Goal: Information Seeking & Learning: Learn about a topic

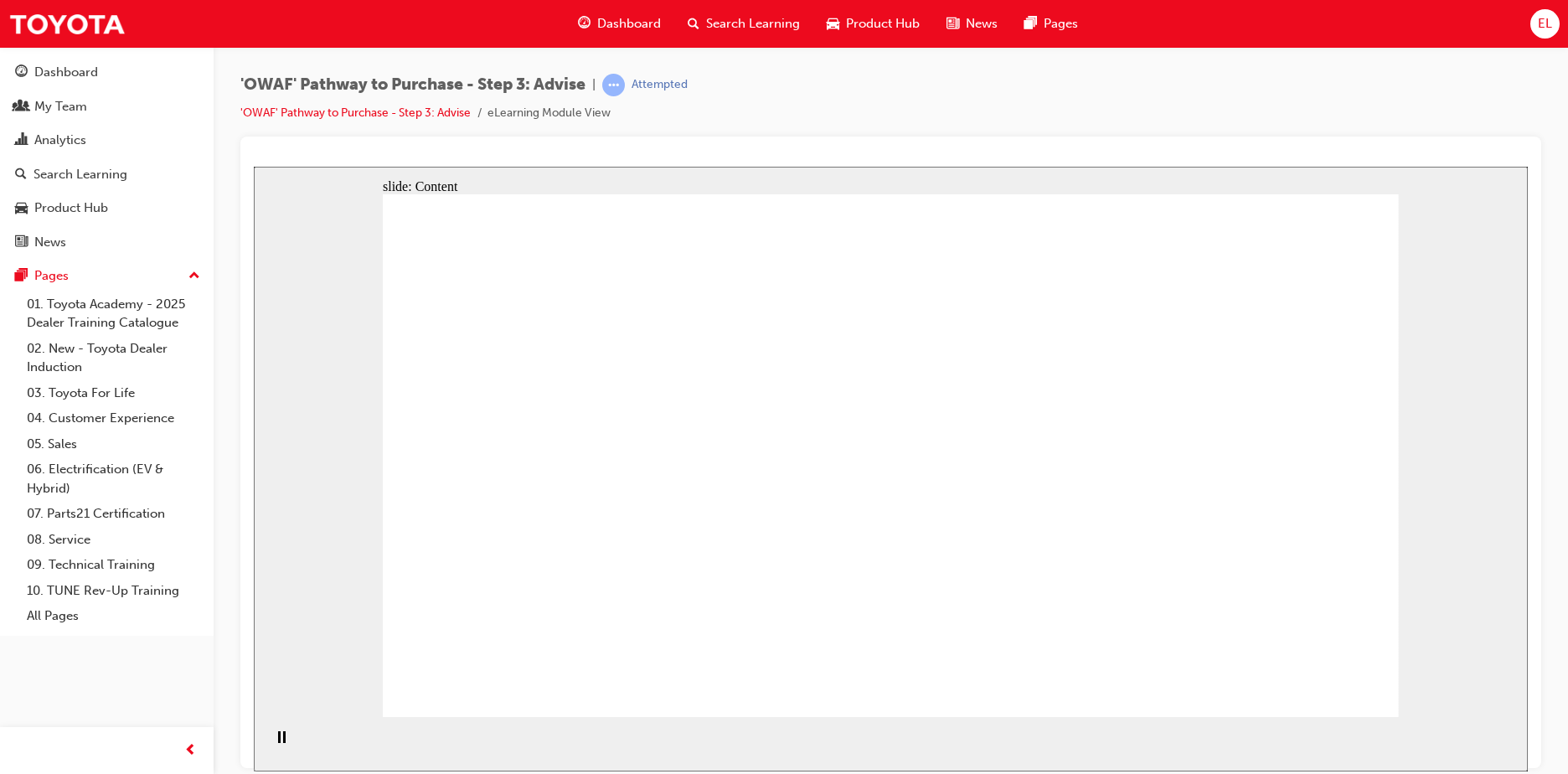
drag, startPoint x: 1017, startPoint y: 550, endPoint x: 1020, endPoint y: 534, distance: 16.3
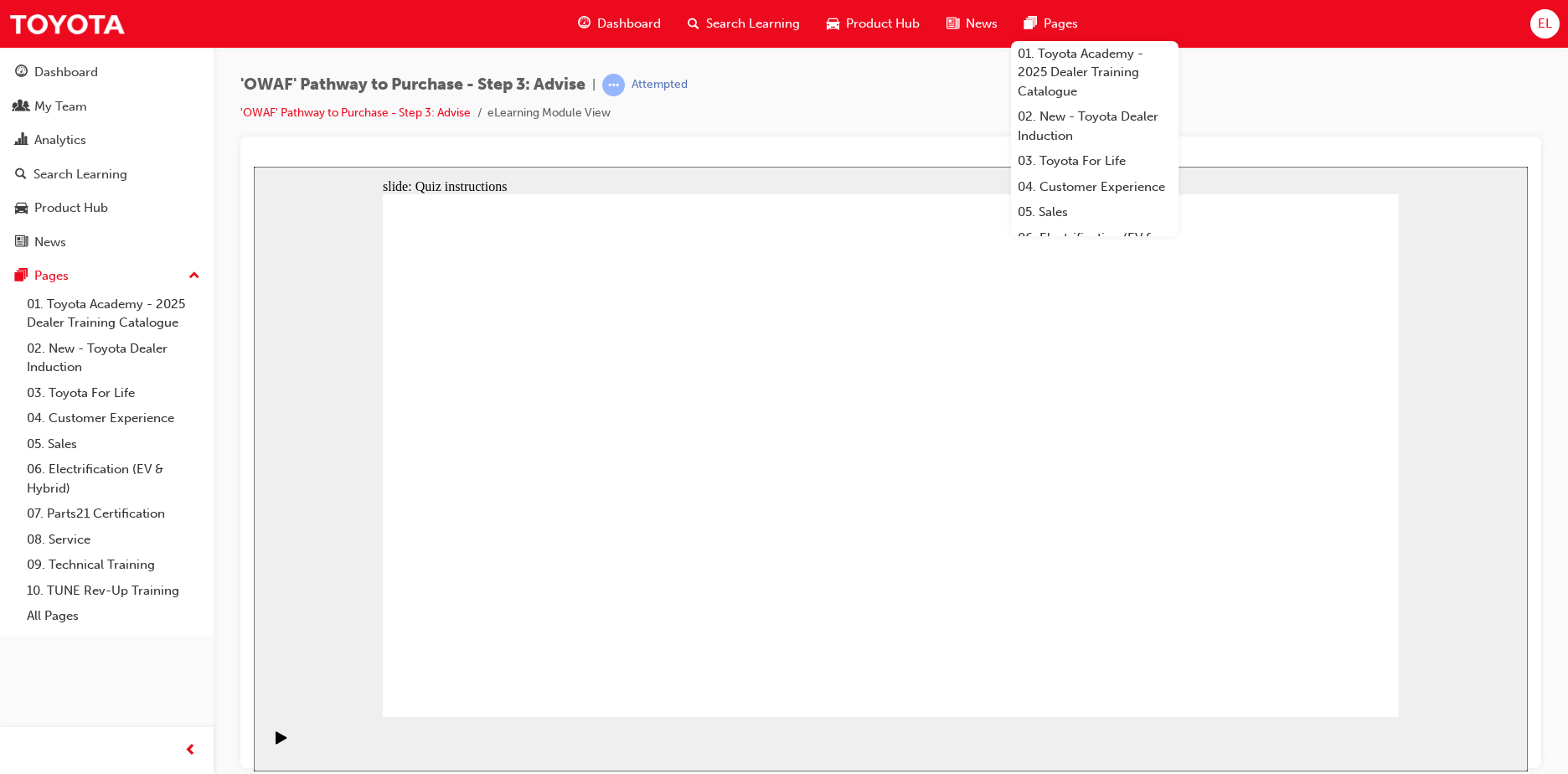
drag, startPoint x: 927, startPoint y: 594, endPoint x: 658, endPoint y: 410, distance: 325.9
drag, startPoint x: 1299, startPoint y: 638, endPoint x: 688, endPoint y: 491, distance: 628.4
drag, startPoint x: 688, startPoint y: 627, endPoint x: 688, endPoint y: 548, distance: 79.0
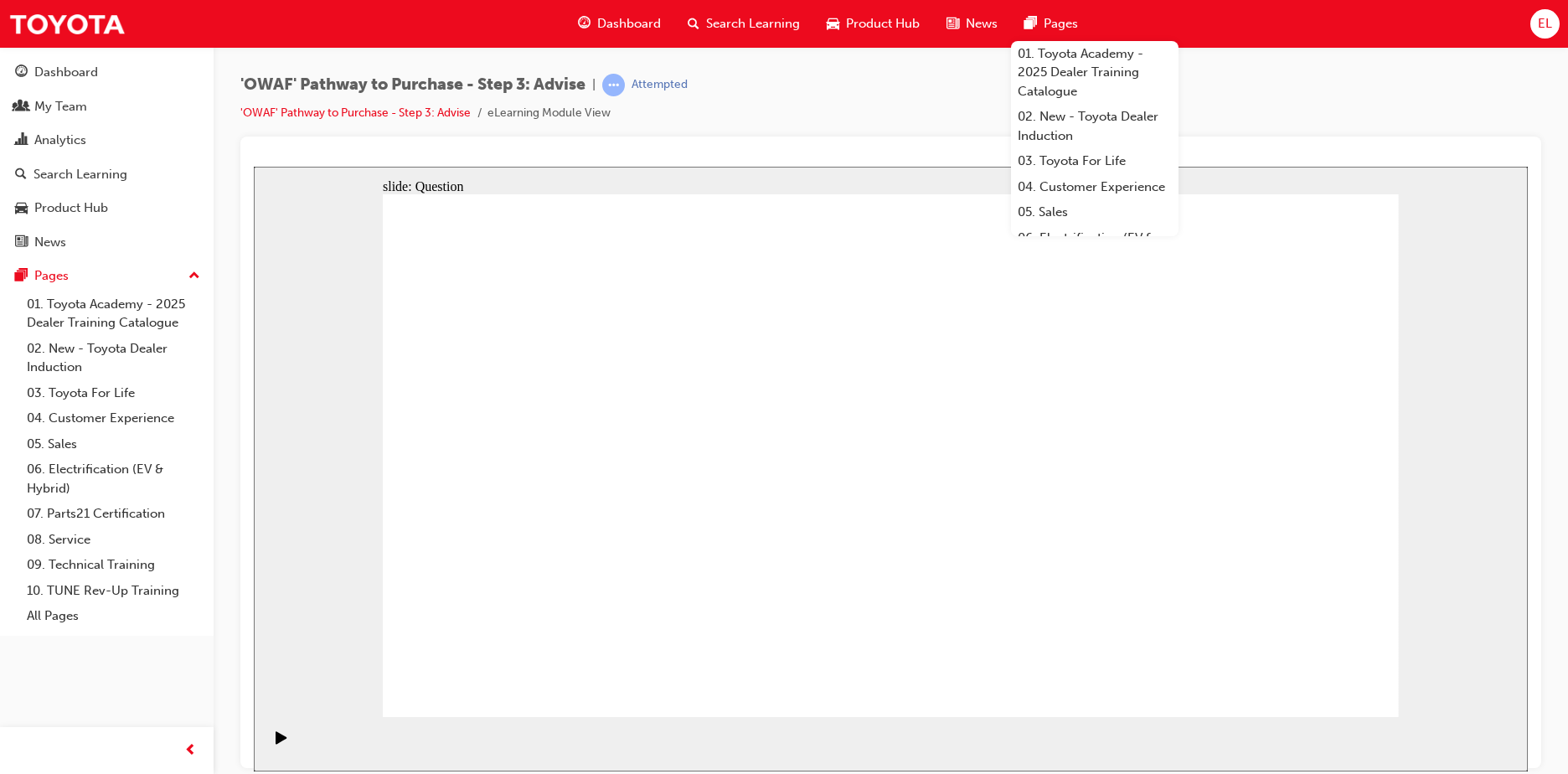
drag, startPoint x: 766, startPoint y: 571, endPoint x: 876, endPoint y: 415, distance: 190.9
drag, startPoint x: 936, startPoint y: 628, endPoint x: 639, endPoint y: 469, distance: 336.9
drag, startPoint x: 845, startPoint y: 421, endPoint x: 894, endPoint y: 596, distance: 181.7
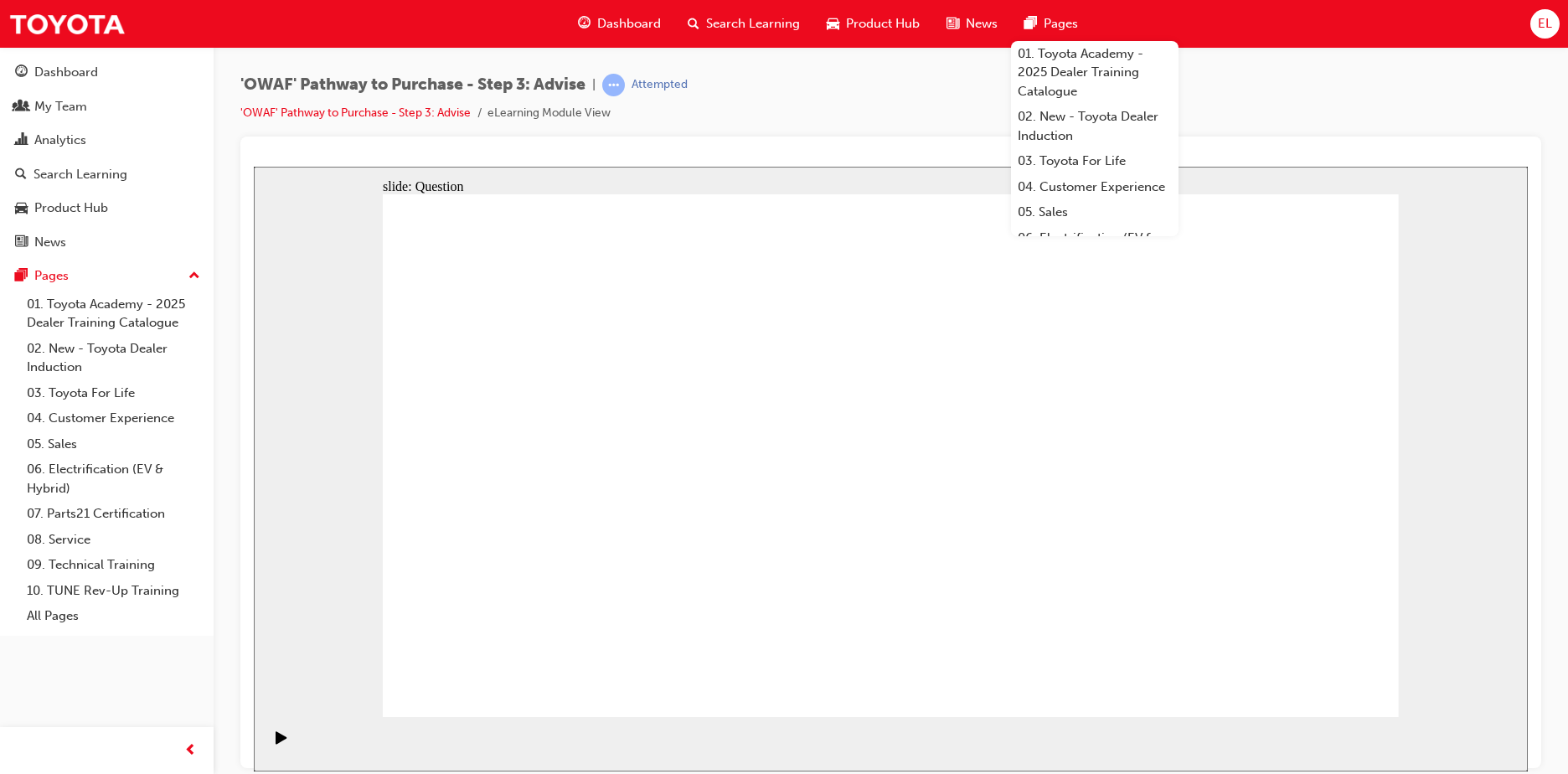
drag, startPoint x: 709, startPoint y: 625, endPoint x: 814, endPoint y: 417, distance: 233.0
drag, startPoint x: 741, startPoint y: 675, endPoint x: 1145, endPoint y: 514, distance: 434.9
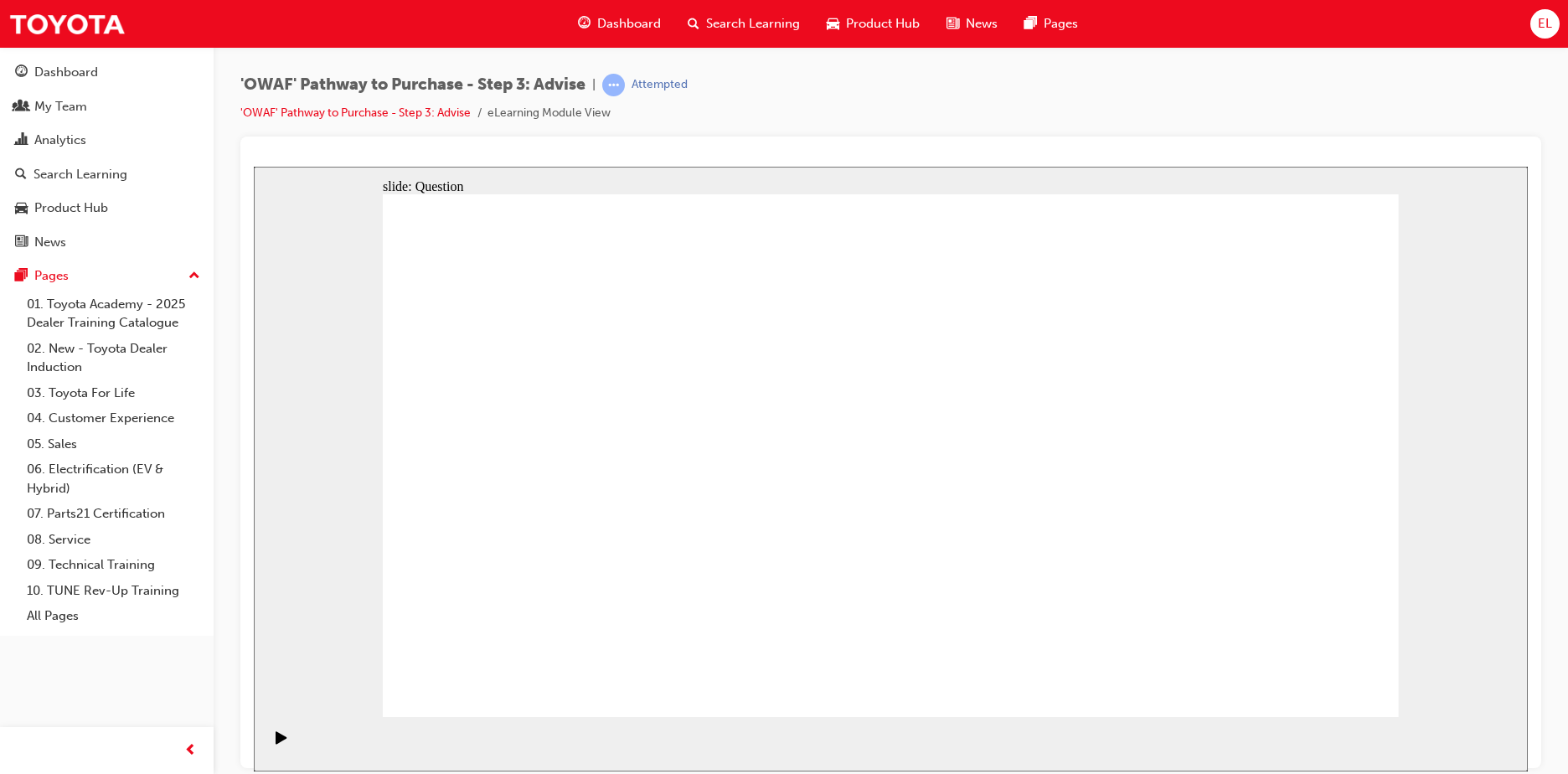
click at [1323, 107] on div "'OWAF' Pathway to Purchase - Step 3: Advise | Attempted 'OWAF' Pathway to Purch…" at bounding box center [890, 105] width 1300 height 63
drag, startPoint x: 1067, startPoint y: 463, endPoint x: 677, endPoint y: 647, distance: 431.2
drag, startPoint x: 1126, startPoint y: 622, endPoint x: 1120, endPoint y: 453, distance: 169.1
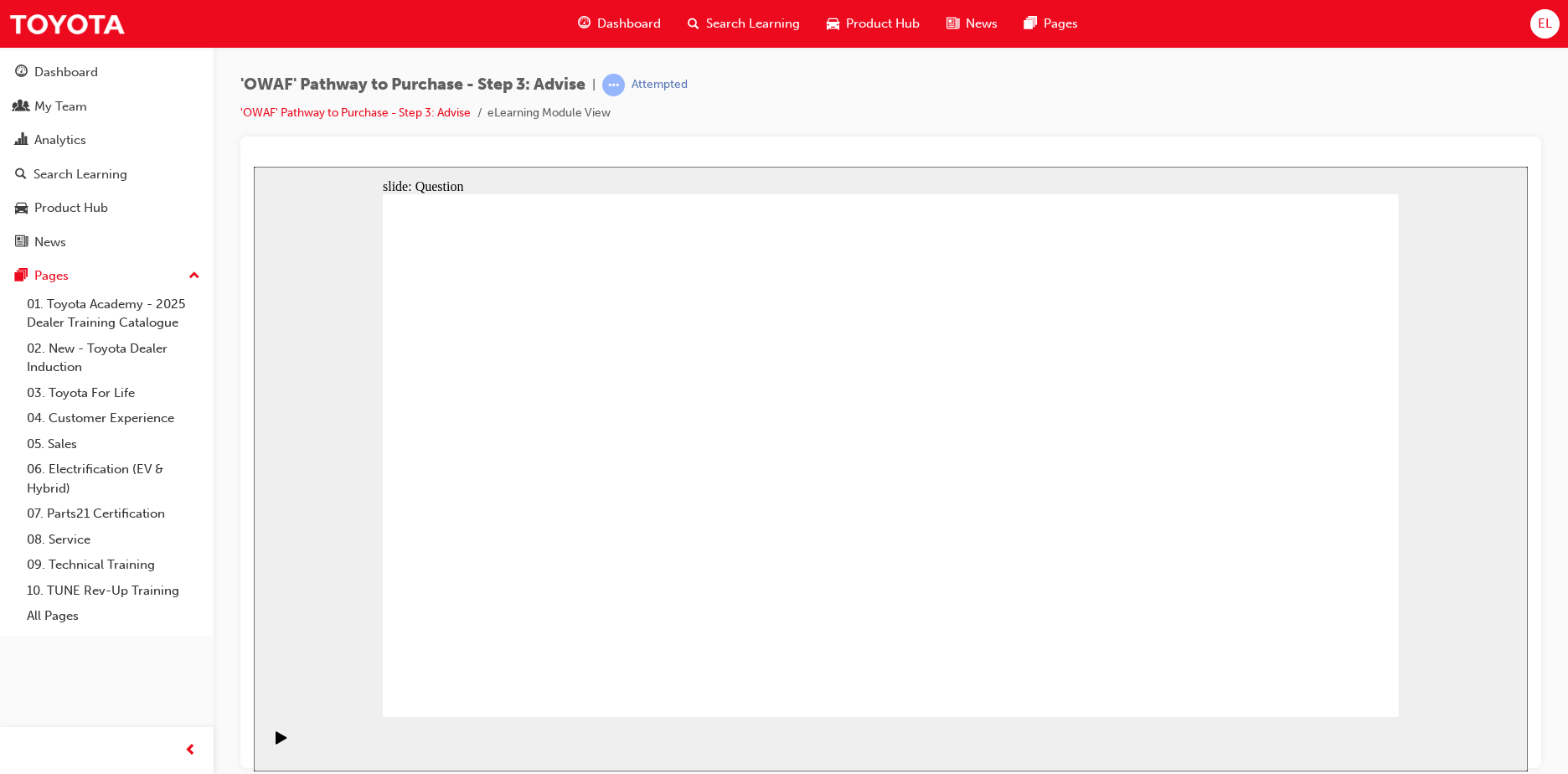
drag, startPoint x: 1221, startPoint y: 499, endPoint x: 927, endPoint y: 488, distance: 294.2
drag, startPoint x: 1285, startPoint y: 523, endPoint x: 632, endPoint y: 512, distance: 653.1
drag, startPoint x: 1156, startPoint y: 565, endPoint x: 872, endPoint y: 568, distance: 284.0
drag, startPoint x: 1255, startPoint y: 554, endPoint x: 889, endPoint y: 538, distance: 366.3
drag, startPoint x: 1243, startPoint y: 529, endPoint x: 942, endPoint y: 535, distance: 301.1
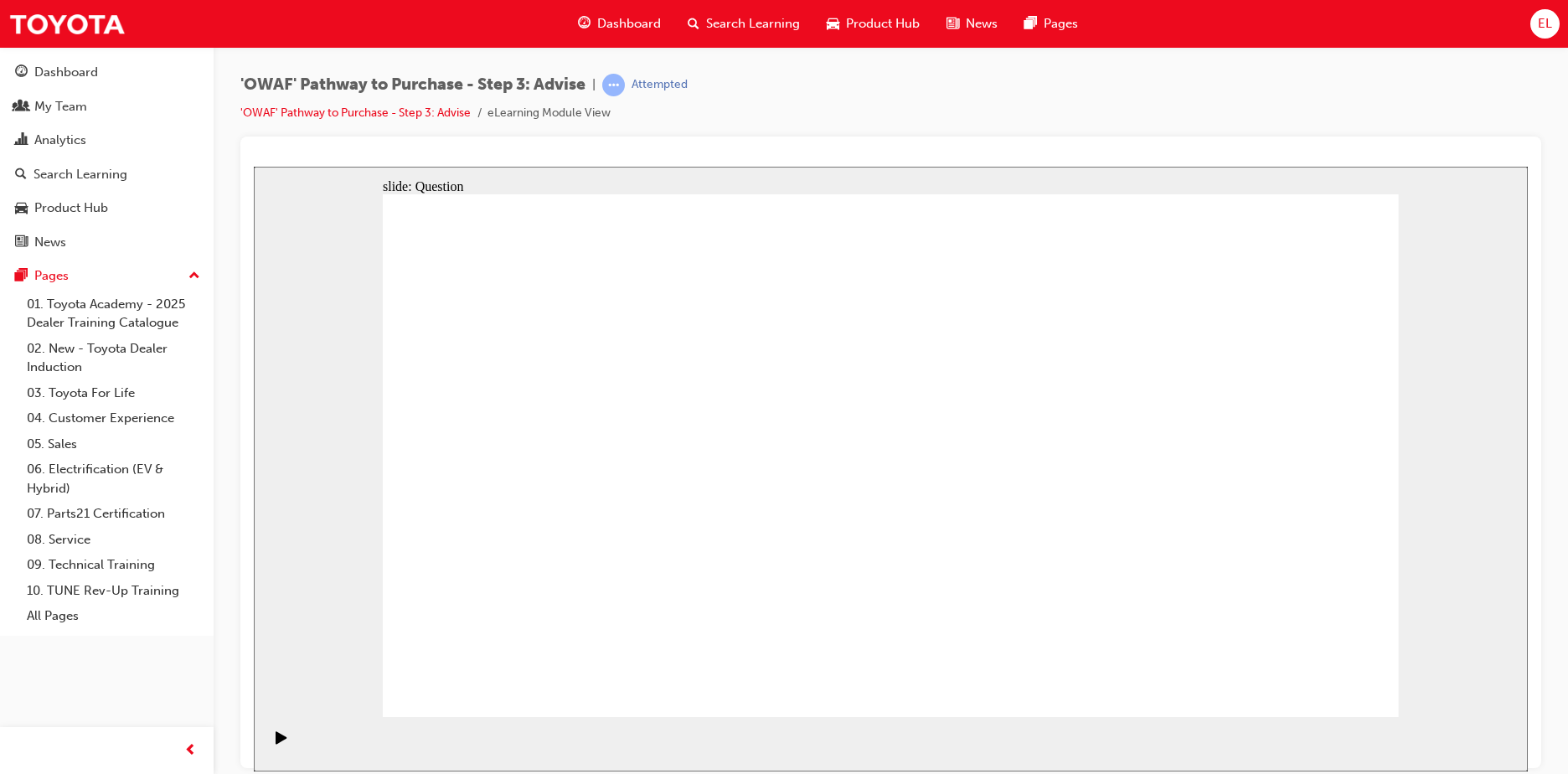
drag, startPoint x: 1262, startPoint y: 544, endPoint x: 605, endPoint y: 543, distance: 657.0
drag, startPoint x: 1298, startPoint y: 548, endPoint x: 636, endPoint y: 553, distance: 662.0
drag, startPoint x: 1262, startPoint y: 537, endPoint x: 641, endPoint y: 537, distance: 621.0
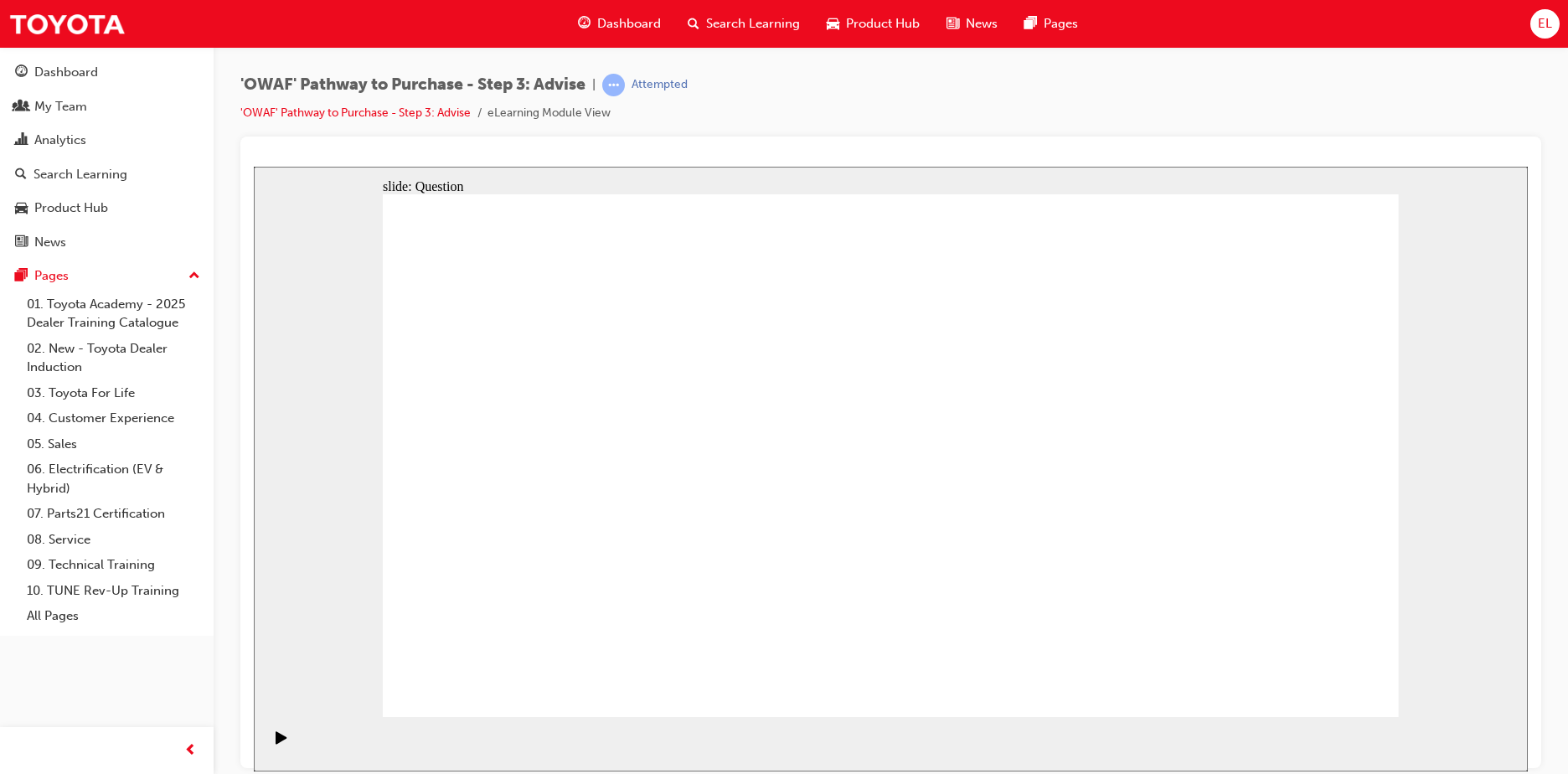
drag, startPoint x: 567, startPoint y: 409, endPoint x: 966, endPoint y: 460, distance: 402.2
drag, startPoint x: 566, startPoint y: 477, endPoint x: 950, endPoint y: 483, distance: 384.0
drag, startPoint x: 699, startPoint y: 550, endPoint x: 1199, endPoint y: 463, distance: 507.5
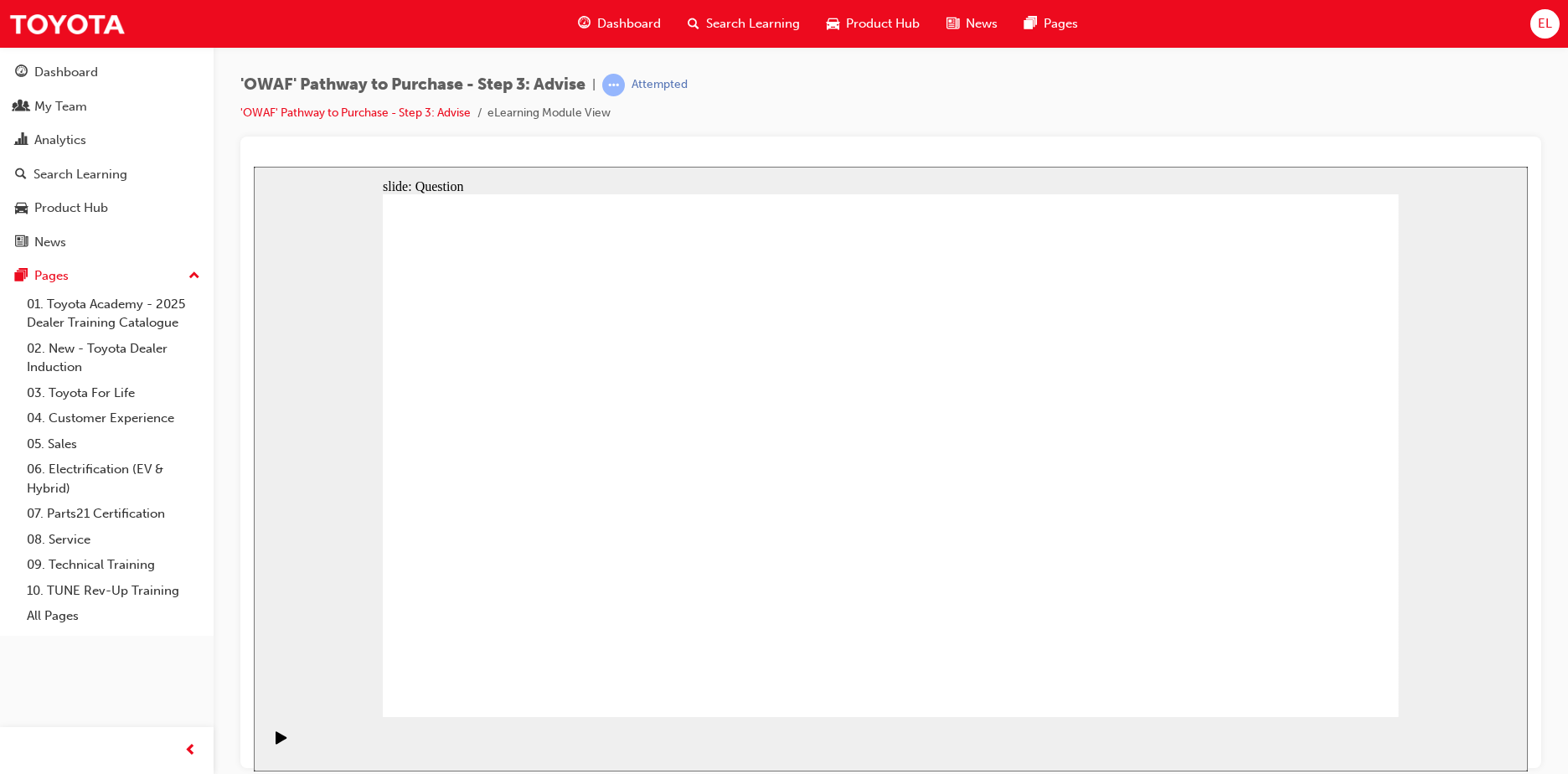
drag, startPoint x: 715, startPoint y: 491, endPoint x: 1005, endPoint y: 511, distance: 290.7
drag, startPoint x: 522, startPoint y: 562, endPoint x: 1089, endPoint y: 515, distance: 568.9
drag, startPoint x: 1290, startPoint y: 396, endPoint x: 785, endPoint y: 594, distance: 542.4
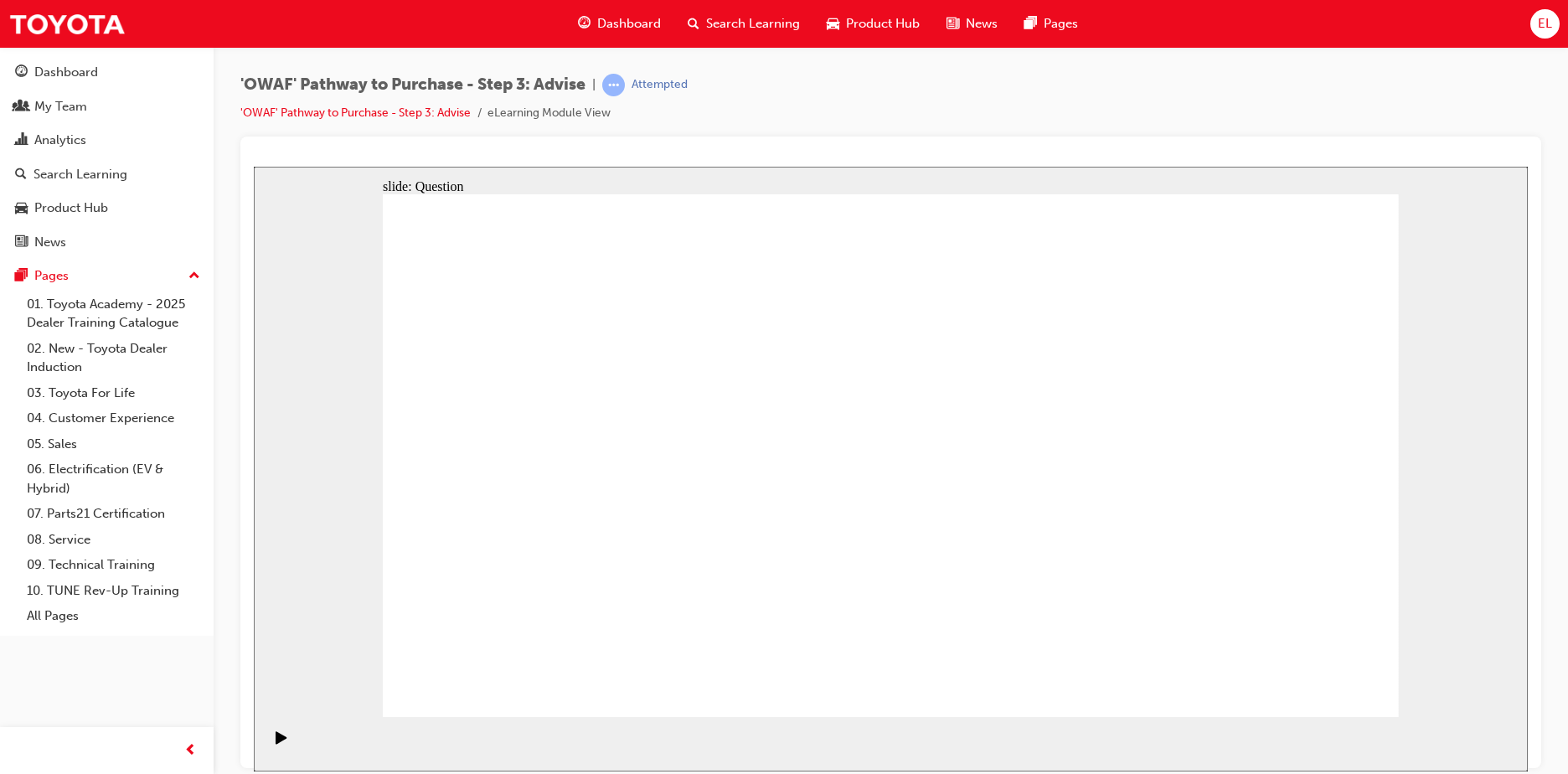
drag, startPoint x: 589, startPoint y: 427, endPoint x: 892, endPoint y: 622, distance: 360.3
drag, startPoint x: 793, startPoint y: 405, endPoint x: 992, endPoint y: 581, distance: 265.7
drag, startPoint x: 888, startPoint y: 384, endPoint x: 971, endPoint y: 369, distance: 84.3
drag, startPoint x: 878, startPoint y: 478, endPoint x: 490, endPoint y: 578, distance: 400.7
drag, startPoint x: 705, startPoint y: 378, endPoint x: 765, endPoint y: 310, distance: 90.7
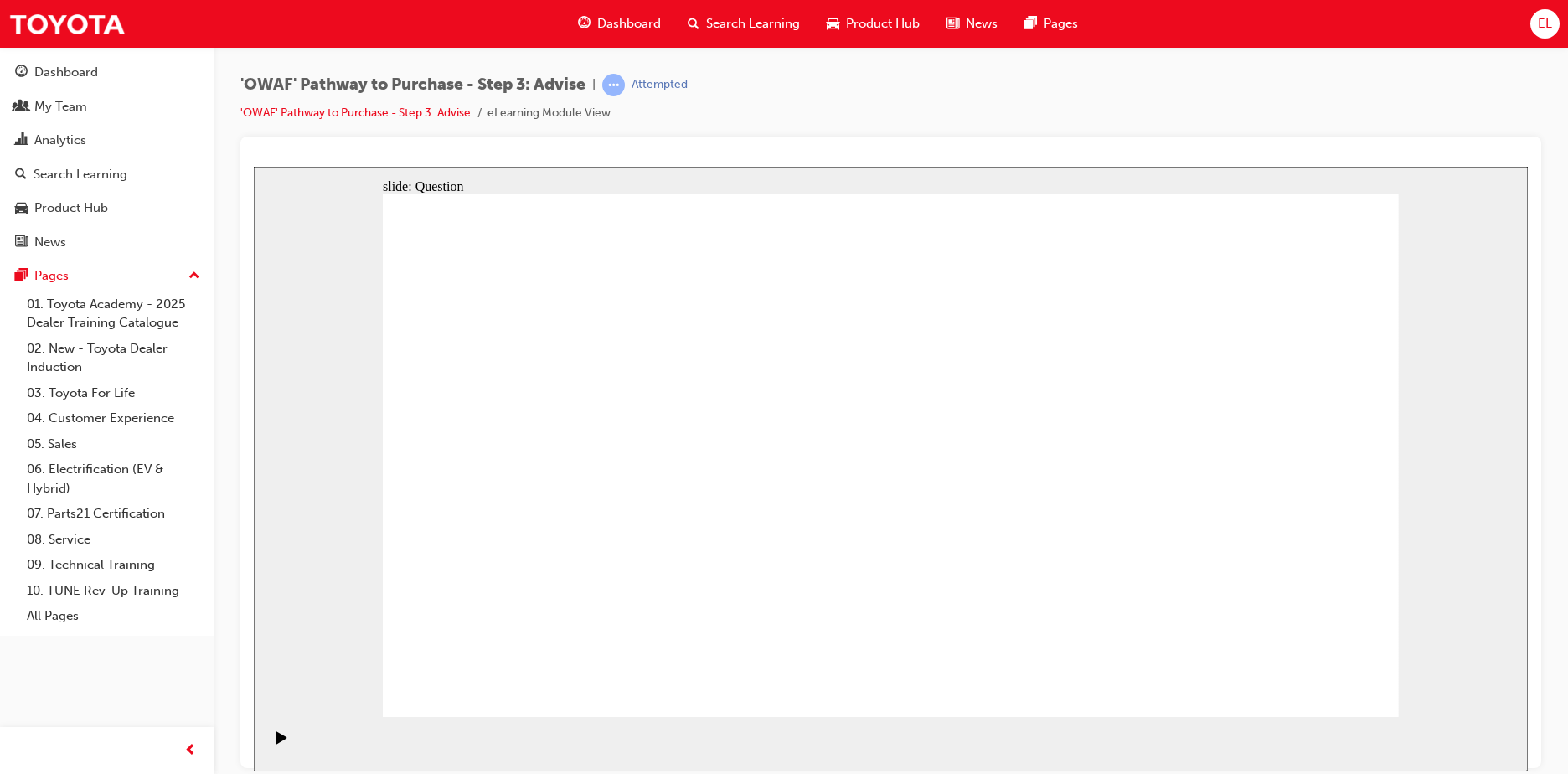
drag, startPoint x: 899, startPoint y: 619, endPoint x: 1113, endPoint y: 614, distance: 214.1
drag, startPoint x: 473, startPoint y: 396, endPoint x: 665, endPoint y: 597, distance: 278.0
drag, startPoint x: 510, startPoint y: 620, endPoint x: 608, endPoint y: 618, distance: 98.0
drag, startPoint x: 897, startPoint y: 411, endPoint x: 494, endPoint y: 617, distance: 452.6
drag, startPoint x: 1148, startPoint y: 553, endPoint x: 1204, endPoint y: 625, distance: 91.2
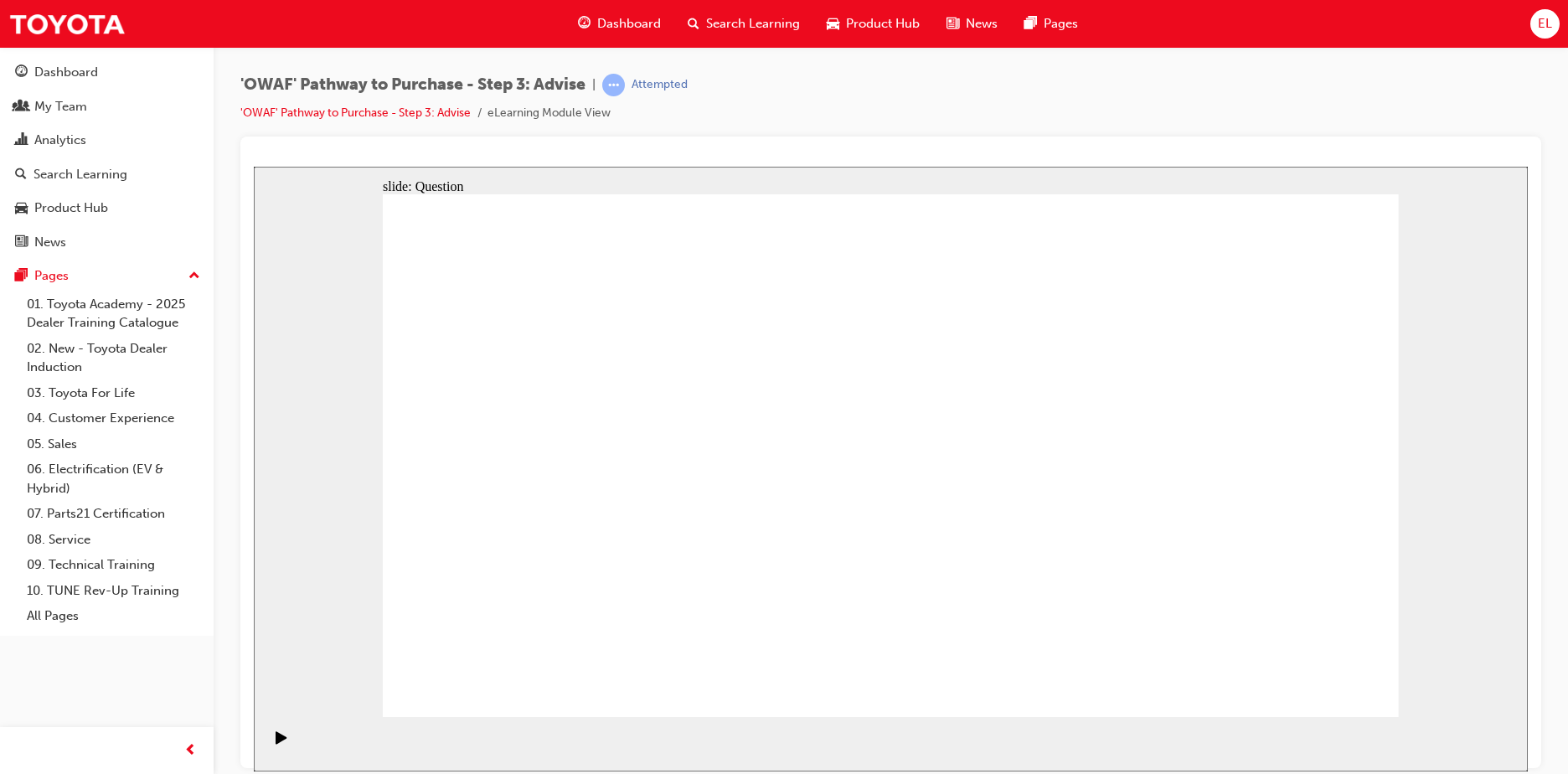
drag, startPoint x: 667, startPoint y: 406, endPoint x: 1266, endPoint y: 590, distance: 626.6
drag, startPoint x: 1159, startPoint y: 428, endPoint x: 842, endPoint y: 630, distance: 375.9
drag, startPoint x: 878, startPoint y: 576, endPoint x: 894, endPoint y: 484, distance: 93.4
drag, startPoint x: 917, startPoint y: 620, endPoint x: 927, endPoint y: 487, distance: 133.4
drag, startPoint x: 1116, startPoint y: 576, endPoint x: 914, endPoint y: 577, distance: 202.0
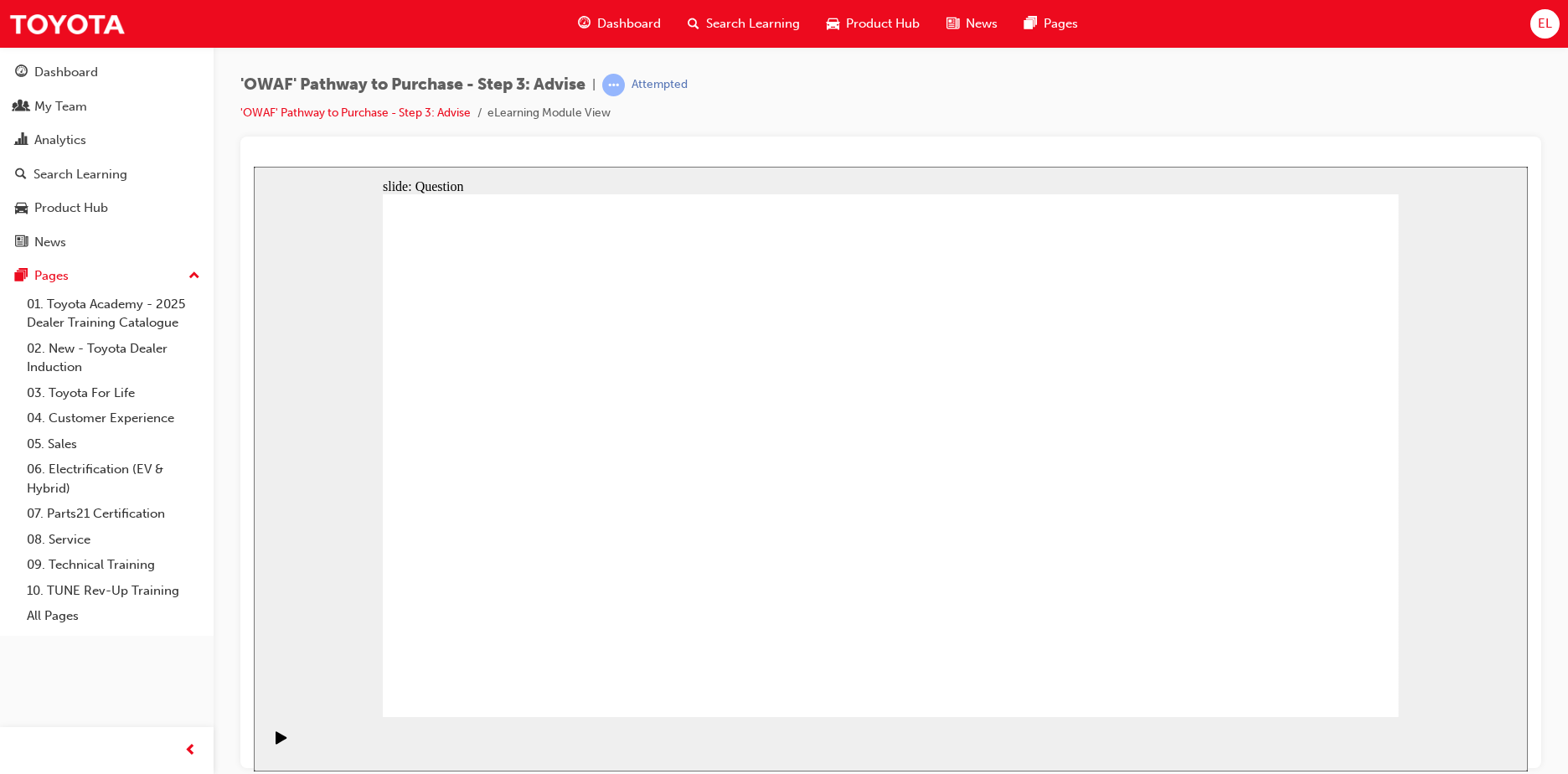
drag, startPoint x: 1116, startPoint y: 521, endPoint x: 1065, endPoint y: 517, distance: 51.2
drag, startPoint x: 1205, startPoint y: 597, endPoint x: 1098, endPoint y: 593, distance: 107.1
drag, startPoint x: 1185, startPoint y: 379, endPoint x: 1201, endPoint y: 565, distance: 186.7
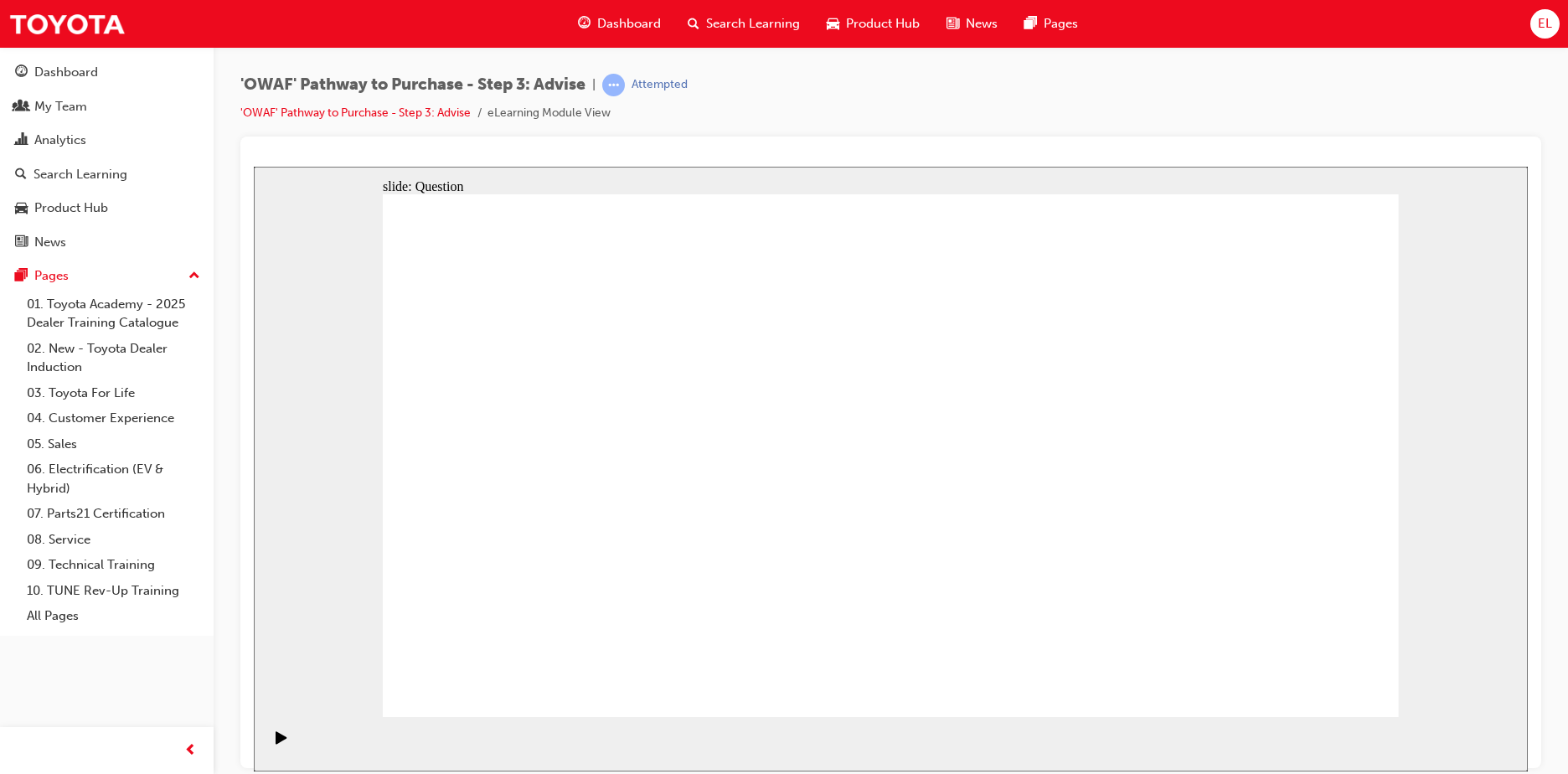
drag, startPoint x: 1216, startPoint y: 599, endPoint x: 1197, endPoint y: 316, distance: 283.6
drag, startPoint x: 1002, startPoint y: 625, endPoint x: 1205, endPoint y: 622, distance: 203.0
drag, startPoint x: 1188, startPoint y: 436, endPoint x: 1091, endPoint y: 598, distance: 188.8
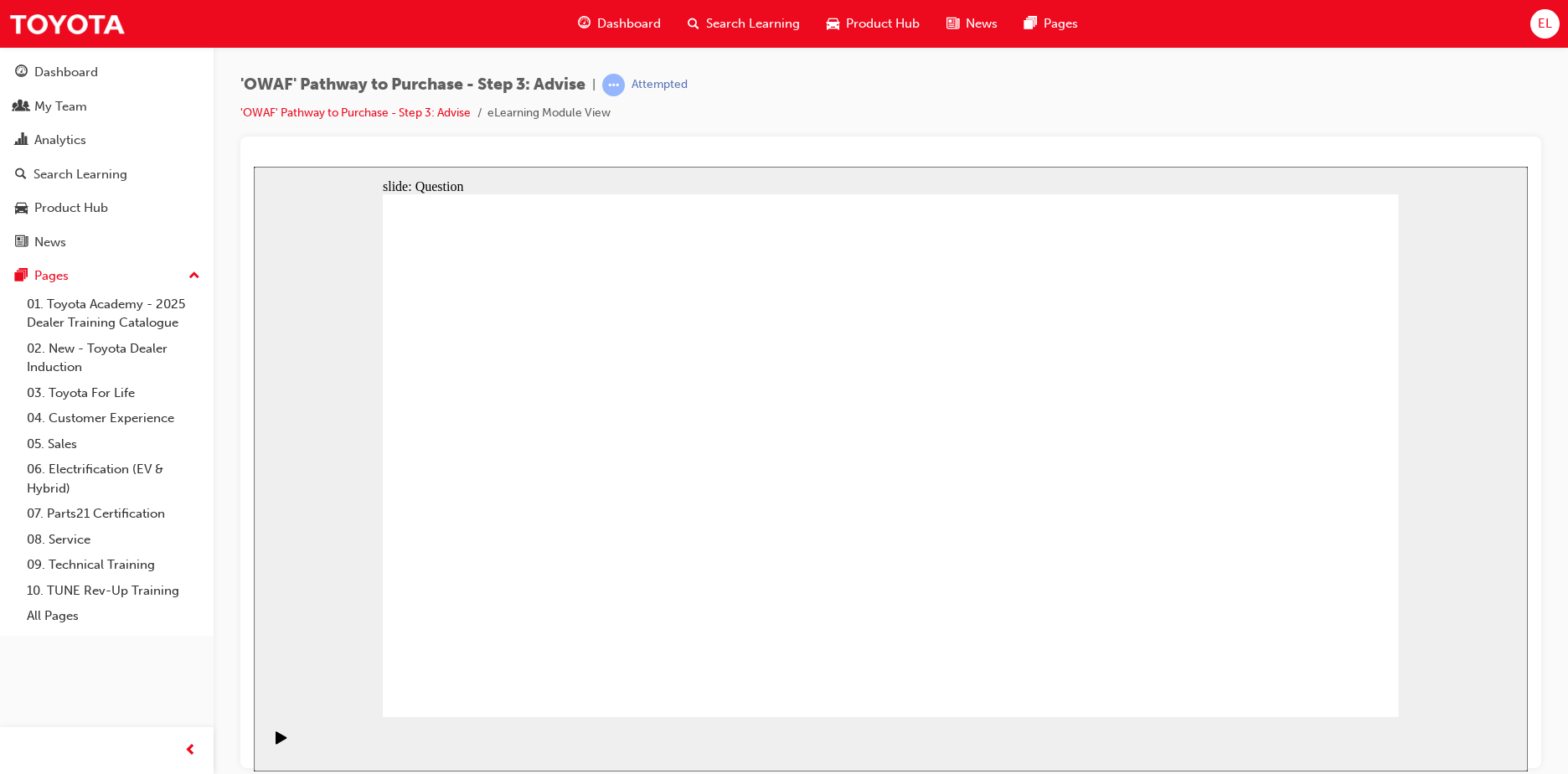
drag, startPoint x: 617, startPoint y: 634, endPoint x: 629, endPoint y: 553, distance: 81.9
drag, startPoint x: 786, startPoint y: 550, endPoint x: 677, endPoint y: 434, distance: 159.2
drag, startPoint x: 1224, startPoint y: 624, endPoint x: 618, endPoint y: 470, distance: 625.3
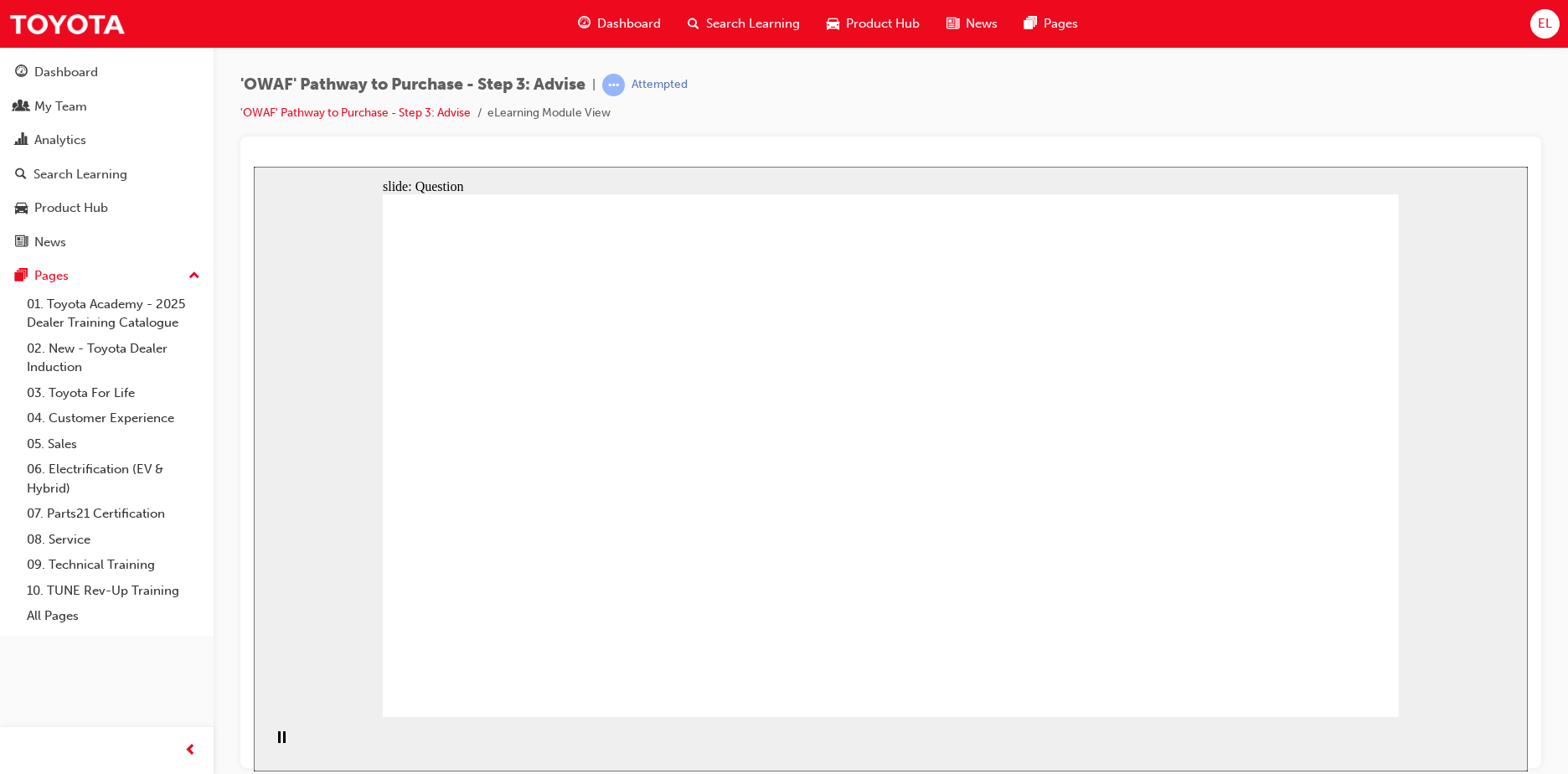
drag, startPoint x: 732, startPoint y: 611, endPoint x: 824, endPoint y: 408, distance: 222.9
drag, startPoint x: 948, startPoint y: 623, endPoint x: 660, endPoint y: 451, distance: 335.5
drag, startPoint x: 1072, startPoint y: 574, endPoint x: 1052, endPoint y: 472, distance: 103.9
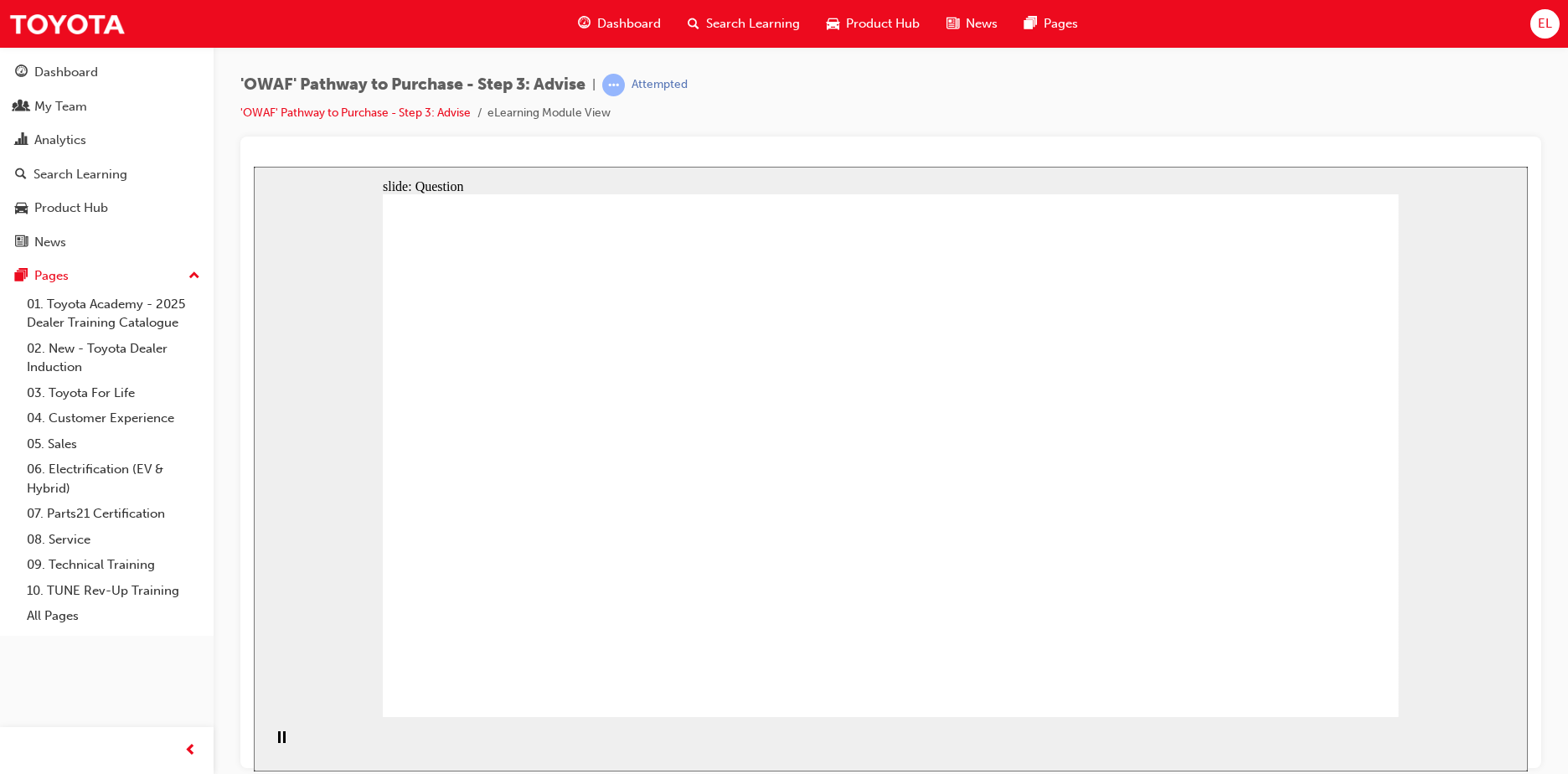
drag, startPoint x: 1015, startPoint y: 537, endPoint x: 938, endPoint y: 533, distance: 77.1
drag, startPoint x: 991, startPoint y: 612, endPoint x: 591, endPoint y: 518, distance: 410.9
drag, startPoint x: 1295, startPoint y: 554, endPoint x: 1029, endPoint y: 551, distance: 266.0
drag, startPoint x: 1291, startPoint y: 554, endPoint x: 1000, endPoint y: 557, distance: 291.0
drag, startPoint x: 1273, startPoint y: 562, endPoint x: 1325, endPoint y: 559, distance: 52.1
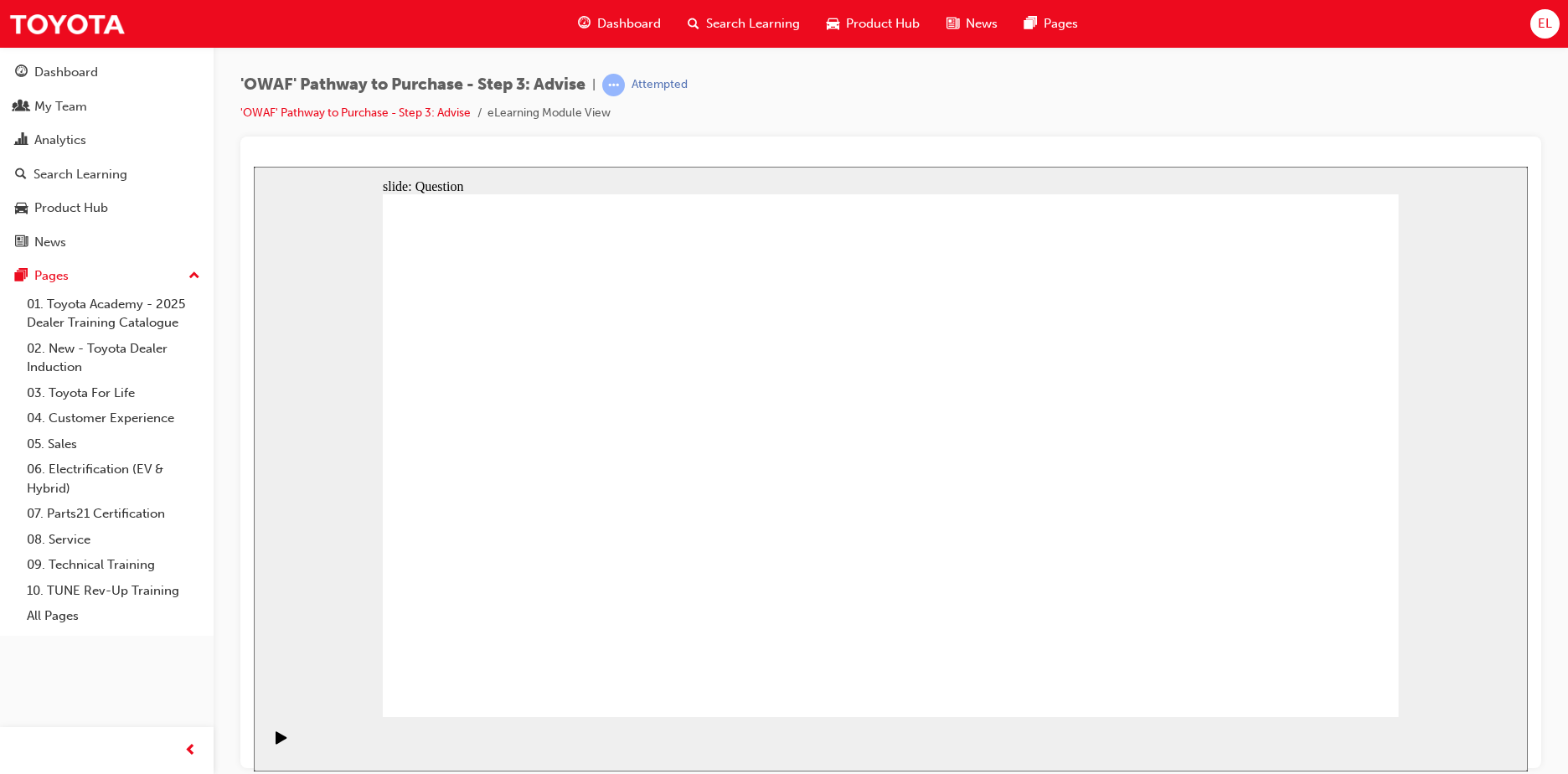
drag, startPoint x: 1190, startPoint y: 525, endPoint x: 958, endPoint y: 526, distance: 232.0
drag, startPoint x: 1206, startPoint y: 571, endPoint x: 583, endPoint y: 539, distance: 623.8
drag, startPoint x: 1259, startPoint y: 523, endPoint x: 638, endPoint y: 546, distance: 621.4
drag, startPoint x: 1274, startPoint y: 536, endPoint x: 613, endPoint y: 520, distance: 661.2
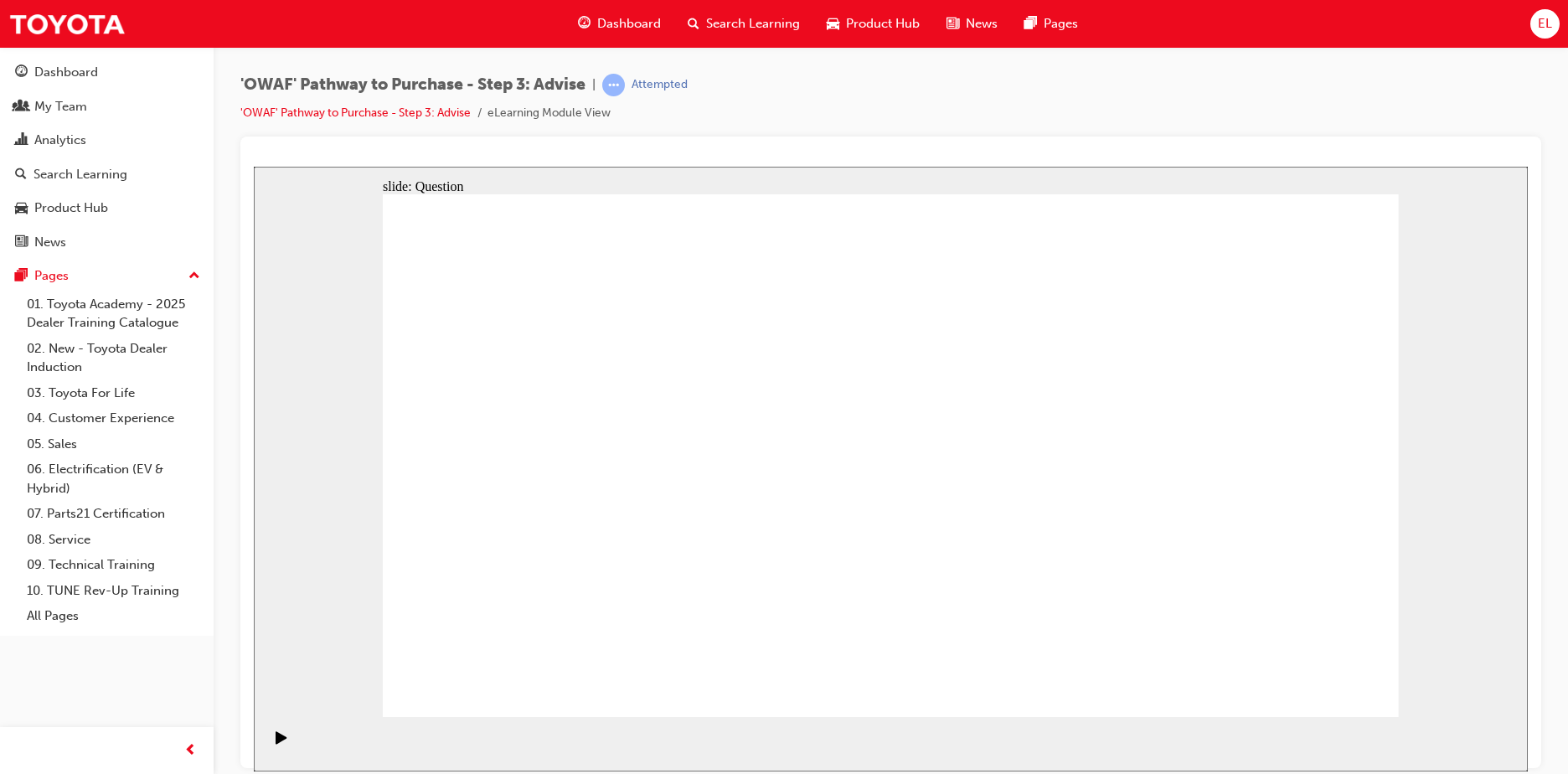
drag, startPoint x: 715, startPoint y: 433, endPoint x: 1030, endPoint y: 465, distance: 316.6
drag, startPoint x: 705, startPoint y: 484, endPoint x: 1027, endPoint y: 498, distance: 322.3
drag, startPoint x: 687, startPoint y: 574, endPoint x: 1048, endPoint y: 529, distance: 363.8
drag, startPoint x: 708, startPoint y: 566, endPoint x: 1084, endPoint y: 477, distance: 386.4
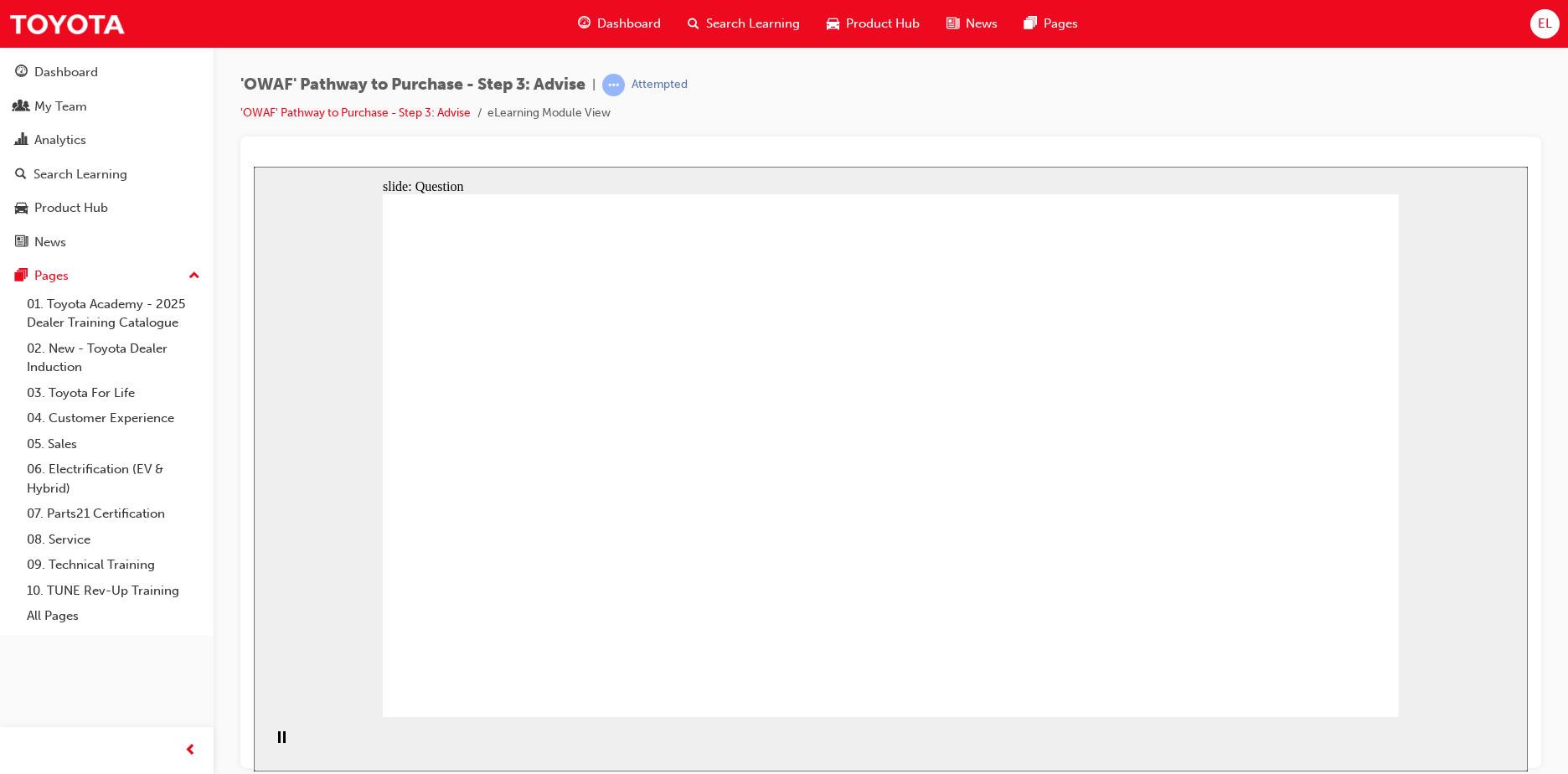
drag, startPoint x: 556, startPoint y: 498, endPoint x: 948, endPoint y: 509, distance: 392.2
drag, startPoint x: 703, startPoint y: 409, endPoint x: 501, endPoint y: 600, distance: 278.0
drag, startPoint x: 1022, startPoint y: 414, endPoint x: 614, endPoint y: 605, distance: 450.5
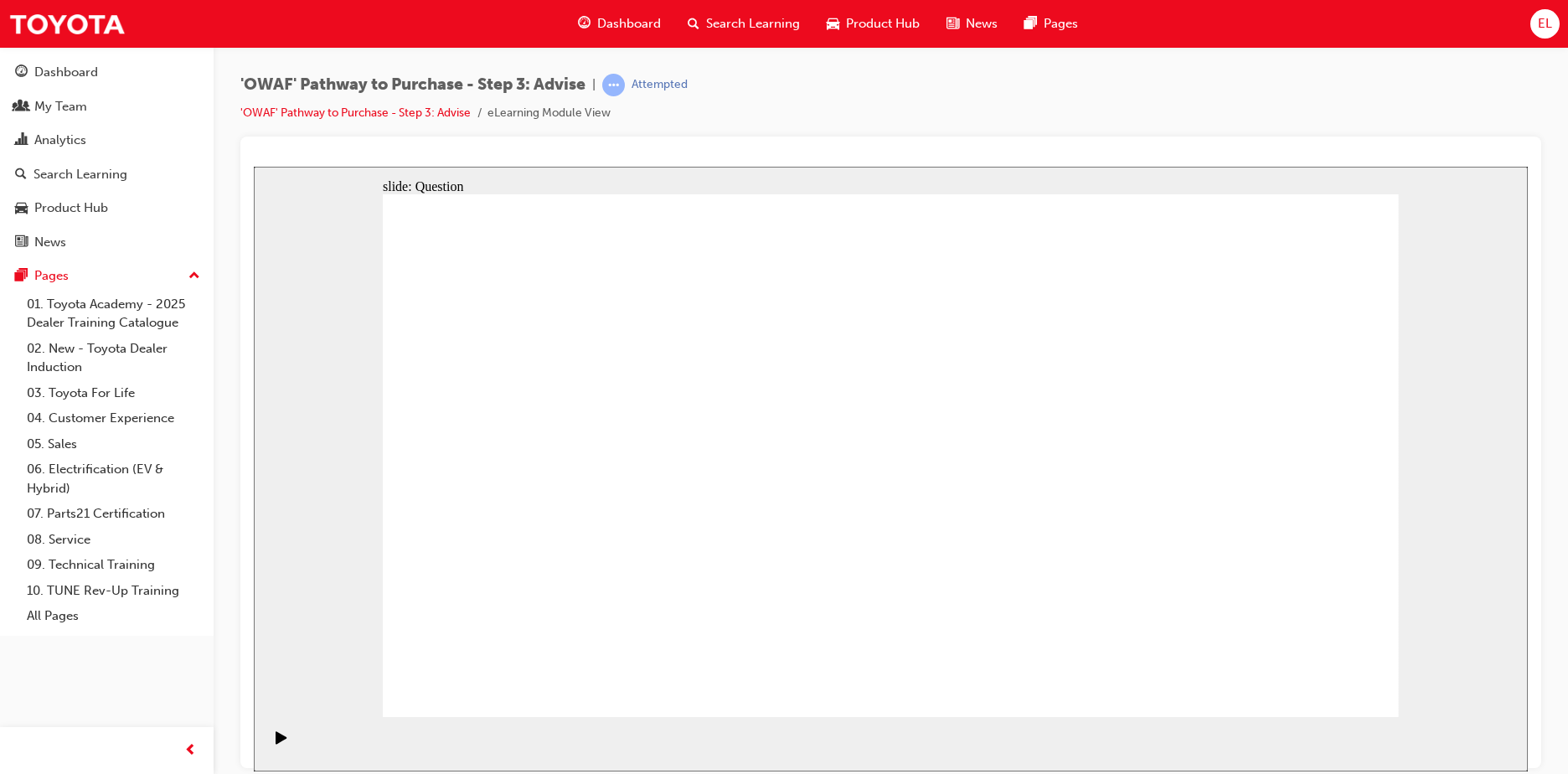
drag, startPoint x: 1079, startPoint y: 425, endPoint x: 666, endPoint y: 618, distance: 455.9
drag, startPoint x: 1311, startPoint y: 388, endPoint x: 810, endPoint y: 582, distance: 537.2
drag, startPoint x: 597, startPoint y: 389, endPoint x: 905, endPoint y: 586, distance: 365.6
drag, startPoint x: 762, startPoint y: 381, endPoint x: 957, endPoint y: 577, distance: 276.5
drag, startPoint x: 917, startPoint y: 417, endPoint x: 1108, endPoint y: 594, distance: 260.4
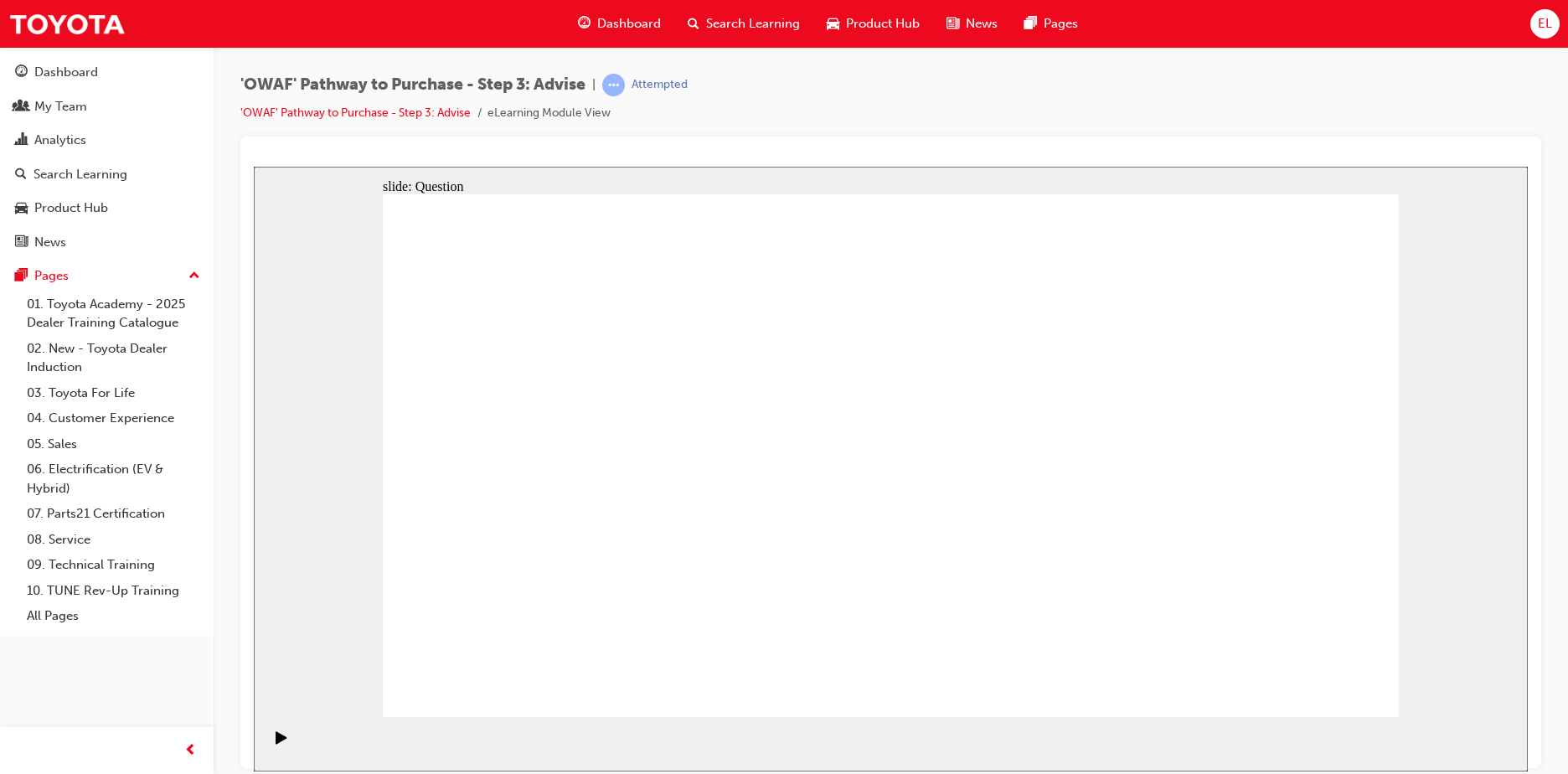
drag, startPoint x: 1197, startPoint y: 396, endPoint x: 1163, endPoint y: 396, distance: 34.0
drag, startPoint x: 511, startPoint y: 403, endPoint x: 1323, endPoint y: 597, distance: 834.9
drag, startPoint x: 1200, startPoint y: 409, endPoint x: 1222, endPoint y: 606, distance: 198.2
drag, startPoint x: 1219, startPoint y: 595, endPoint x: 1332, endPoint y: 606, distance: 113.5
drag, startPoint x: 506, startPoint y: 406, endPoint x: 1225, endPoint y: 606, distance: 746.3
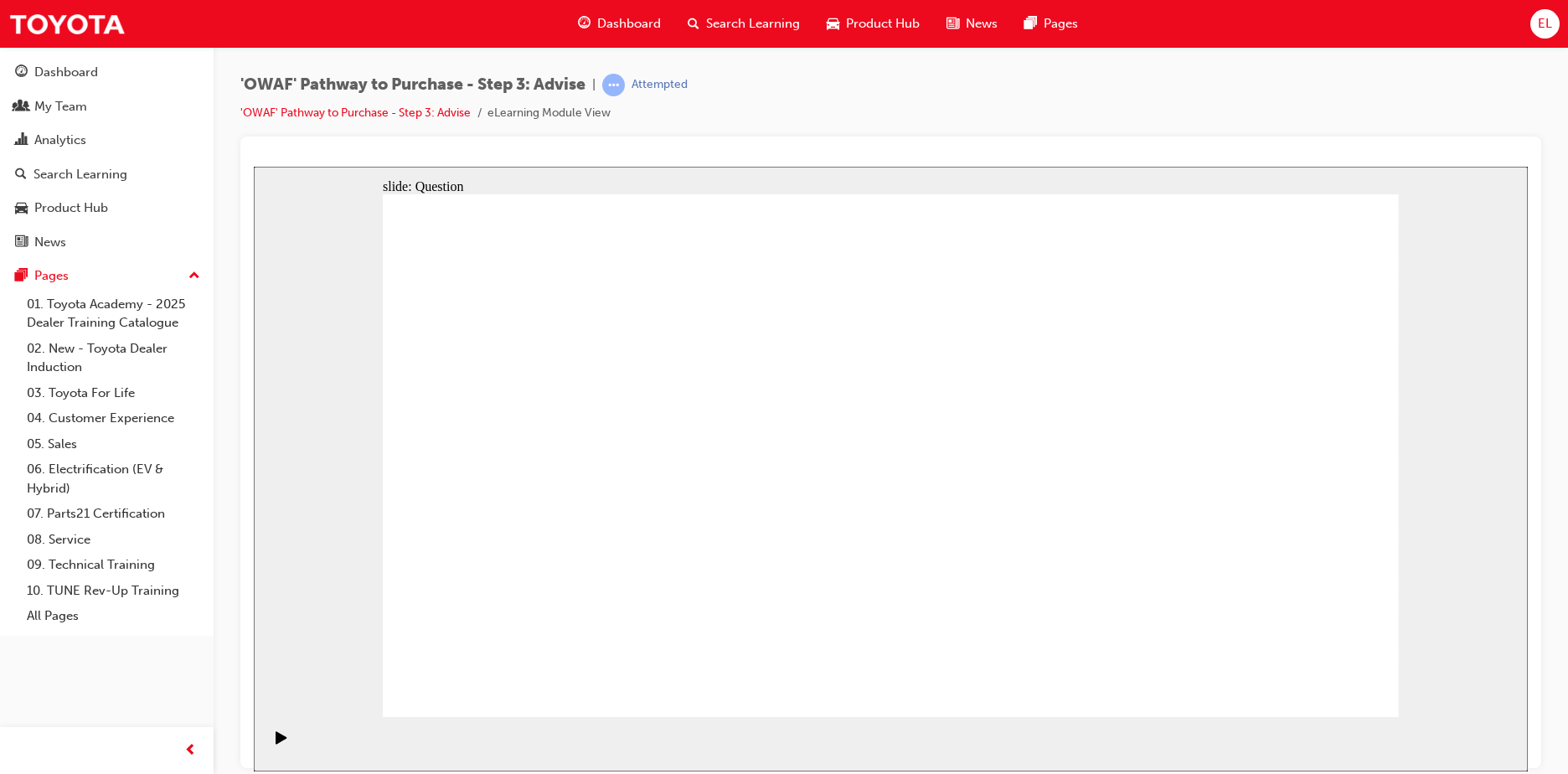
drag, startPoint x: 1304, startPoint y: 603, endPoint x: 1196, endPoint y: 606, distance: 108.0
drag, startPoint x: 496, startPoint y: 406, endPoint x: 1312, endPoint y: 600, distance: 838.7
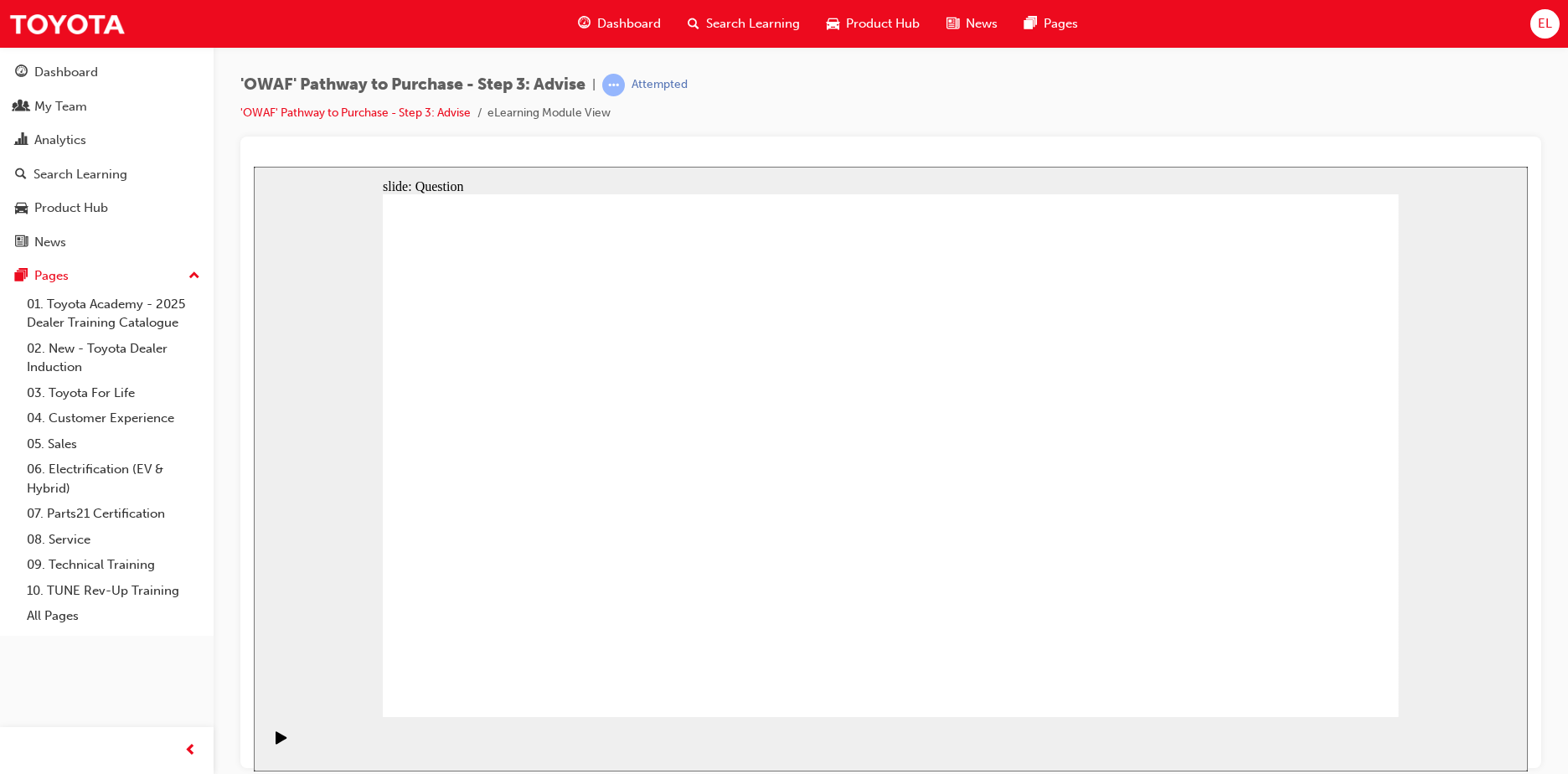
click at [725, 8] on div "Search Learning" at bounding box center [744, 24] width 139 height 34
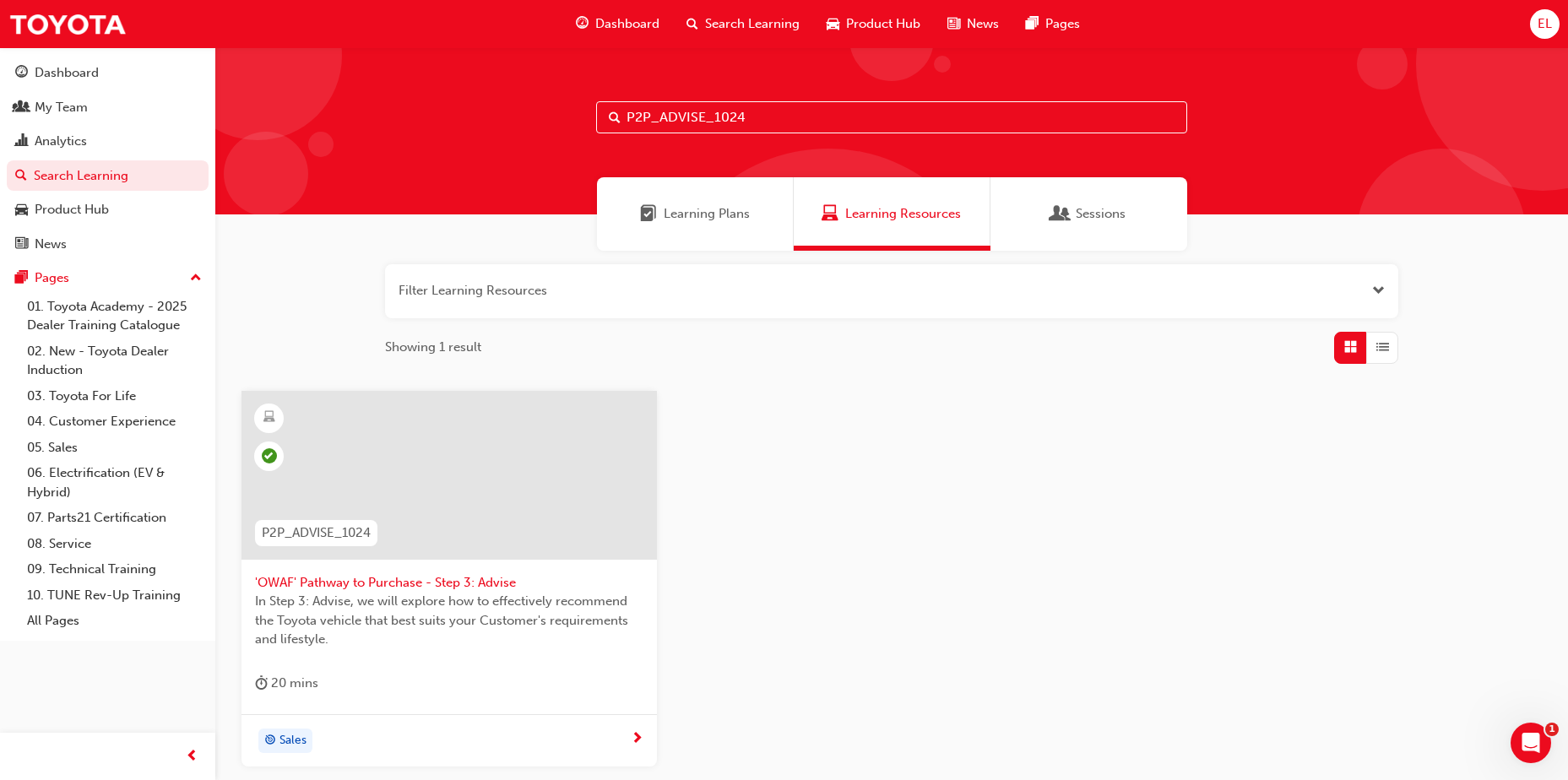
drag, startPoint x: 825, startPoint y: 113, endPoint x: 335, endPoint y: 100, distance: 490.2
click at [335, 100] on div "P2P_ADVISE_1024" at bounding box center [892, 131] width 1352 height 167
paste input "EXPER"
type input "P2P_EXPER_1024"
click at [440, 583] on span "'OWAF' Pathway to Purchase - Step 4: Experience" at bounding box center [449, 583] width 389 height 19
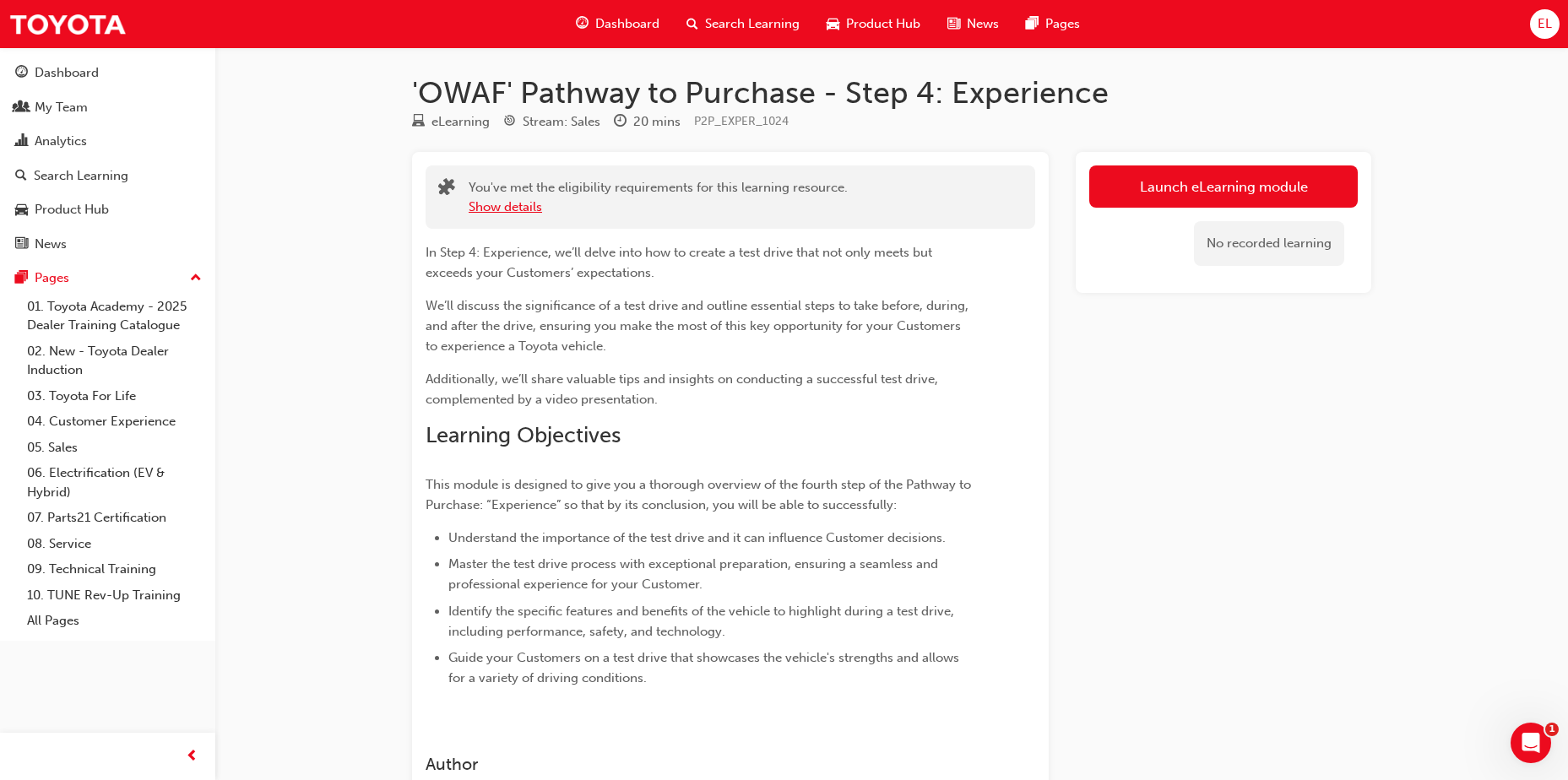
click at [516, 208] on button "Show details" at bounding box center [505, 207] width 74 height 19
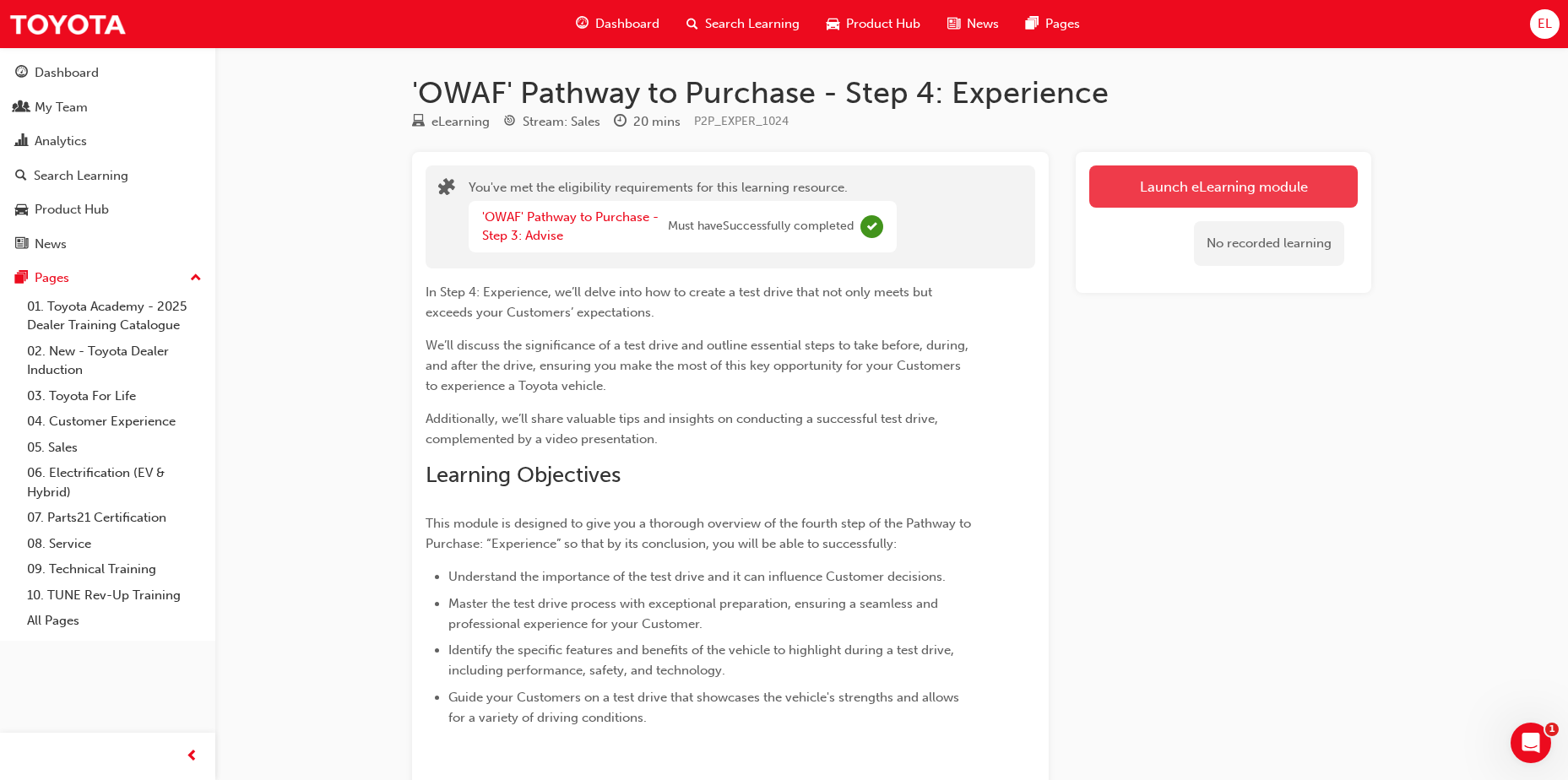
click at [1171, 178] on link "Launch eLearning module" at bounding box center [1223, 186] width 268 height 42
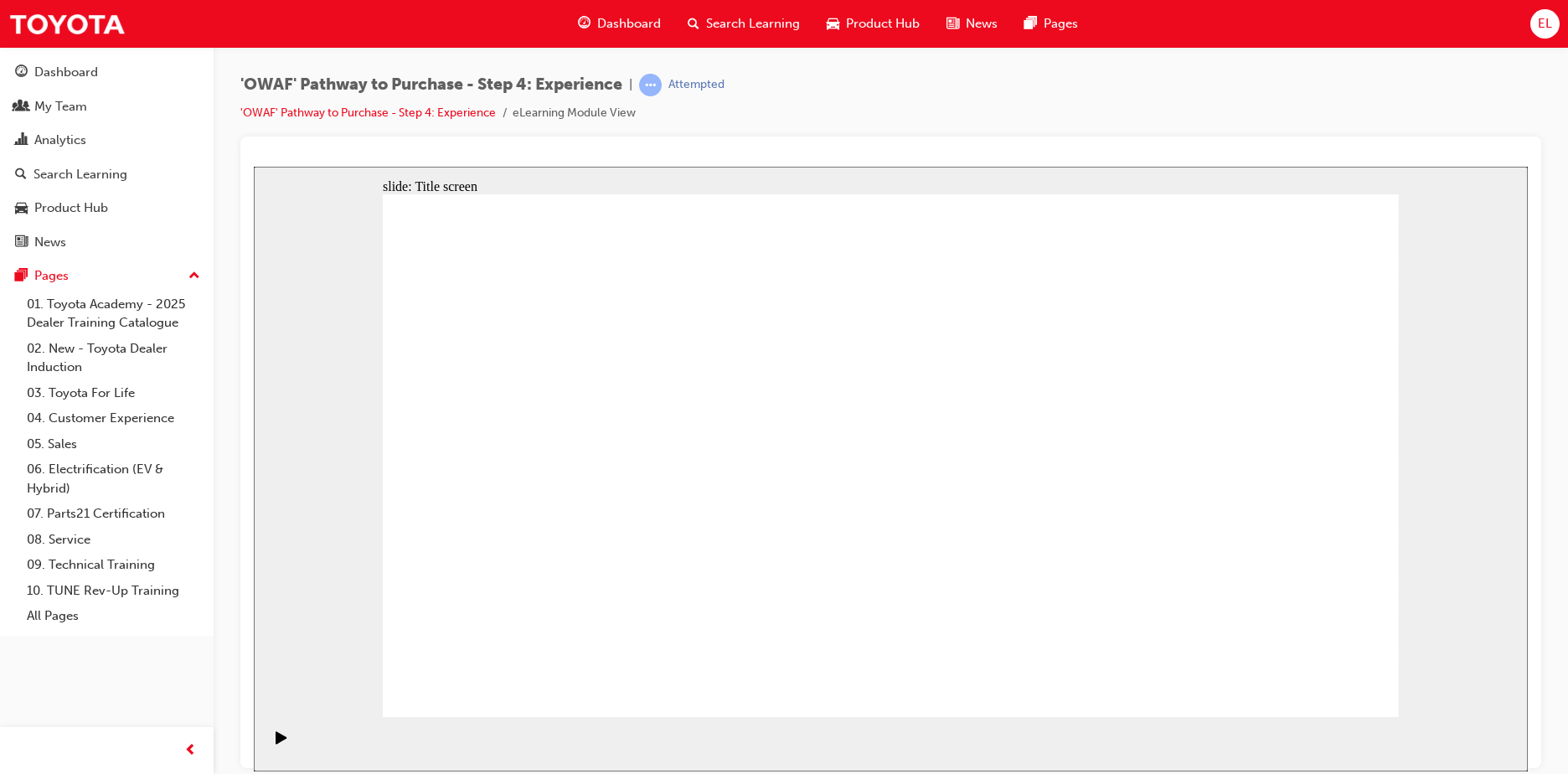
drag, startPoint x: 866, startPoint y: 646, endPoint x: 866, endPoint y: 661, distance: 15.0
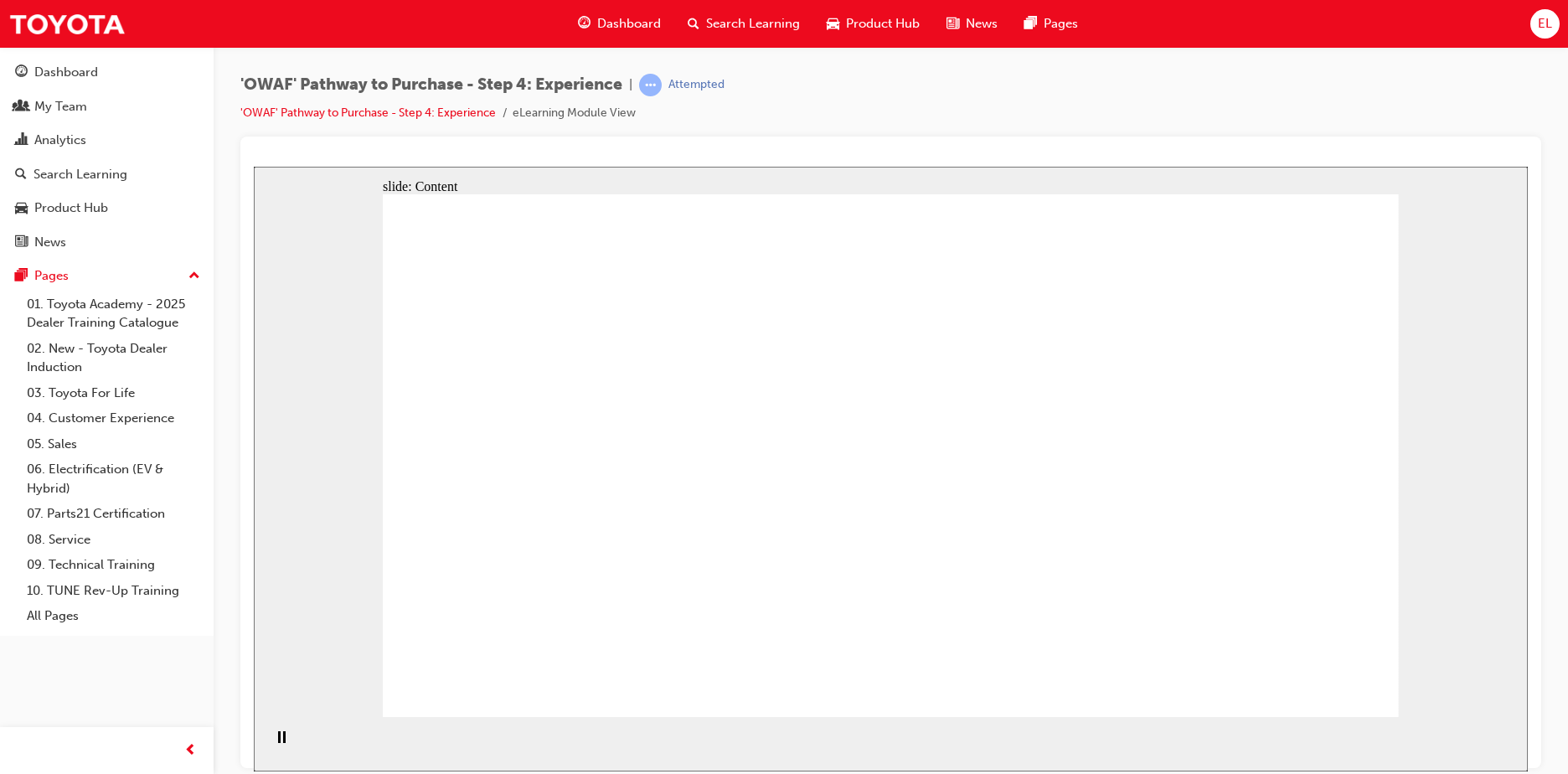
drag, startPoint x: 1120, startPoint y: 330, endPoint x: 1125, endPoint y: 284, distance: 46.3
drag, startPoint x: 1118, startPoint y: 331, endPoint x: 1118, endPoint y: 307, distance: 24.0
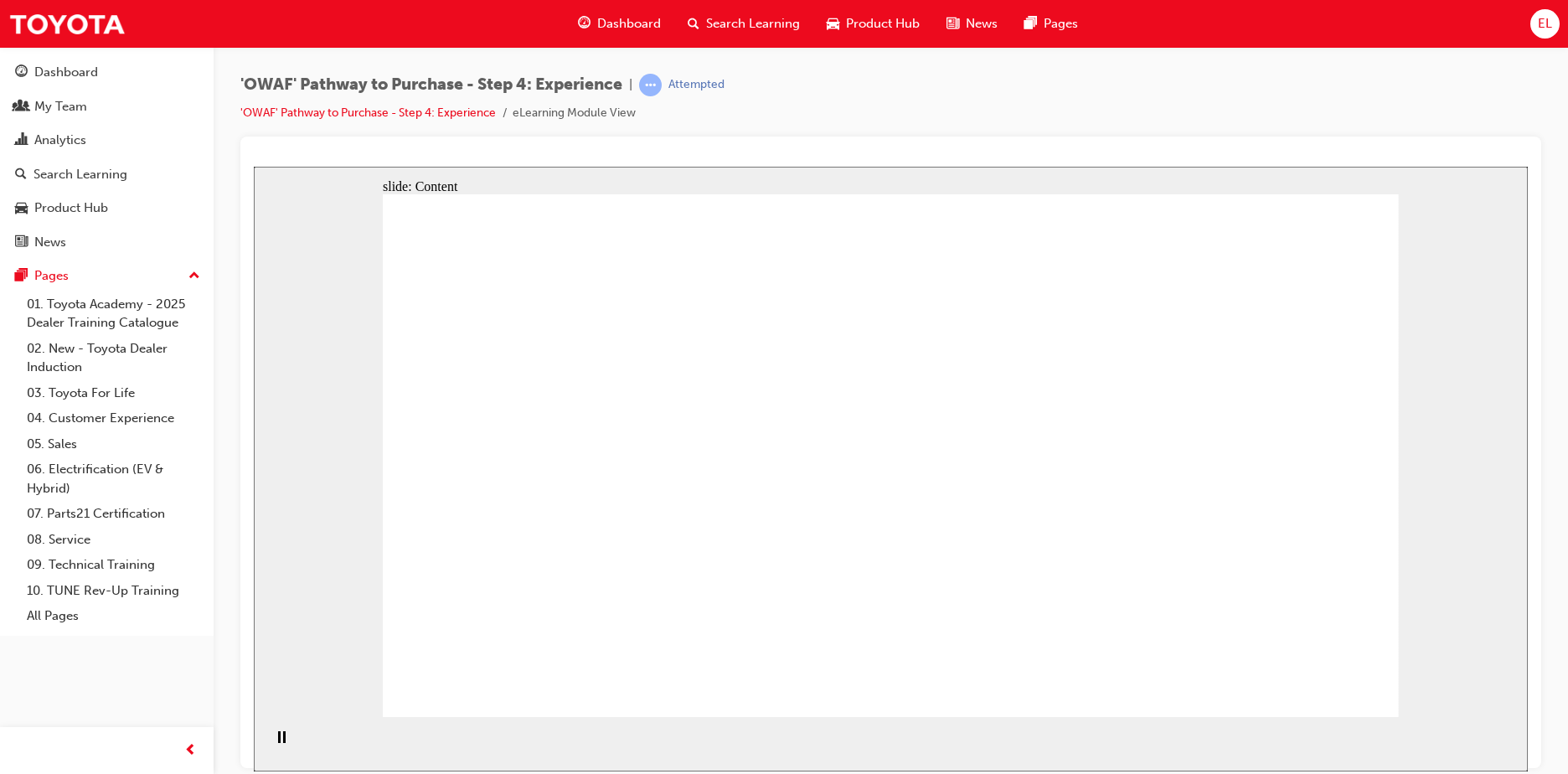
drag, startPoint x: 1169, startPoint y: 347, endPoint x: 1175, endPoint y: 337, distance: 11.7
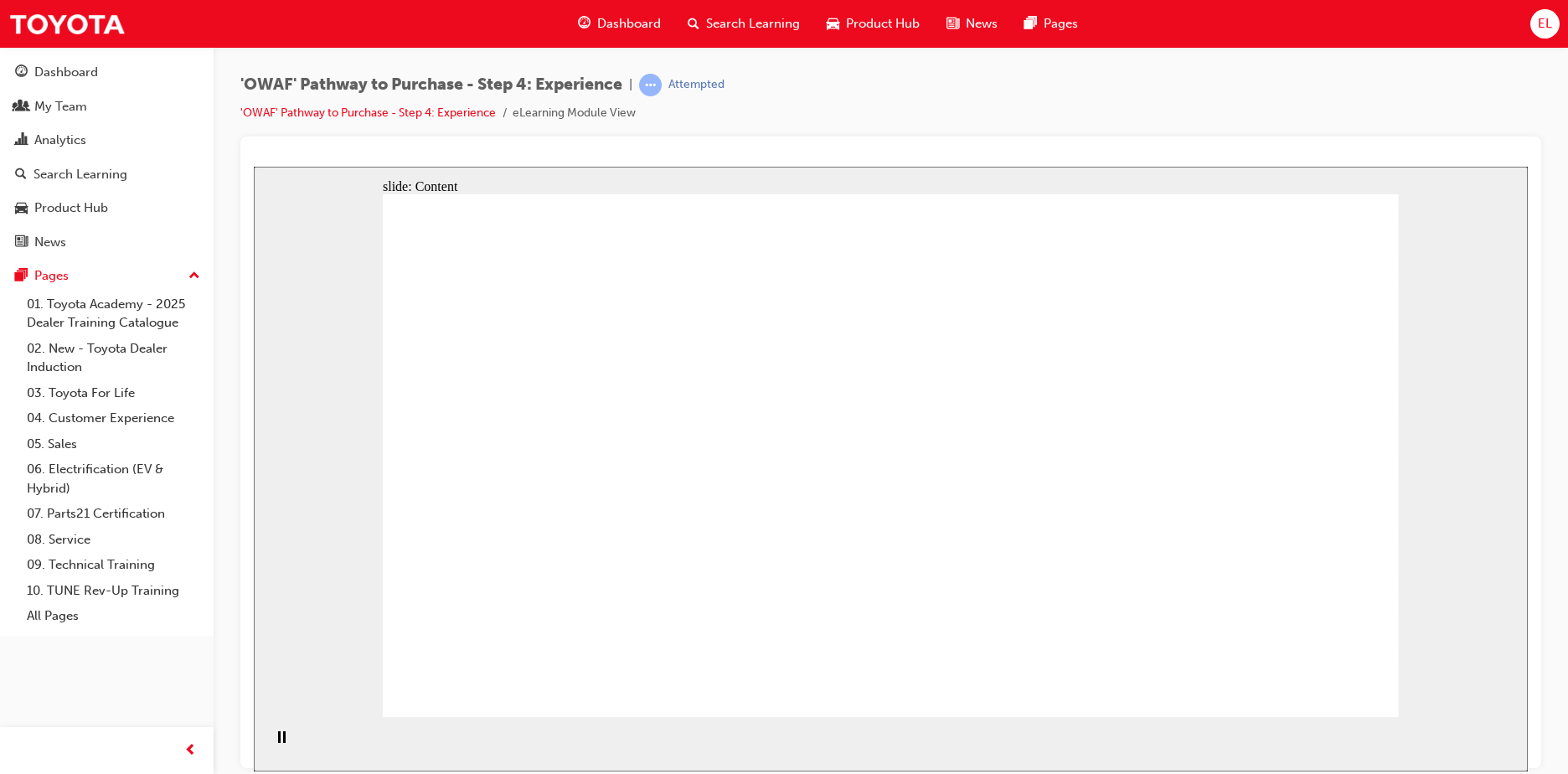
drag, startPoint x: 915, startPoint y: 423, endPoint x: 982, endPoint y: 424, distance: 67.0
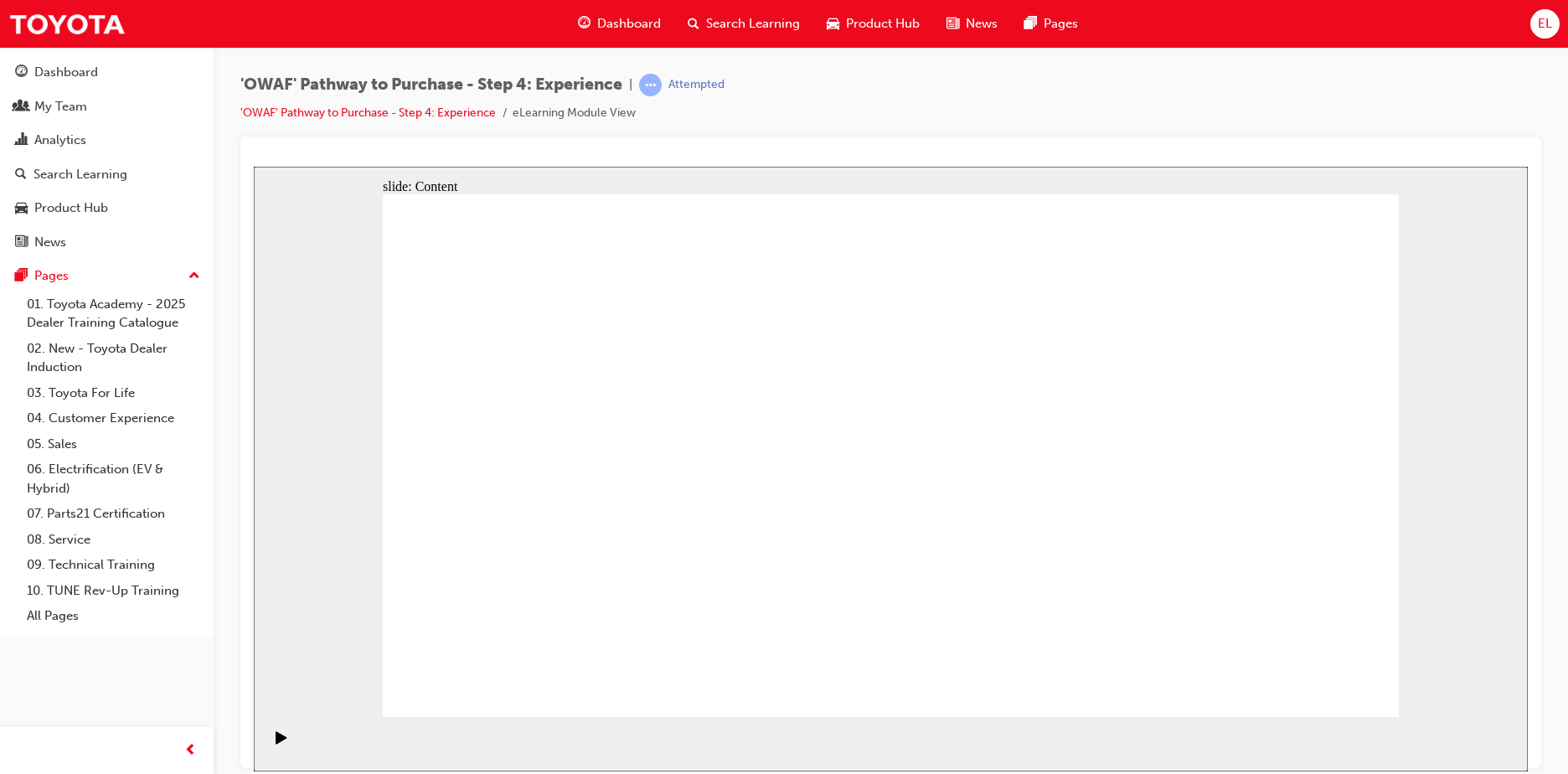
drag, startPoint x: 814, startPoint y: 701, endPoint x: 824, endPoint y: 693, distance: 12.8
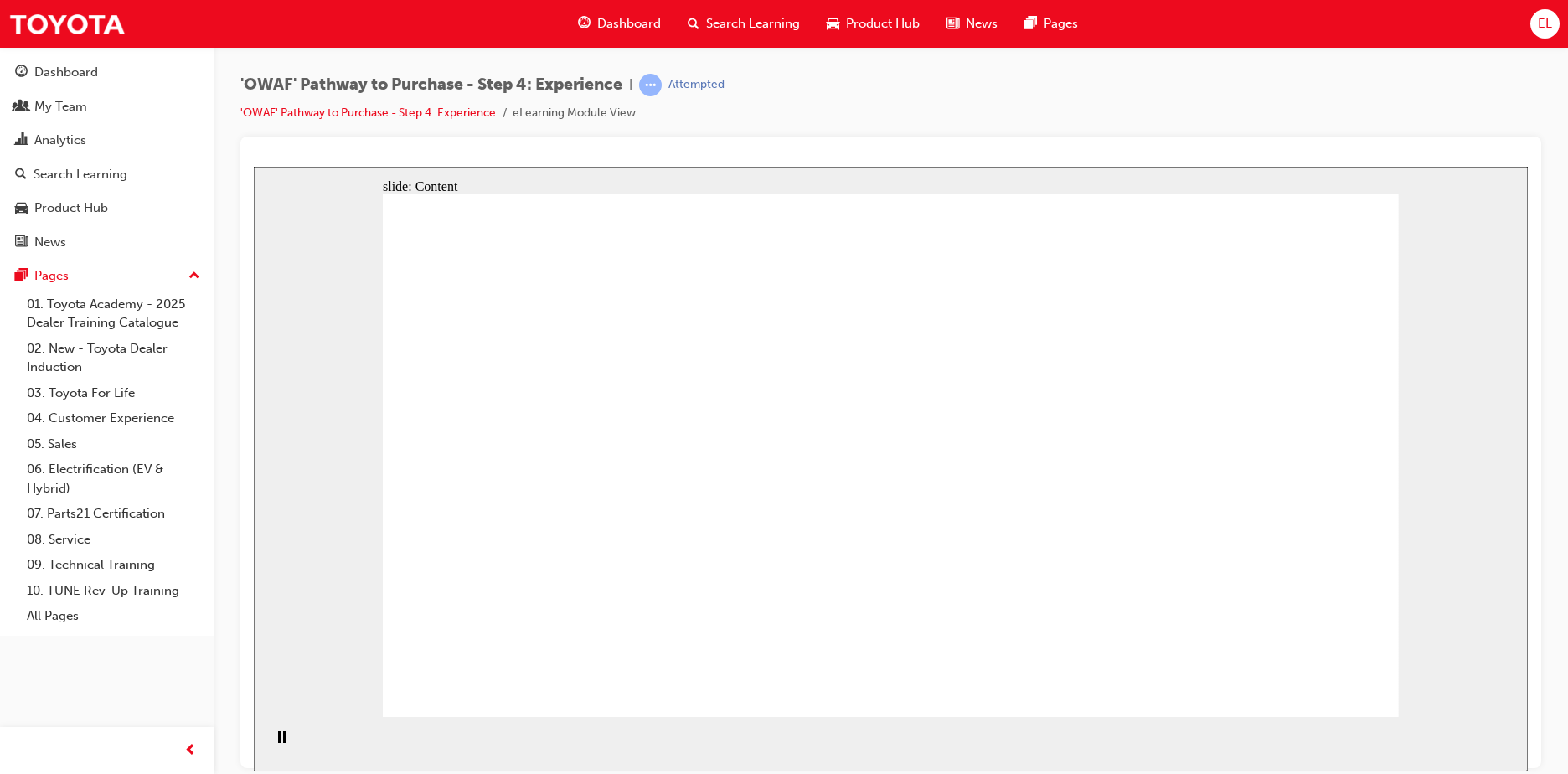
drag, startPoint x: 1116, startPoint y: 552, endPoint x: 1100, endPoint y: 555, distance: 16.3
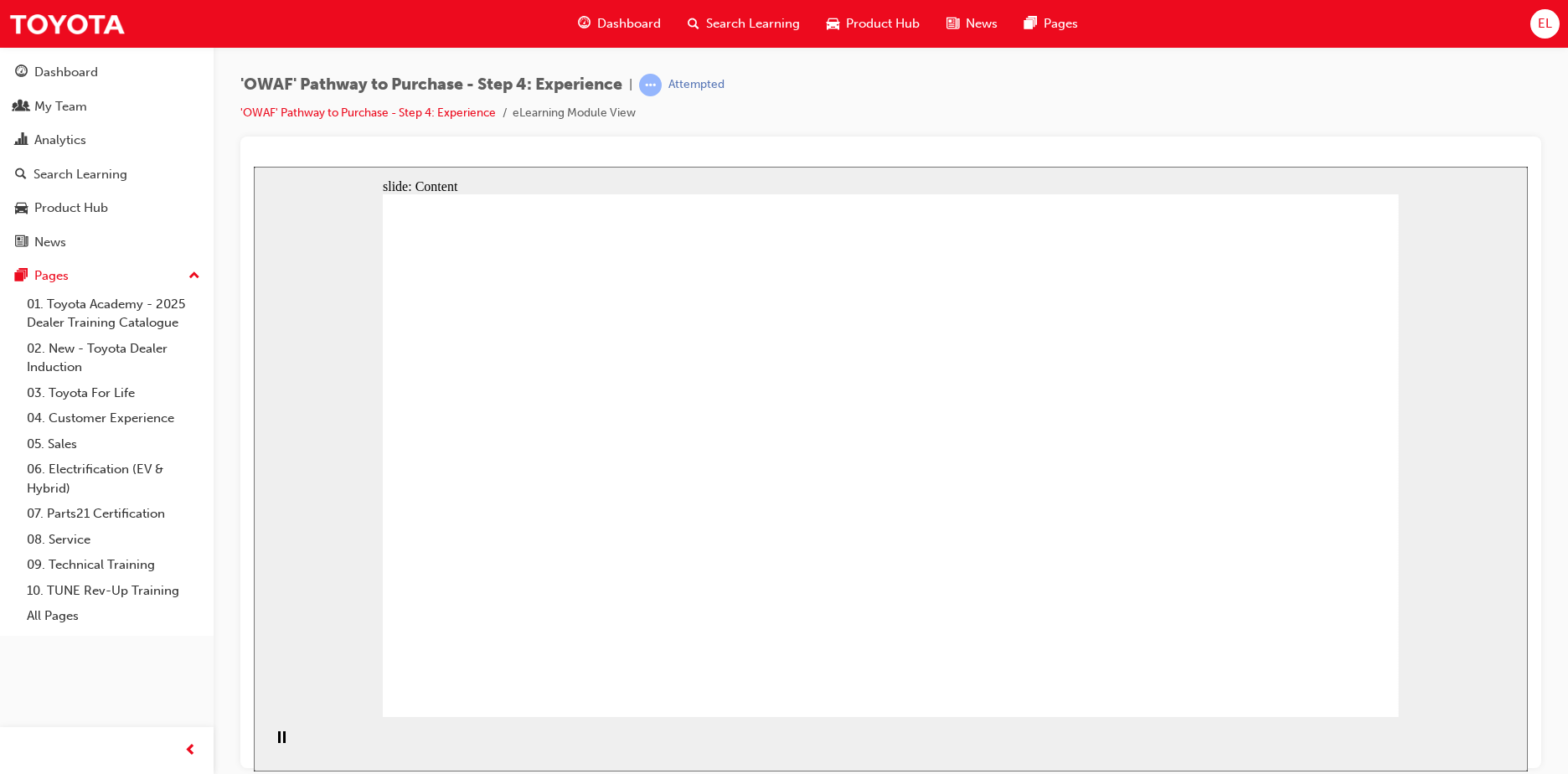
drag, startPoint x: 817, startPoint y: 511, endPoint x: 970, endPoint y: 519, distance: 153.2
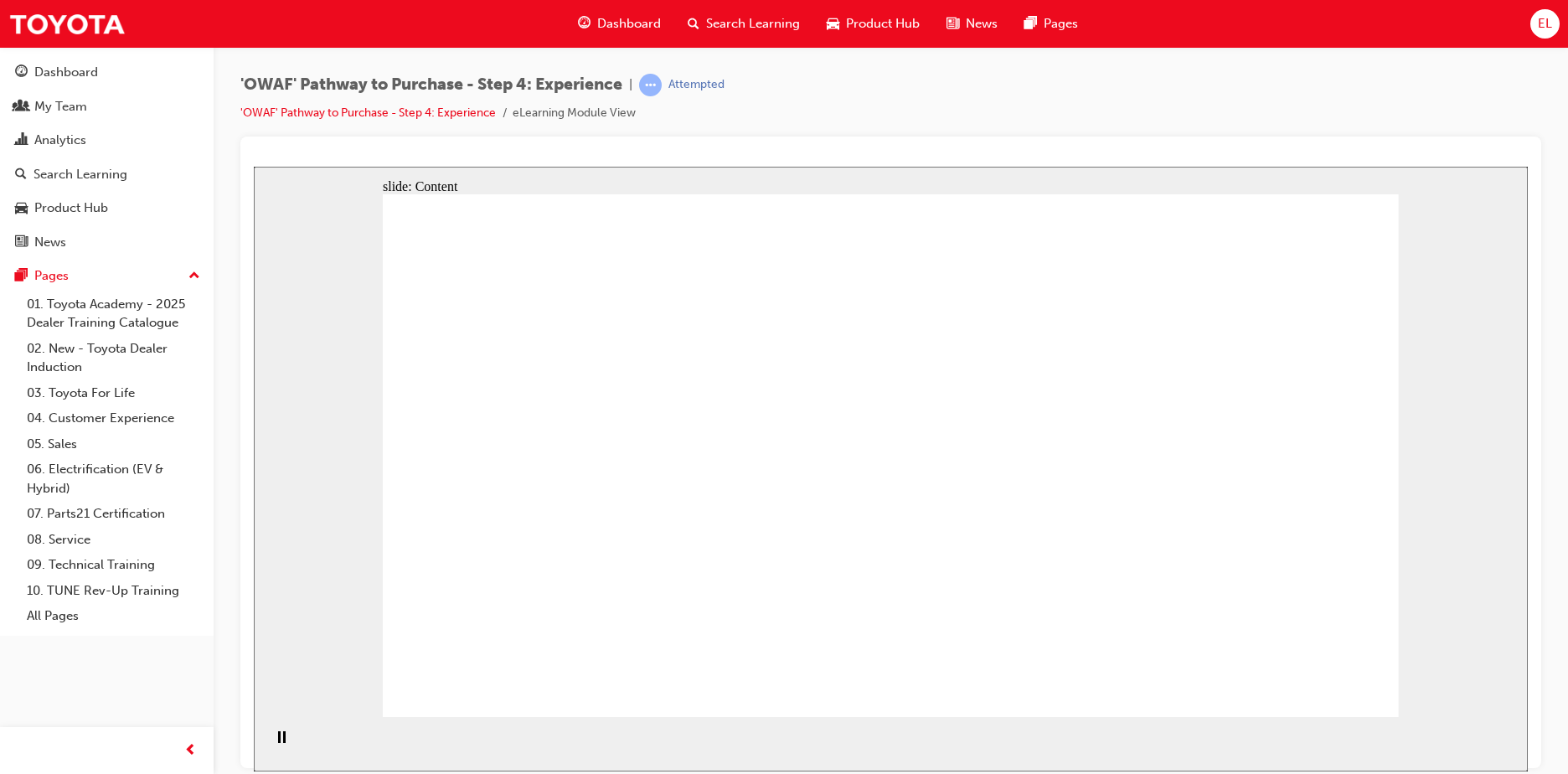
drag, startPoint x: 691, startPoint y: 503, endPoint x: 753, endPoint y: 506, distance: 62.1
drag, startPoint x: 1041, startPoint y: 559, endPoint x: 786, endPoint y: 521, distance: 257.8
drag, startPoint x: 749, startPoint y: 516, endPoint x: 783, endPoint y: 513, distance: 34.1
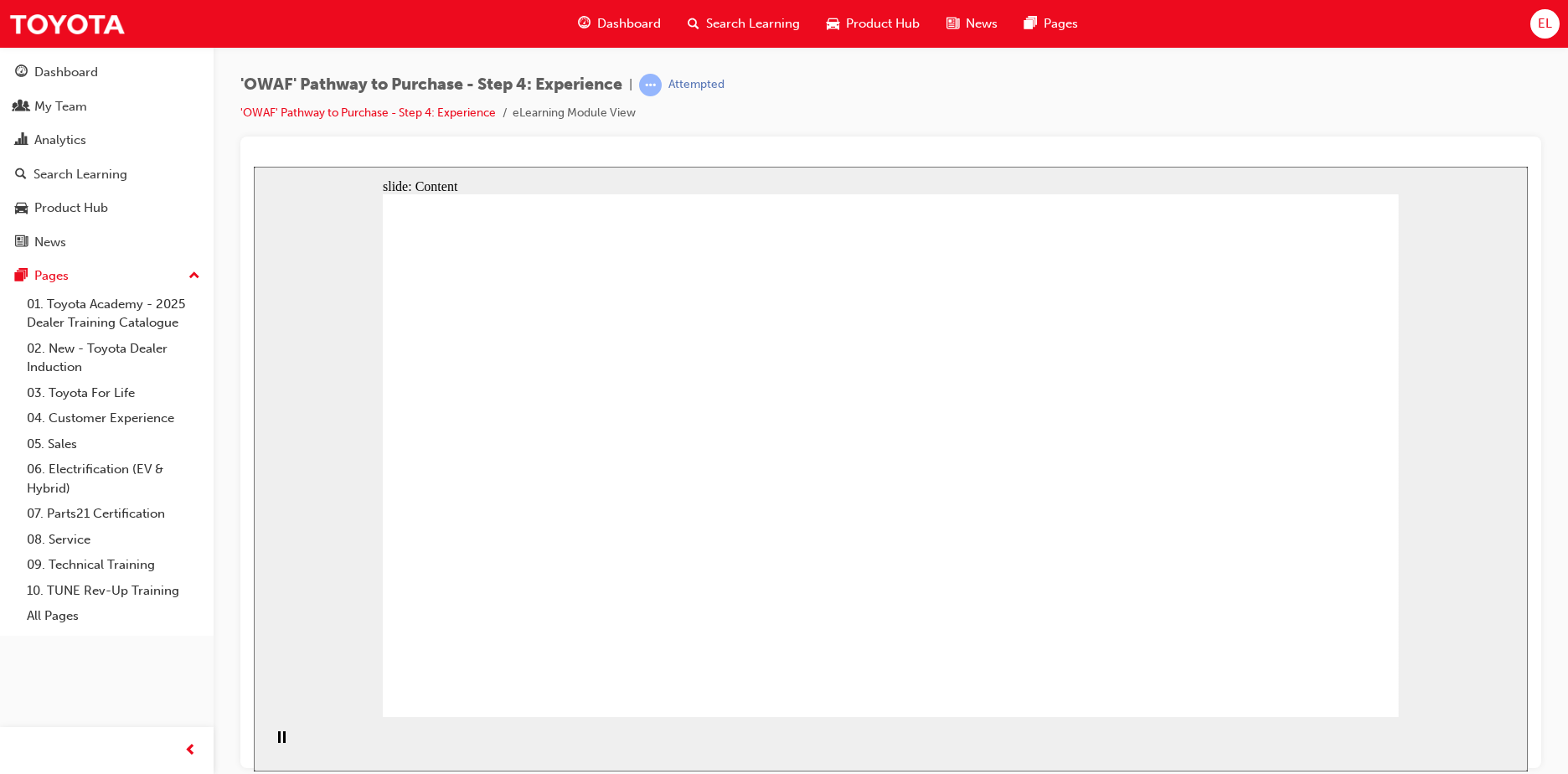
drag, startPoint x: 1095, startPoint y: 540, endPoint x: 860, endPoint y: 500, distance: 238.4
drag, startPoint x: 801, startPoint y: 493, endPoint x: 1115, endPoint y: 516, distance: 314.8
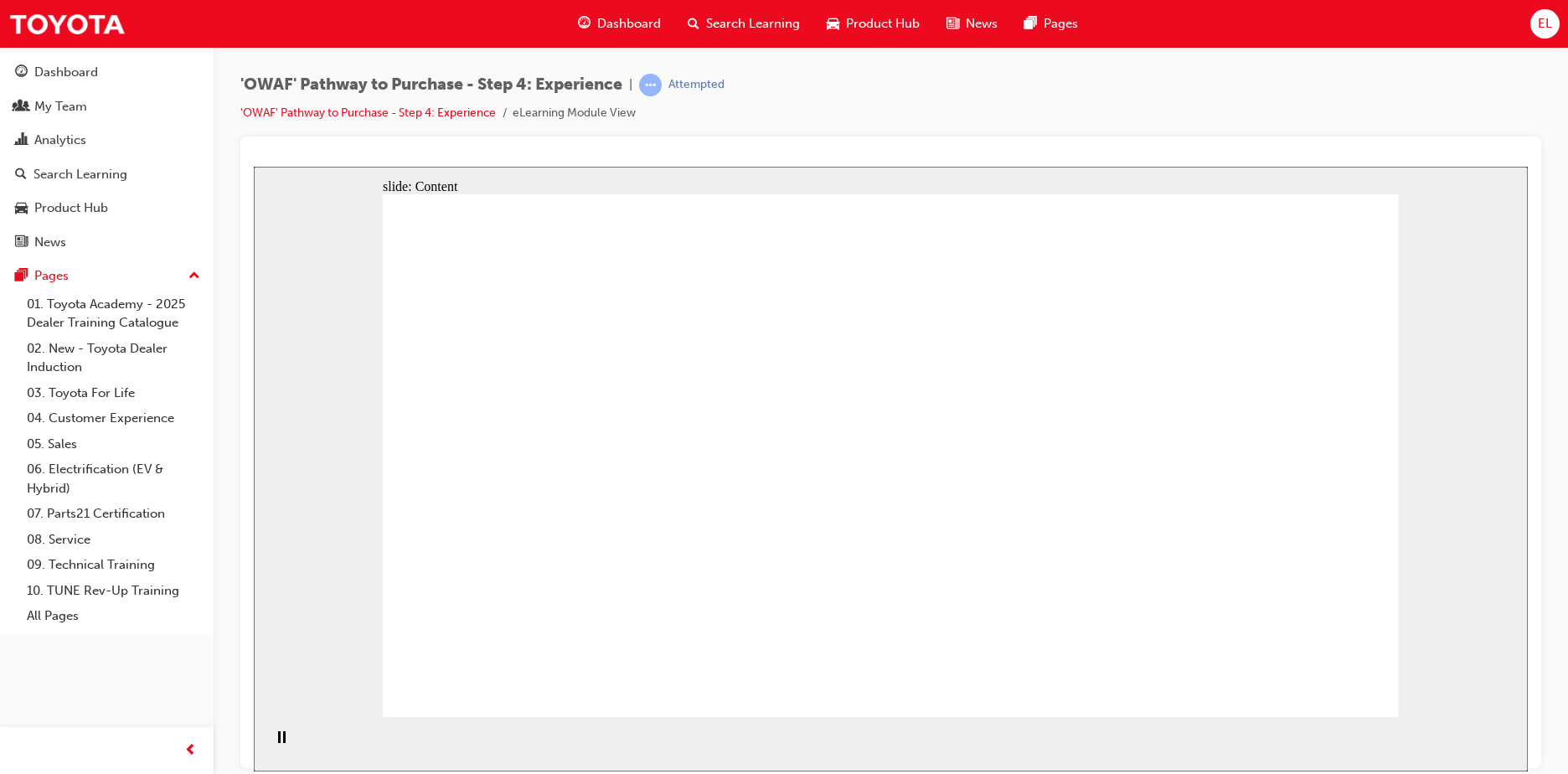
drag, startPoint x: 1115, startPoint y: 516, endPoint x: 943, endPoint y: 511, distance: 172.1
drag, startPoint x: 751, startPoint y: 515, endPoint x: 1183, endPoint y: 554, distance: 433.8
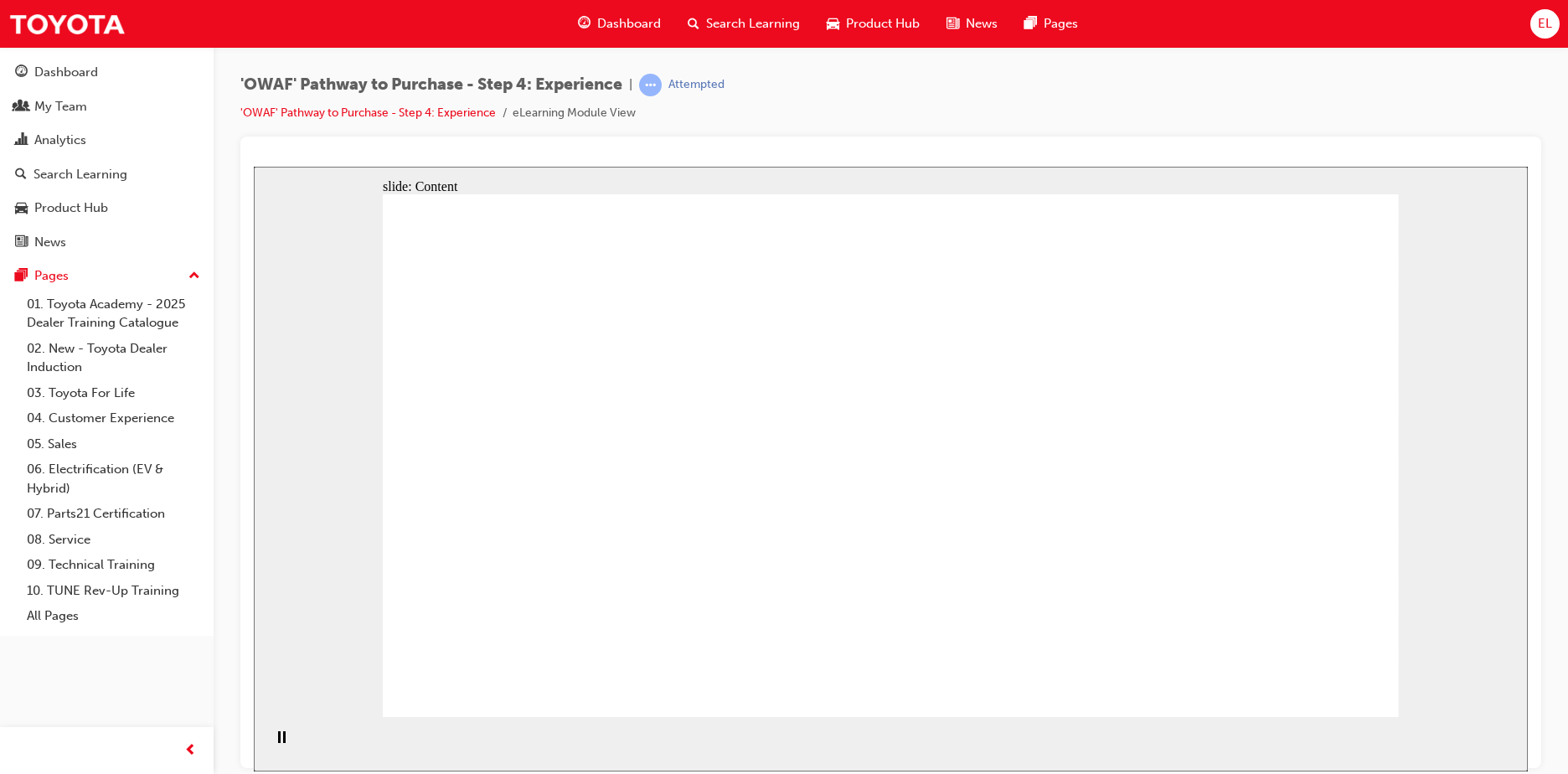
drag, startPoint x: 1045, startPoint y: 503, endPoint x: 705, endPoint y: 506, distance: 340.0
drag, startPoint x: 1193, startPoint y: 537, endPoint x: 1152, endPoint y: 540, distance: 41.1
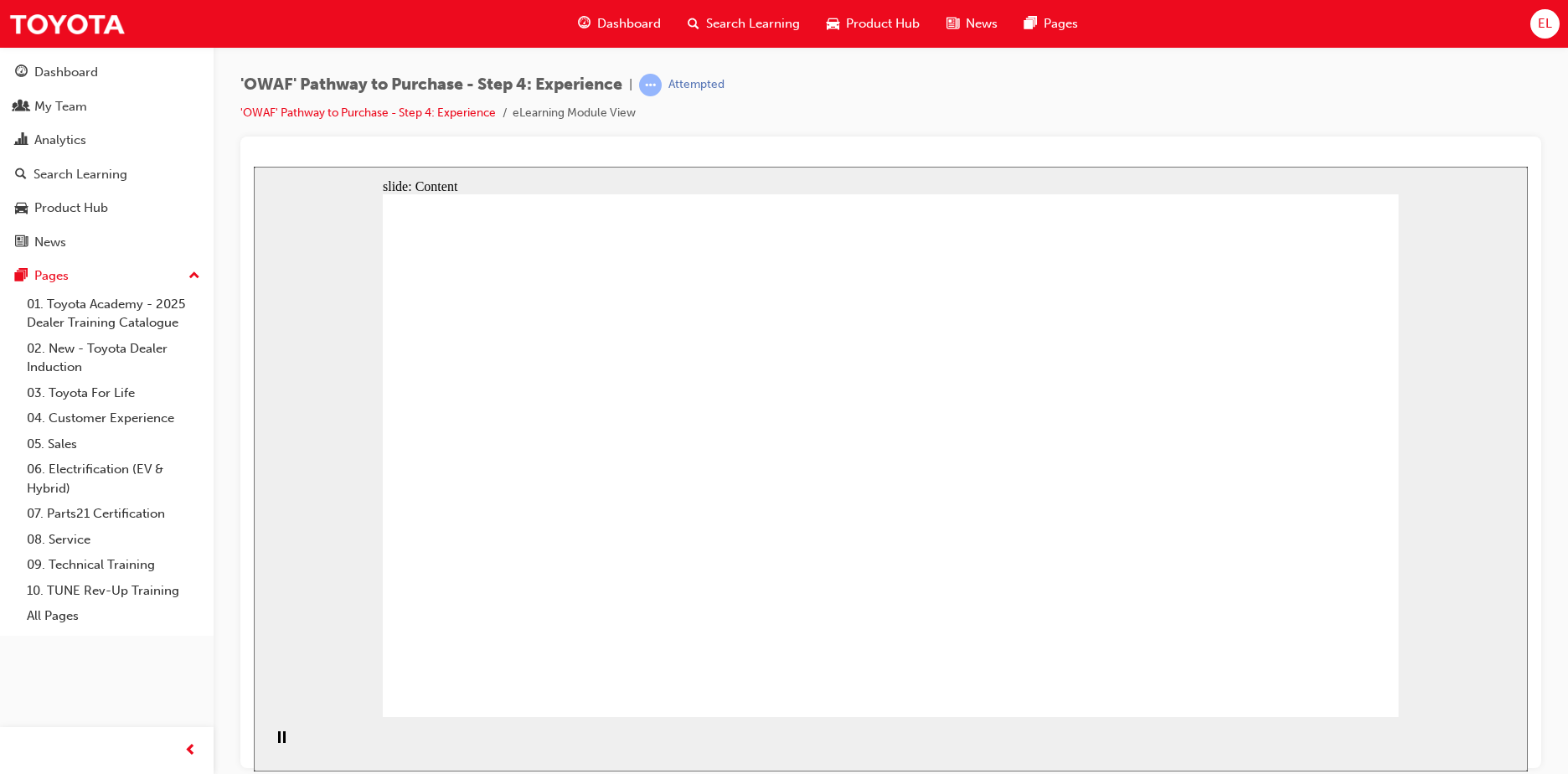
drag, startPoint x: 1162, startPoint y: 513, endPoint x: 954, endPoint y: 519, distance: 208.1
drag, startPoint x: 690, startPoint y: 505, endPoint x: 1073, endPoint y: 522, distance: 383.4
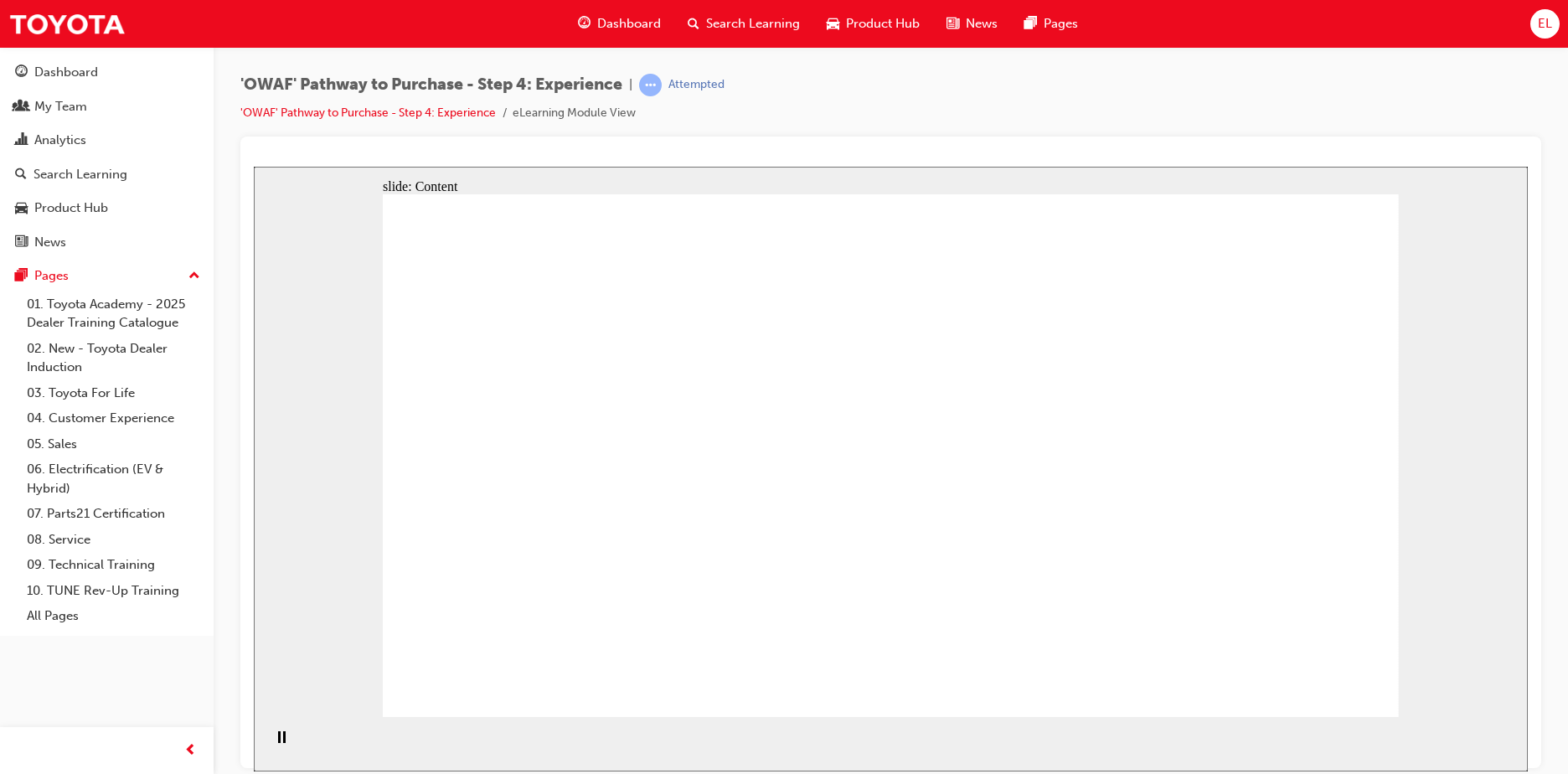
drag, startPoint x: 656, startPoint y: 491, endPoint x: 705, endPoint y: 492, distance: 49.0
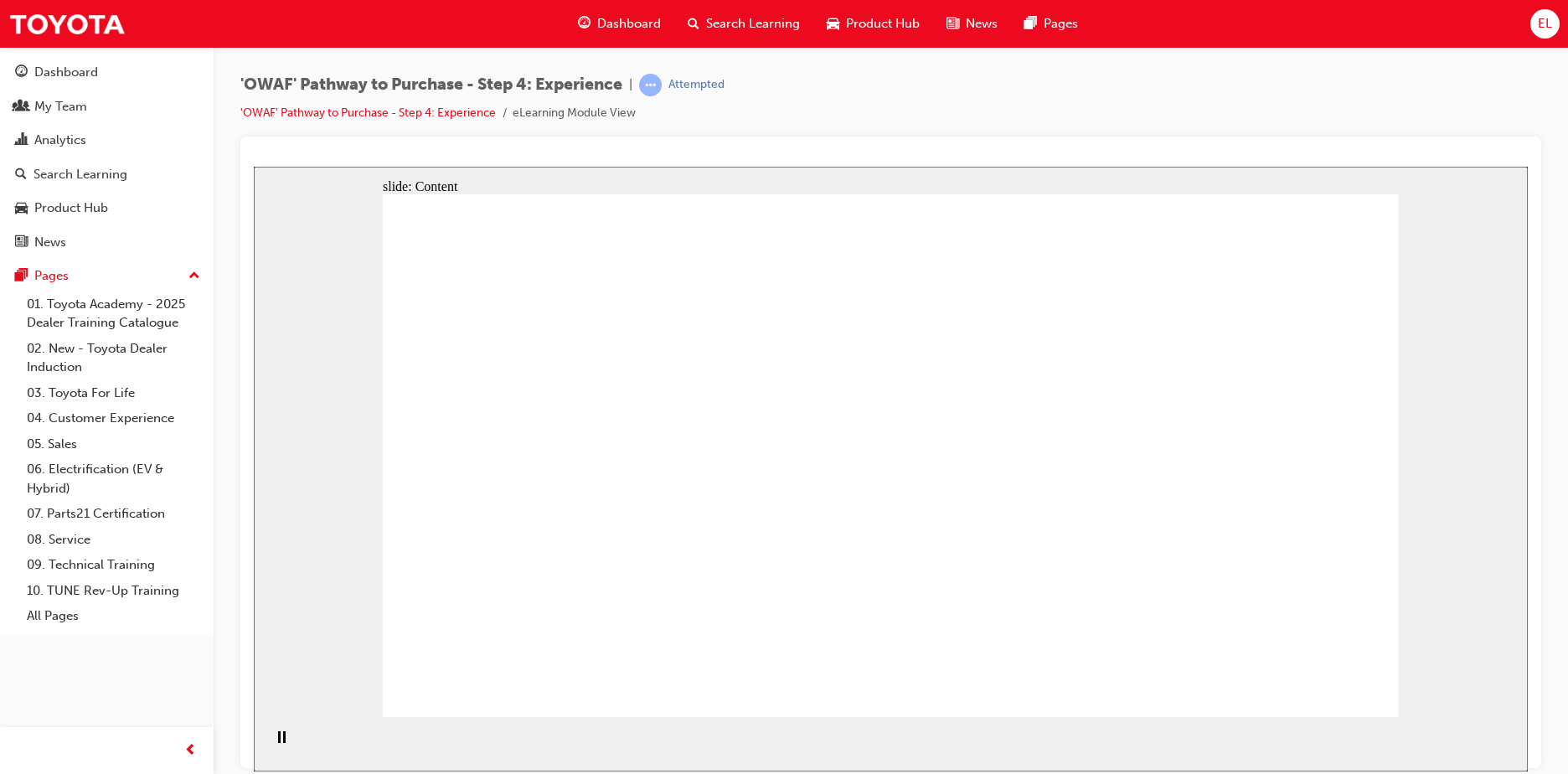
drag, startPoint x: 1159, startPoint y: 503, endPoint x: 501, endPoint y: 490, distance: 658.1
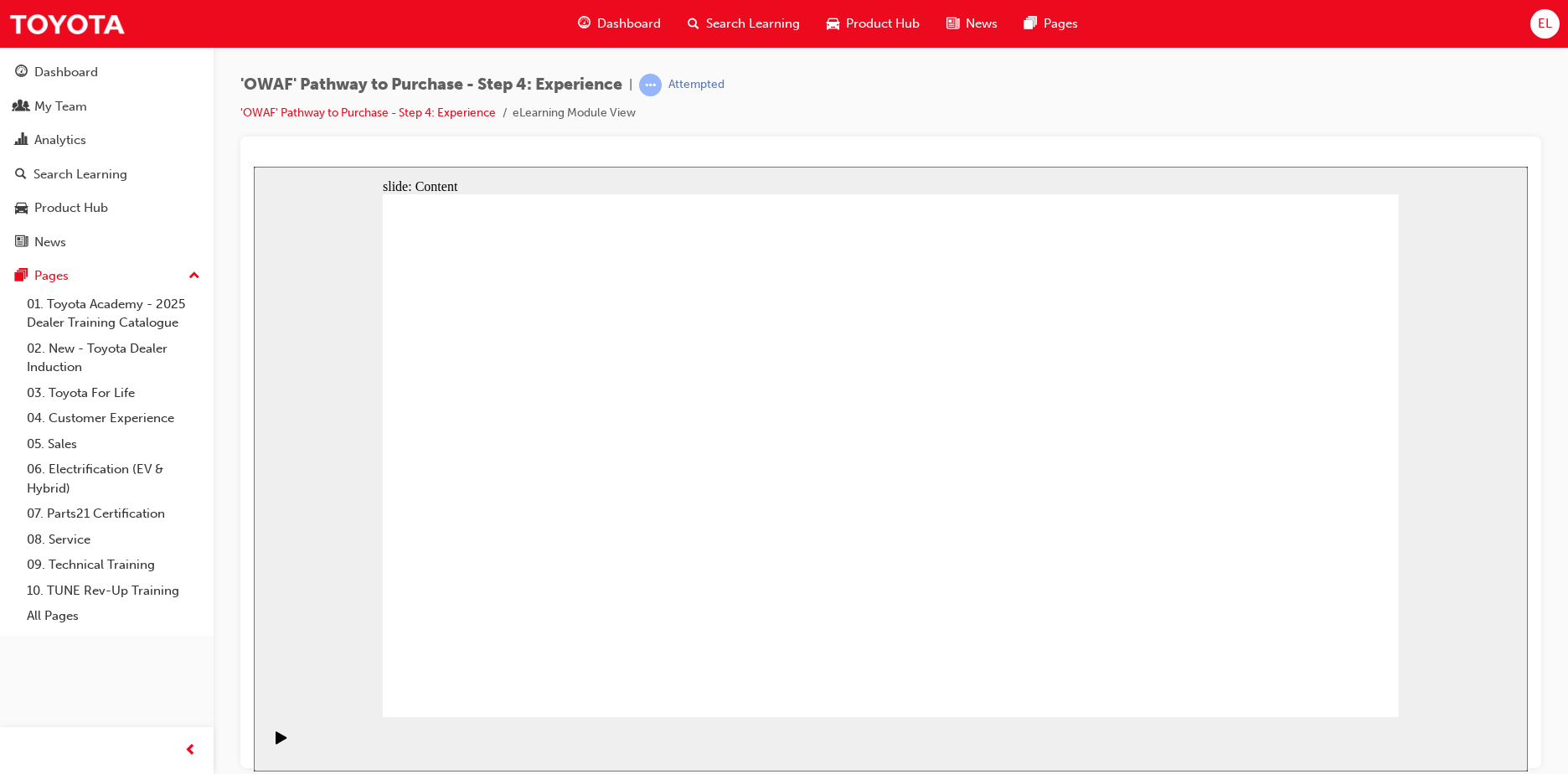
drag, startPoint x: 824, startPoint y: 541, endPoint x: 823, endPoint y: 551, distance: 10.0
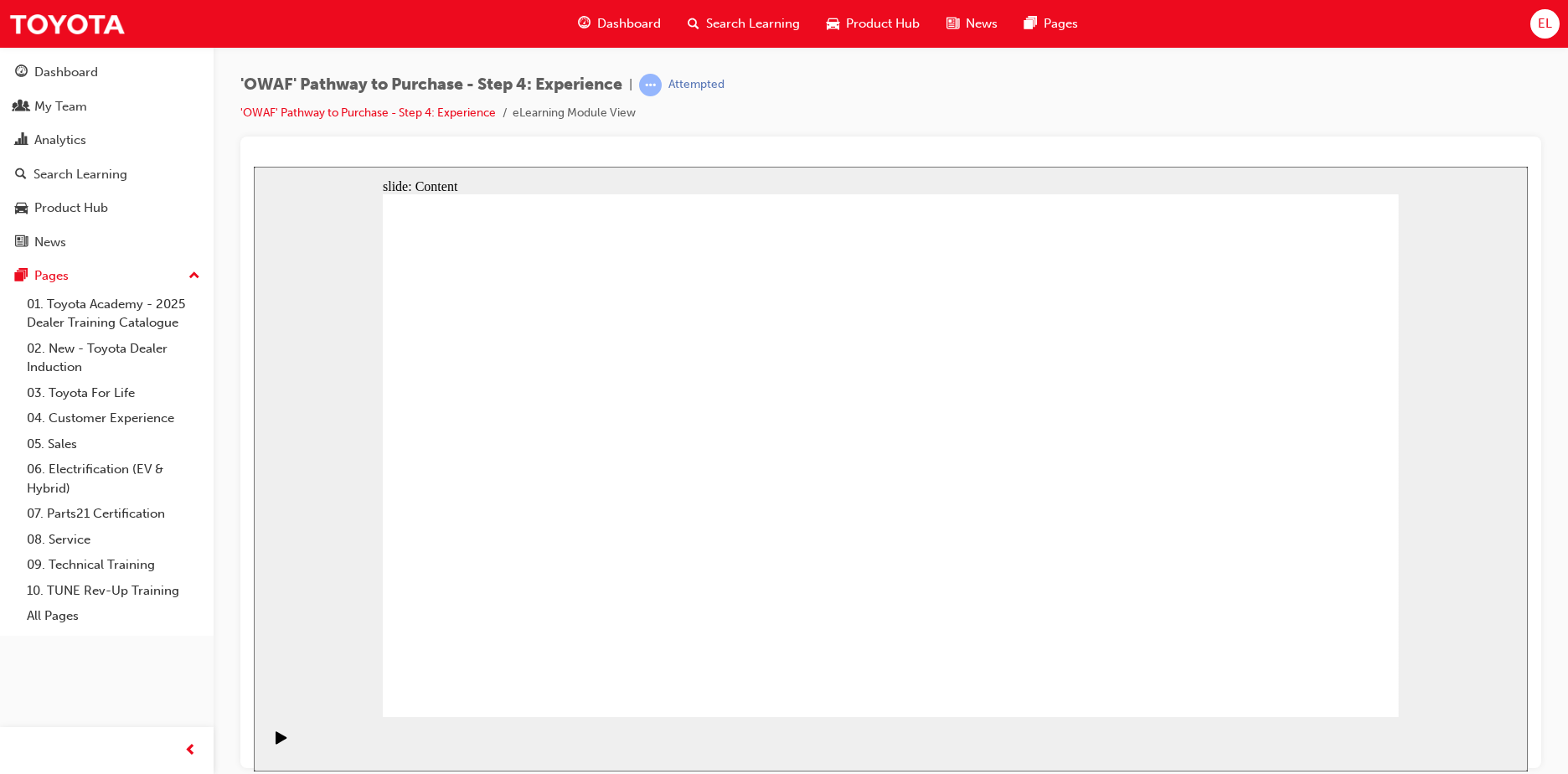
drag, startPoint x: 1057, startPoint y: 513, endPoint x: 1039, endPoint y: 481, distance: 36.7
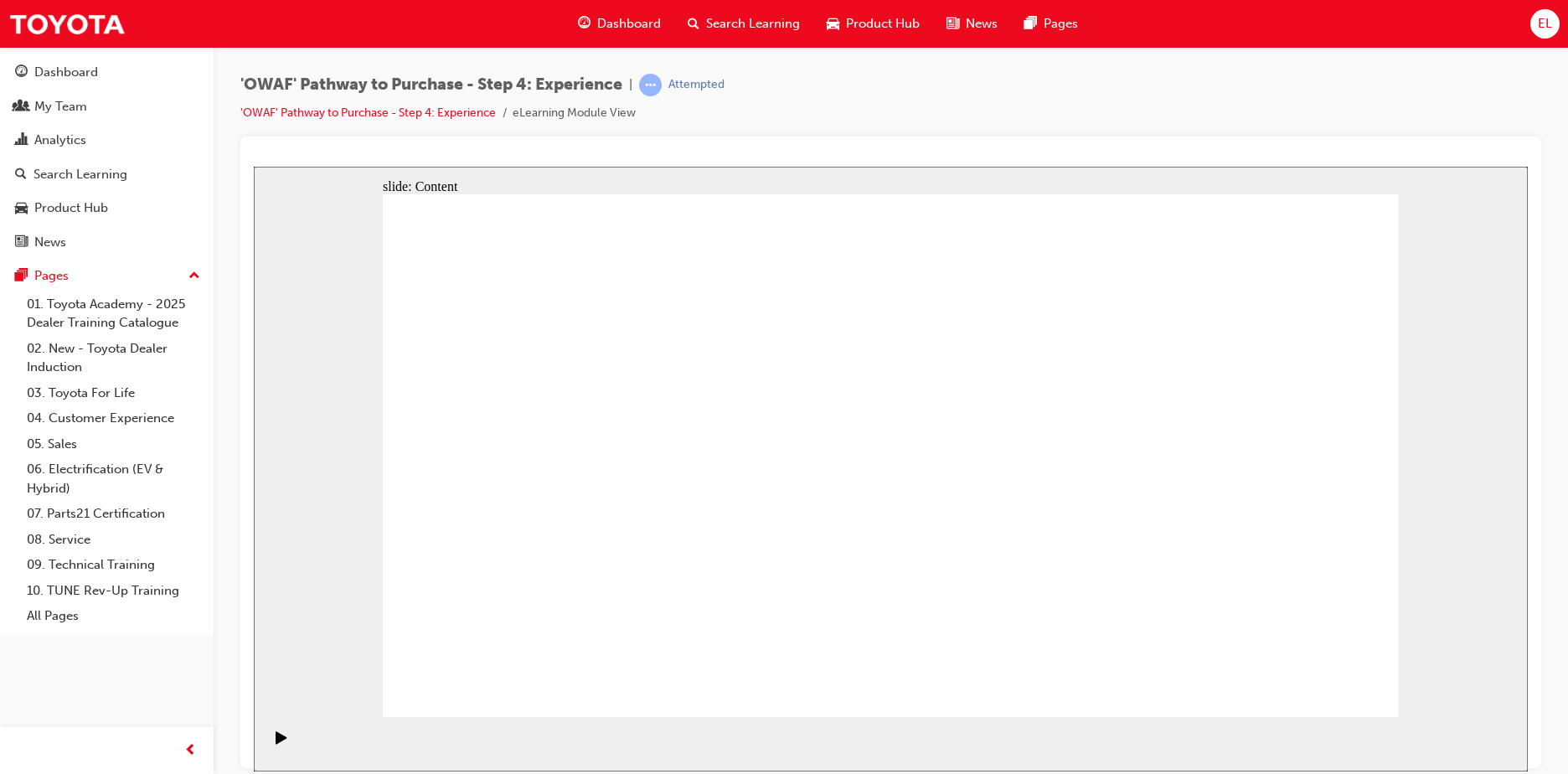
drag, startPoint x: 948, startPoint y: 463, endPoint x: 947, endPoint y: 479, distance: 16.0
drag, startPoint x: 948, startPoint y: 500, endPoint x: 950, endPoint y: 515, distance: 15.1
drag, startPoint x: 949, startPoint y: 527, endPoint x: 946, endPoint y: 545, distance: 18.2
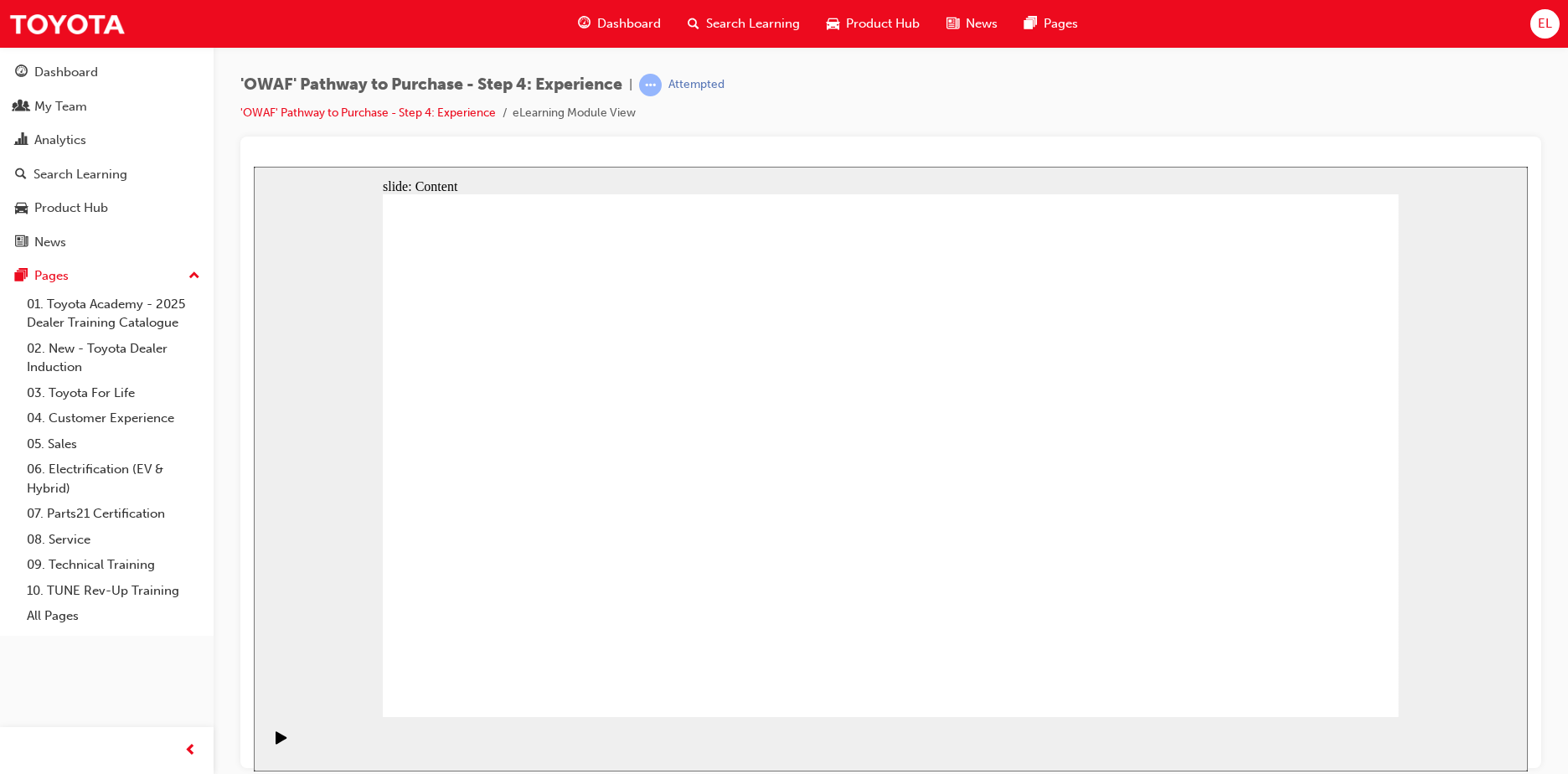
drag, startPoint x: 1279, startPoint y: 675, endPoint x: 1327, endPoint y: 692, distance: 50.9
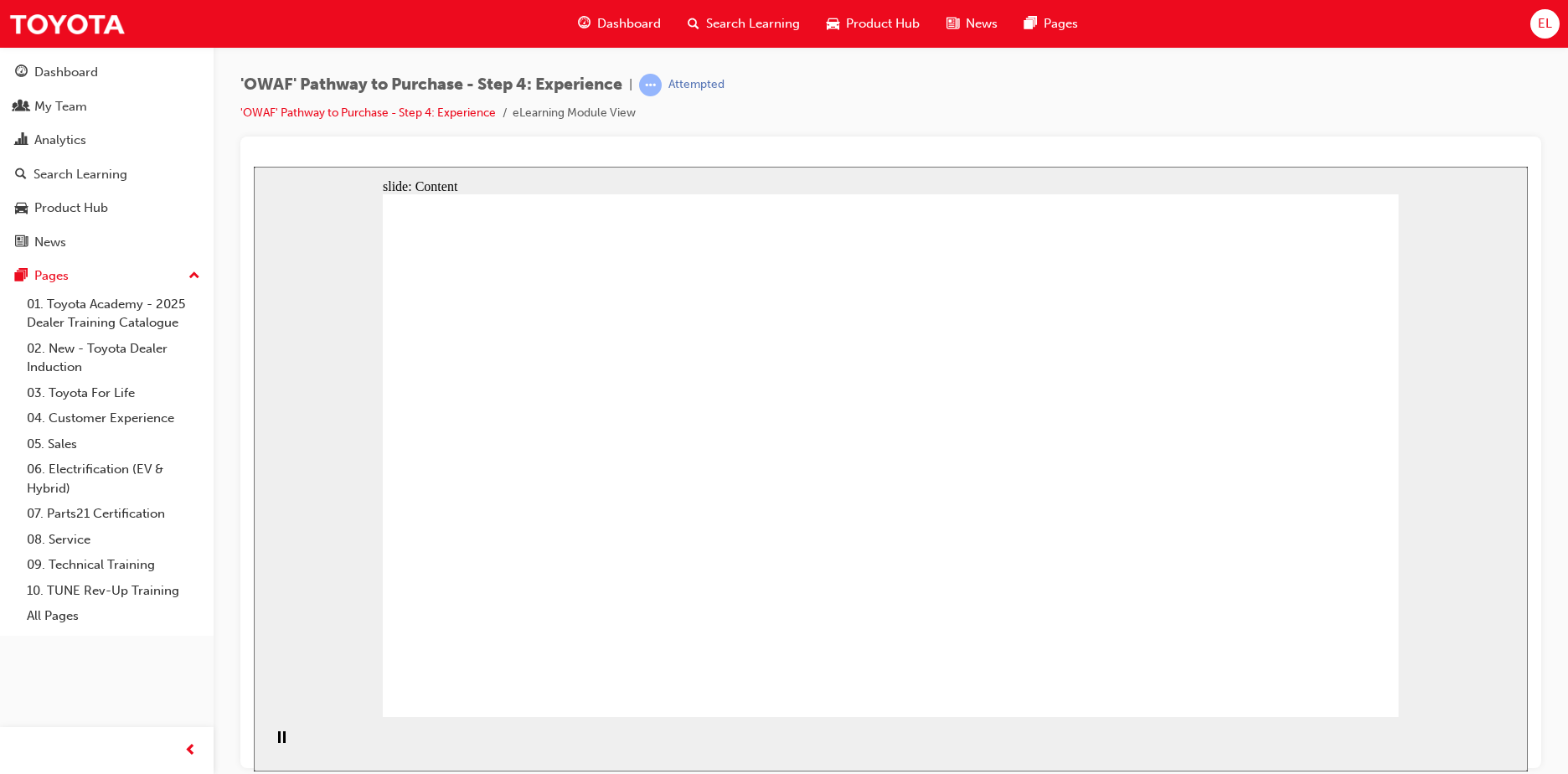
drag, startPoint x: 861, startPoint y: 437, endPoint x: 896, endPoint y: 427, distance: 36.4
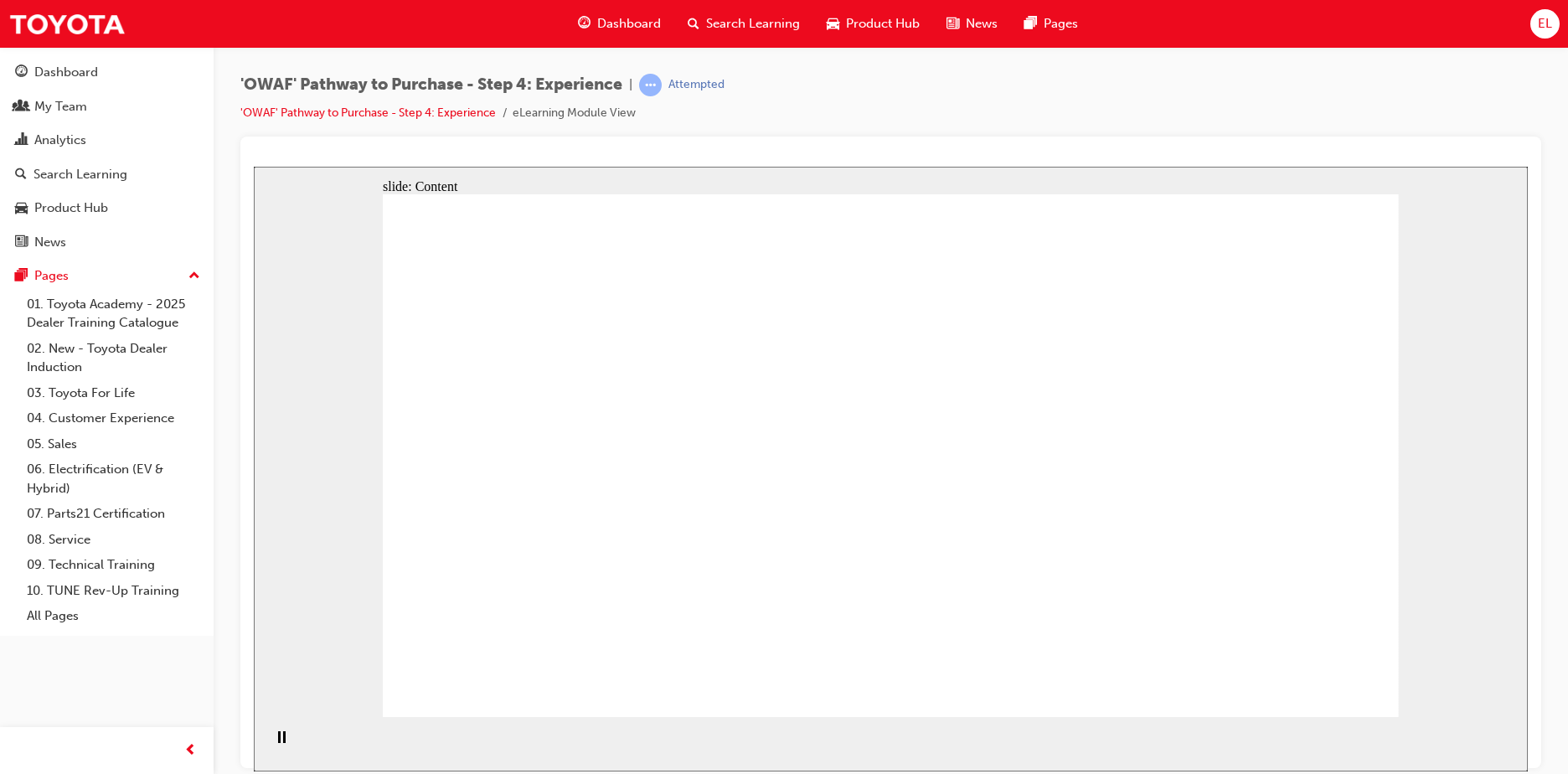
drag, startPoint x: 1024, startPoint y: 527, endPoint x: 1041, endPoint y: 514, distance: 21.4
drag, startPoint x: 1037, startPoint y: 518, endPoint x: 1081, endPoint y: 393, distance: 132.5
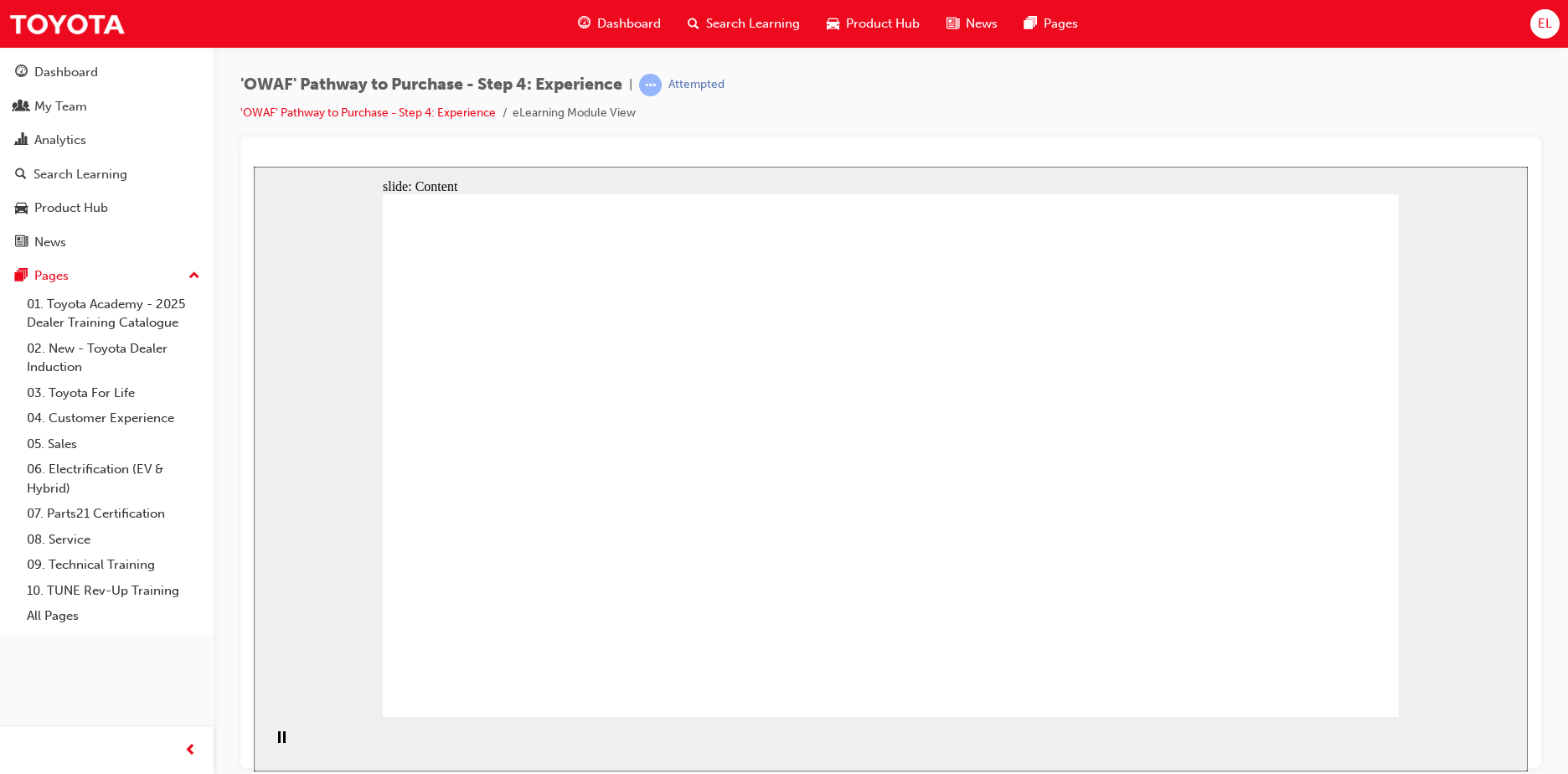
drag, startPoint x: 1019, startPoint y: 491, endPoint x: 1033, endPoint y: 475, distance: 21.3
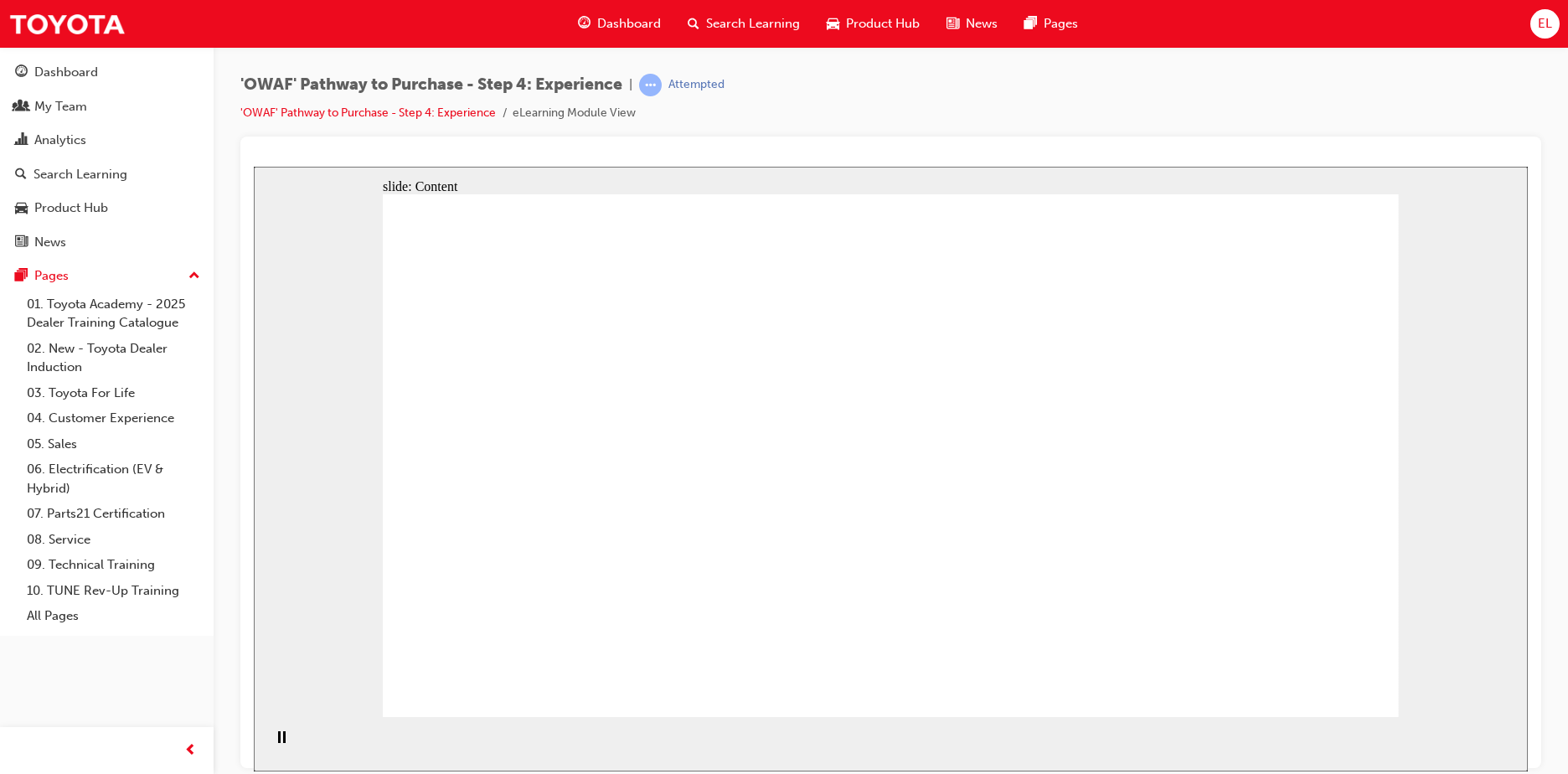
click at [968, 81] on div "'OWAF' Pathway to Purchase - Step 4: Experience | Attempted 'OWAF' Pathway to P…" at bounding box center [890, 105] width 1300 height 63
drag, startPoint x: 681, startPoint y: 380, endPoint x: 743, endPoint y: 417, distance: 72.2
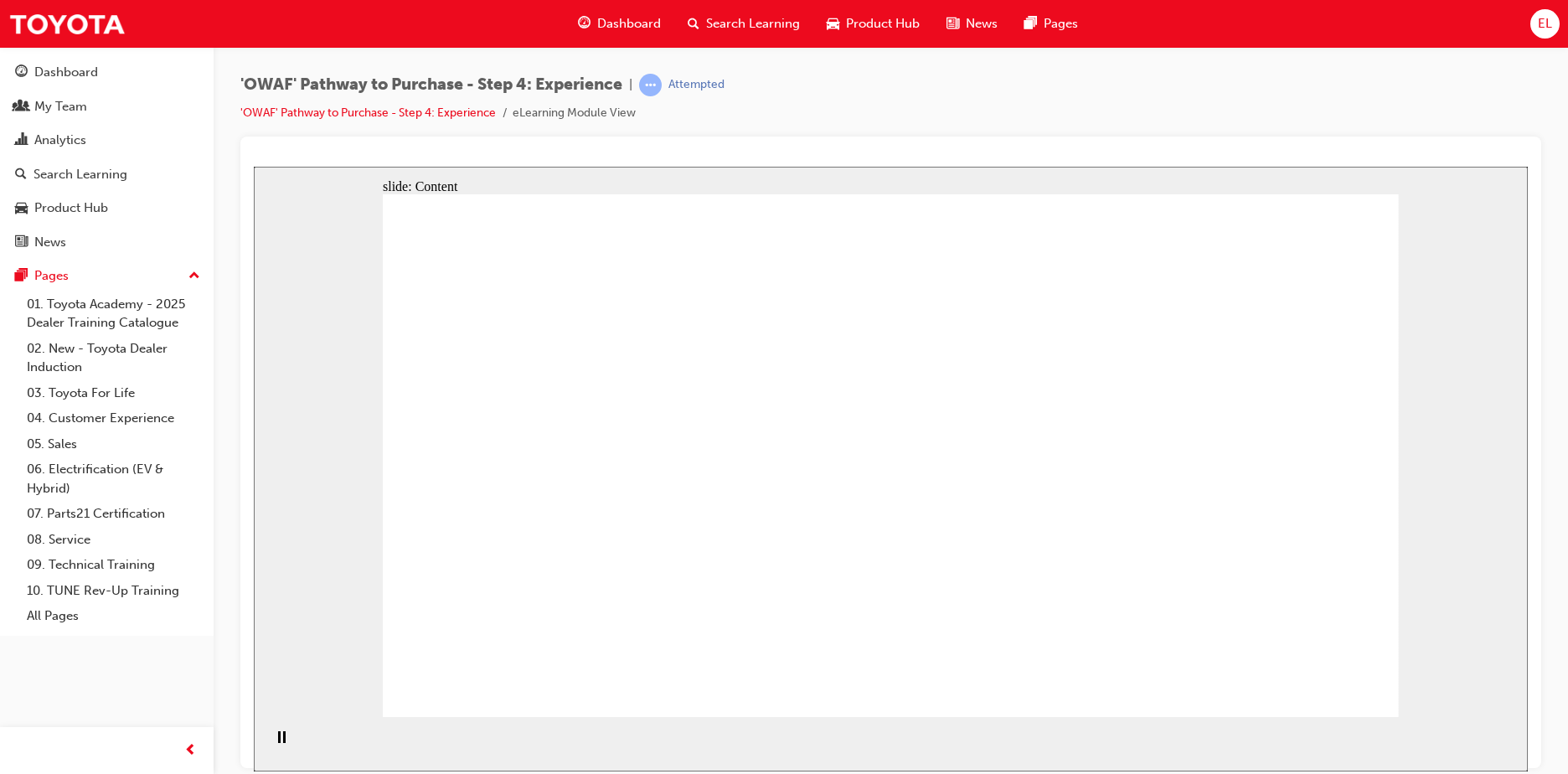
click at [331, 114] on link "'OWAF' Pathway to Purchase - Step 4: Experience" at bounding box center [368, 113] width 255 height 15
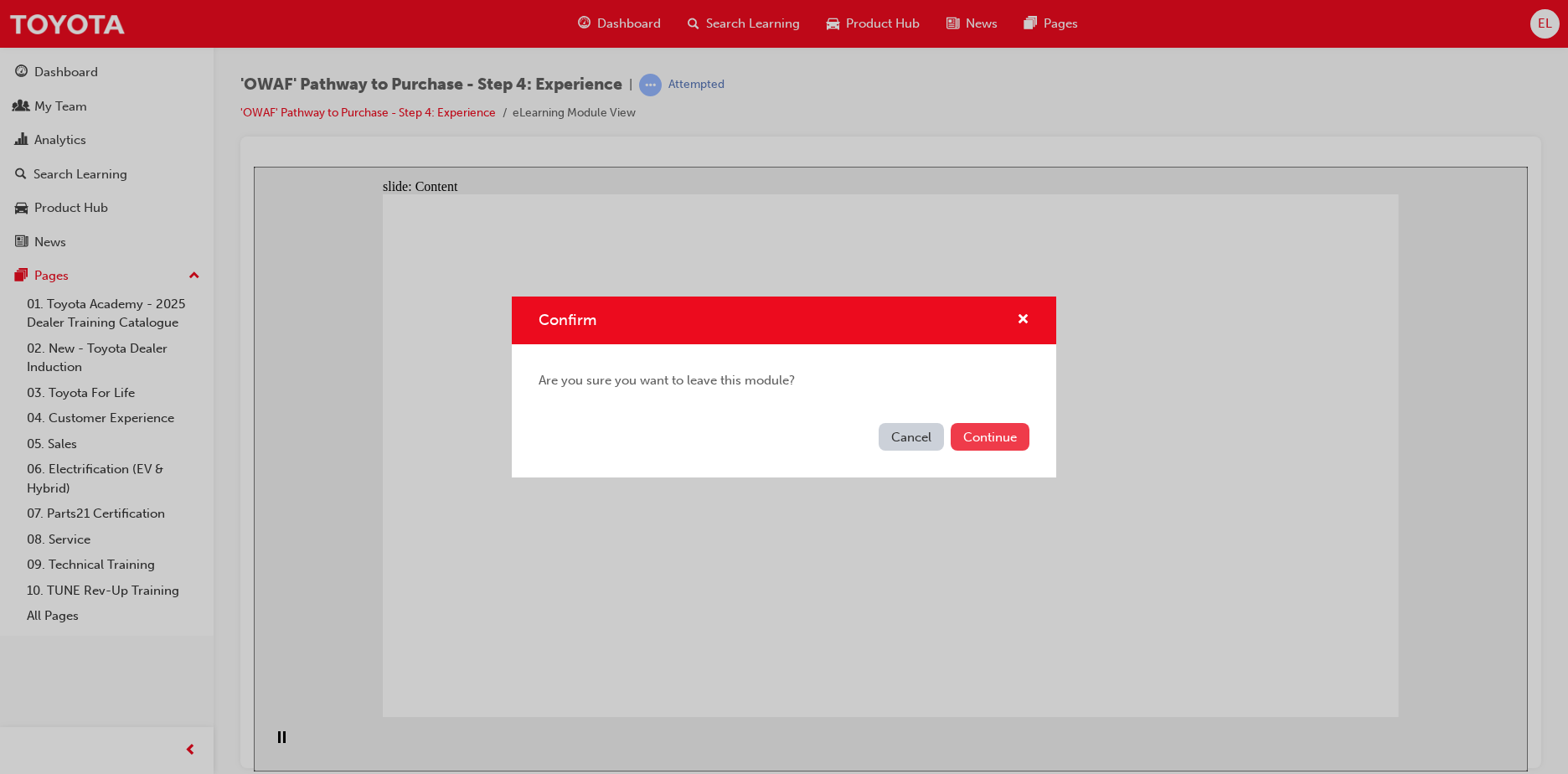
click at [1000, 441] on button "Continue" at bounding box center [990, 436] width 79 height 27
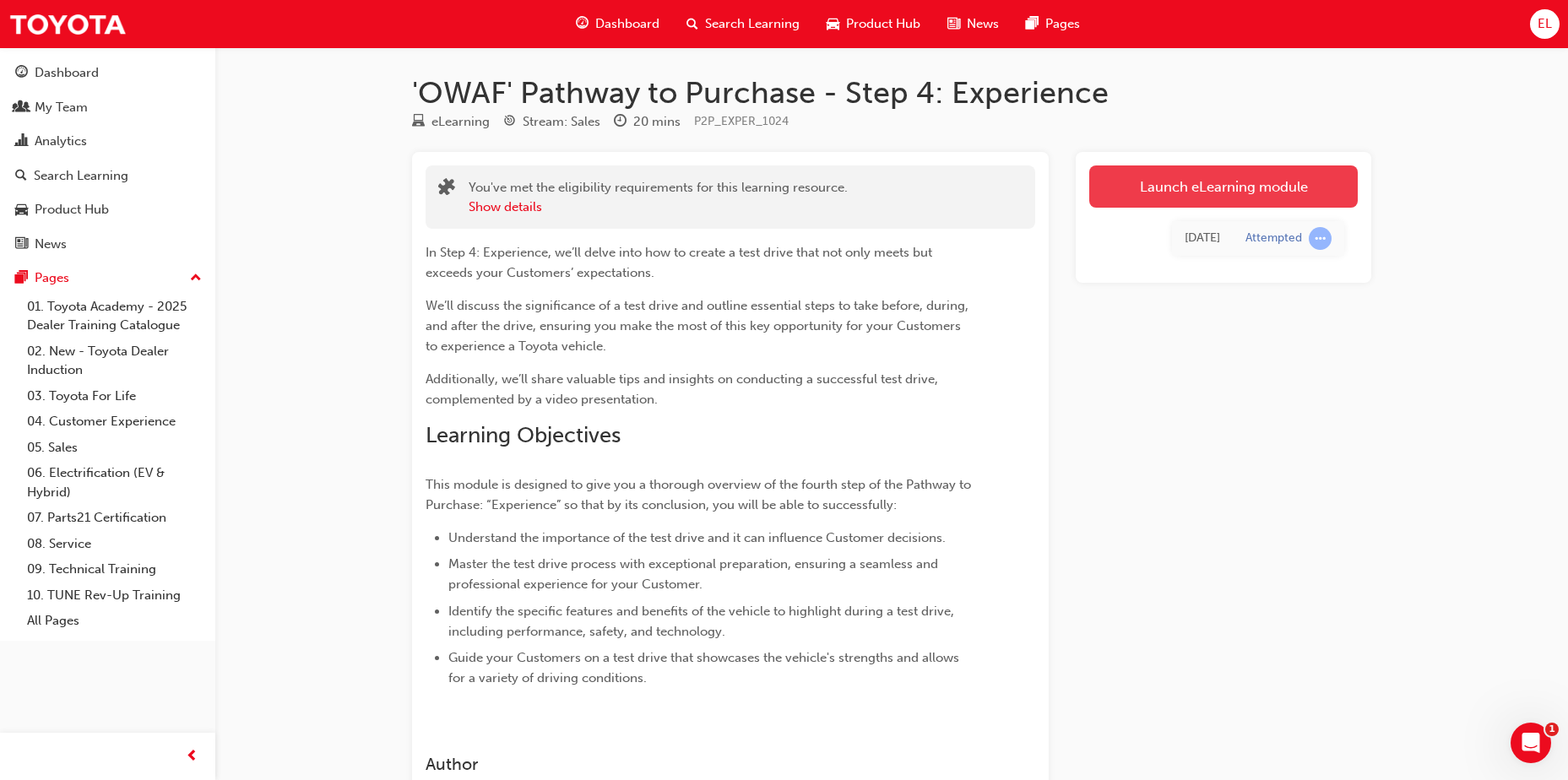
click at [1192, 190] on link "Launch eLearning module" at bounding box center [1223, 186] width 268 height 42
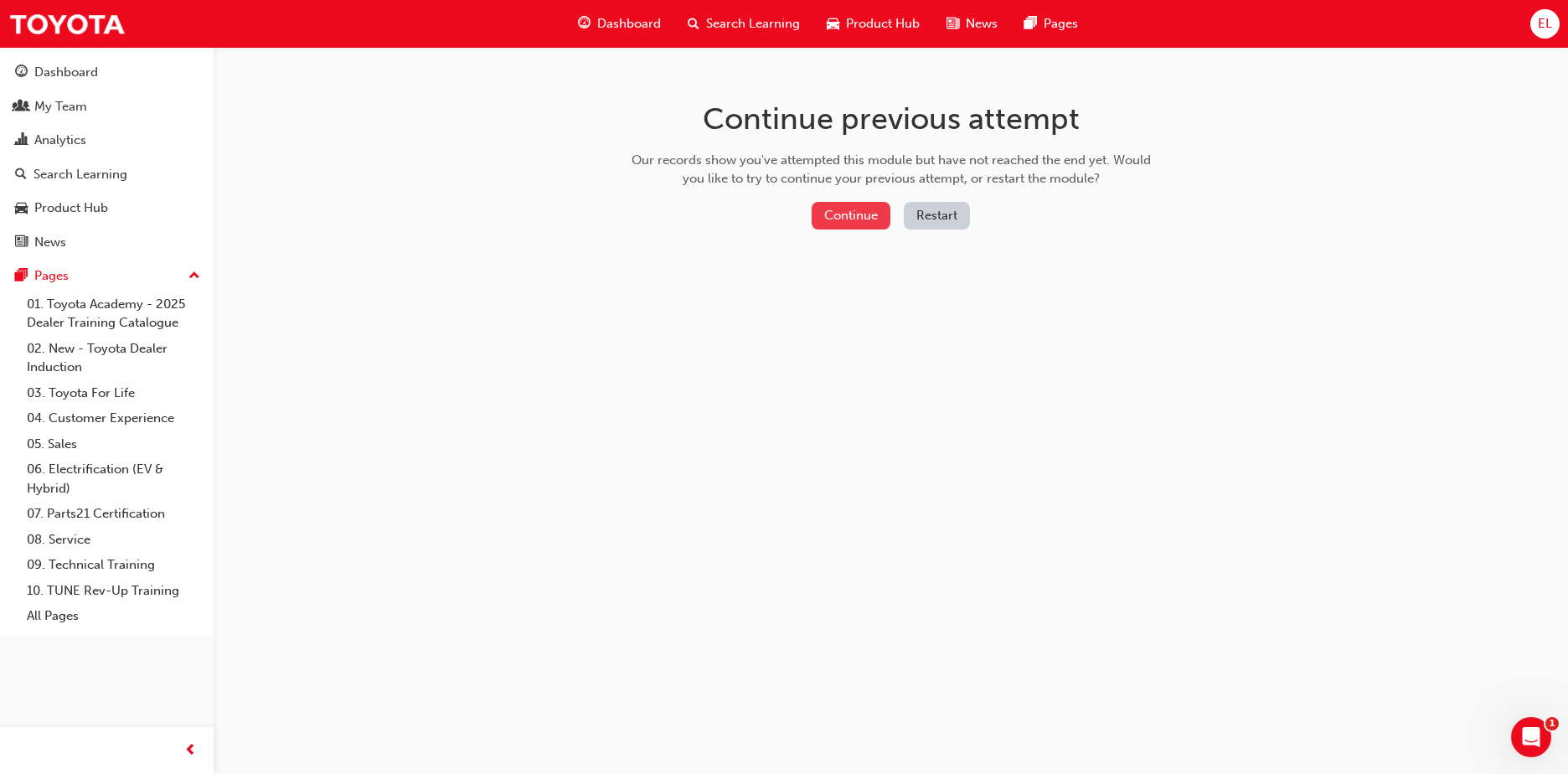
click at [870, 215] on button "Continue" at bounding box center [851, 216] width 79 height 27
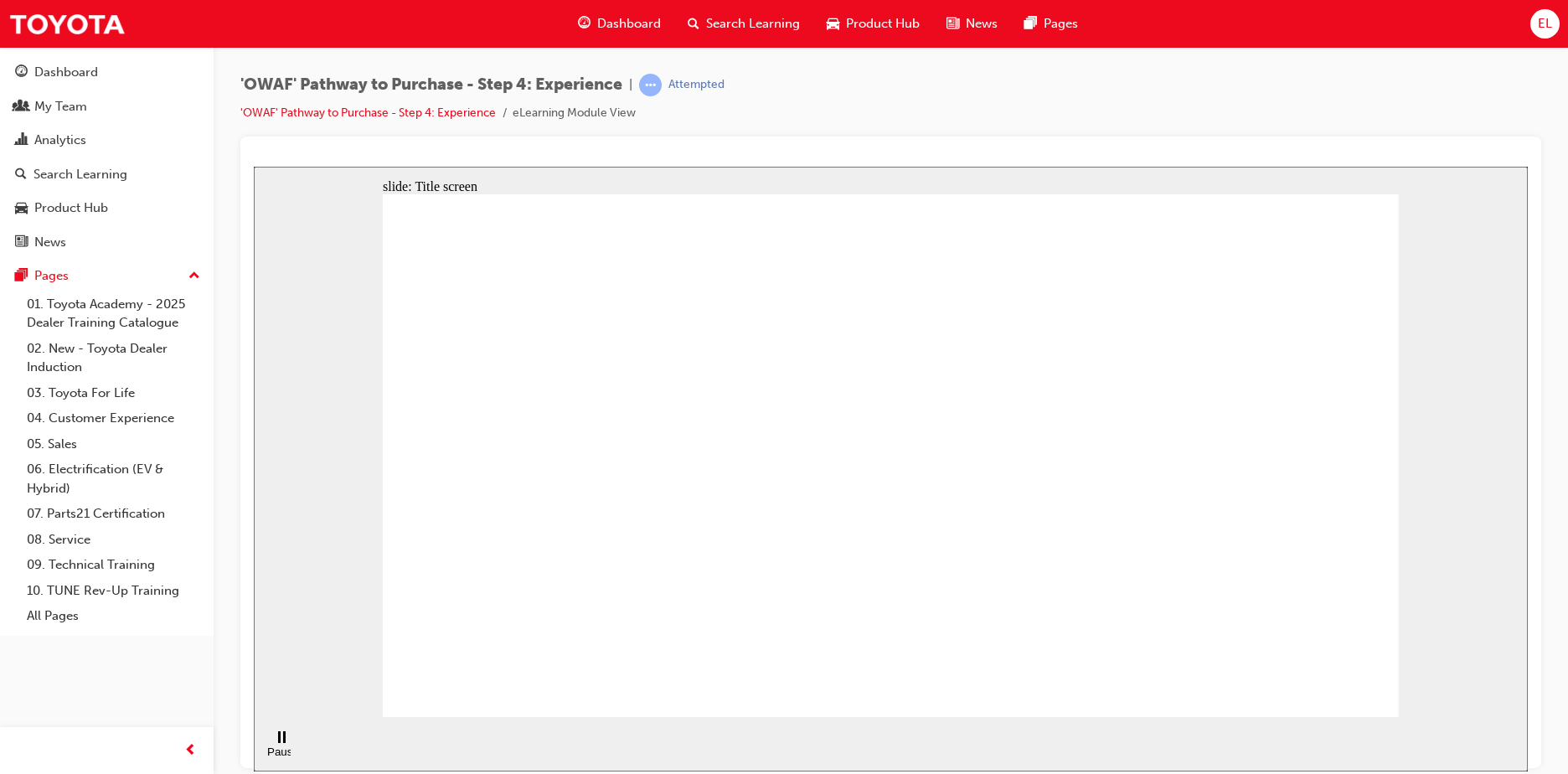
drag, startPoint x: 915, startPoint y: 436, endPoint x: 886, endPoint y: 336, distance: 104.1
drag, startPoint x: 886, startPoint y: 305, endPoint x: 1044, endPoint y: 370, distance: 170.8
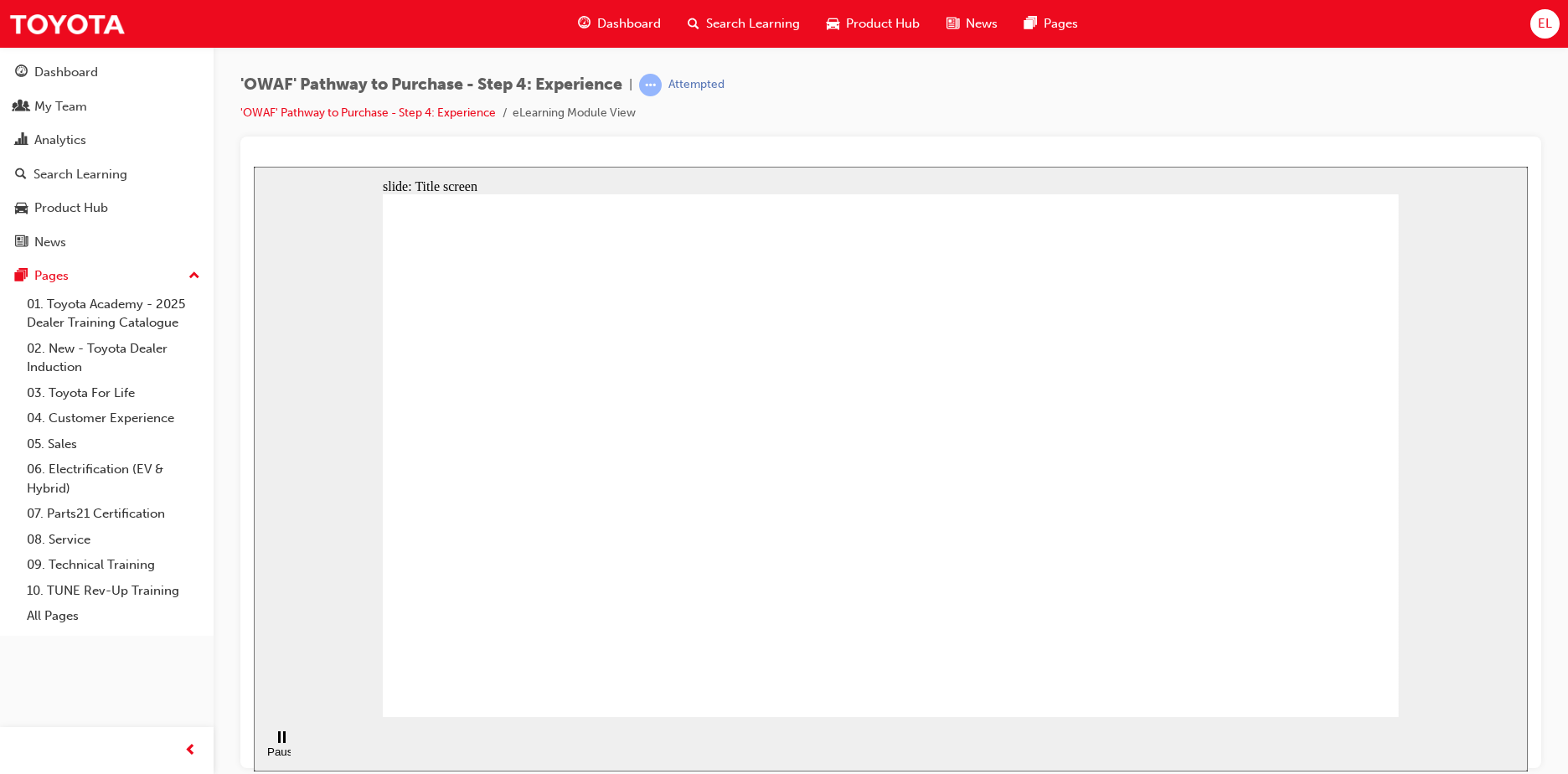
drag, startPoint x: 1052, startPoint y: 374, endPoint x: 1056, endPoint y: 399, distance: 25.3
drag, startPoint x: 679, startPoint y: 582, endPoint x: 623, endPoint y: 419, distance: 172.4
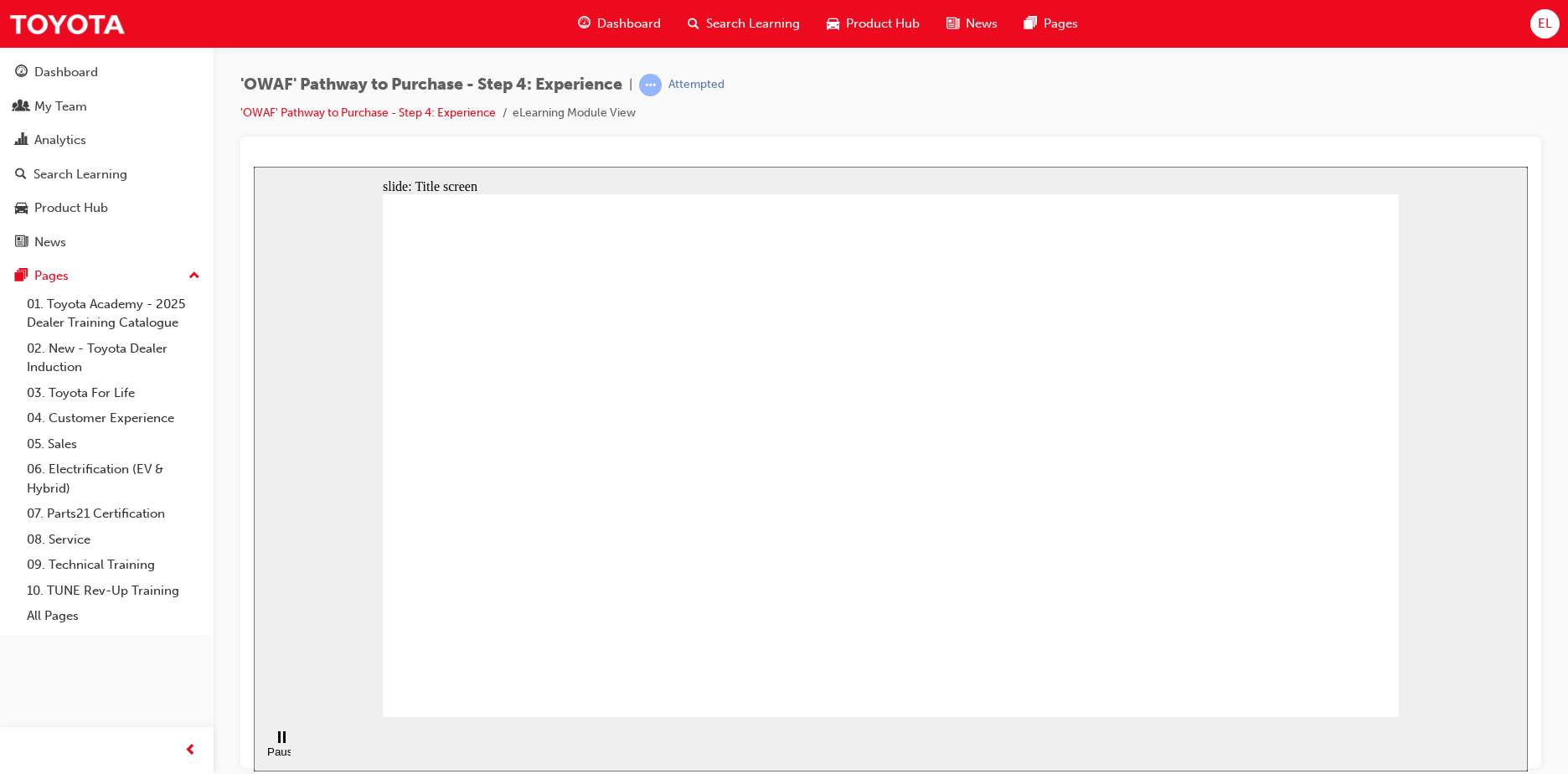
drag, startPoint x: 633, startPoint y: 392, endPoint x: 678, endPoint y: 332, distance: 75.0
drag, startPoint x: 696, startPoint y: 320, endPoint x: 860, endPoint y: 308, distance: 164.4
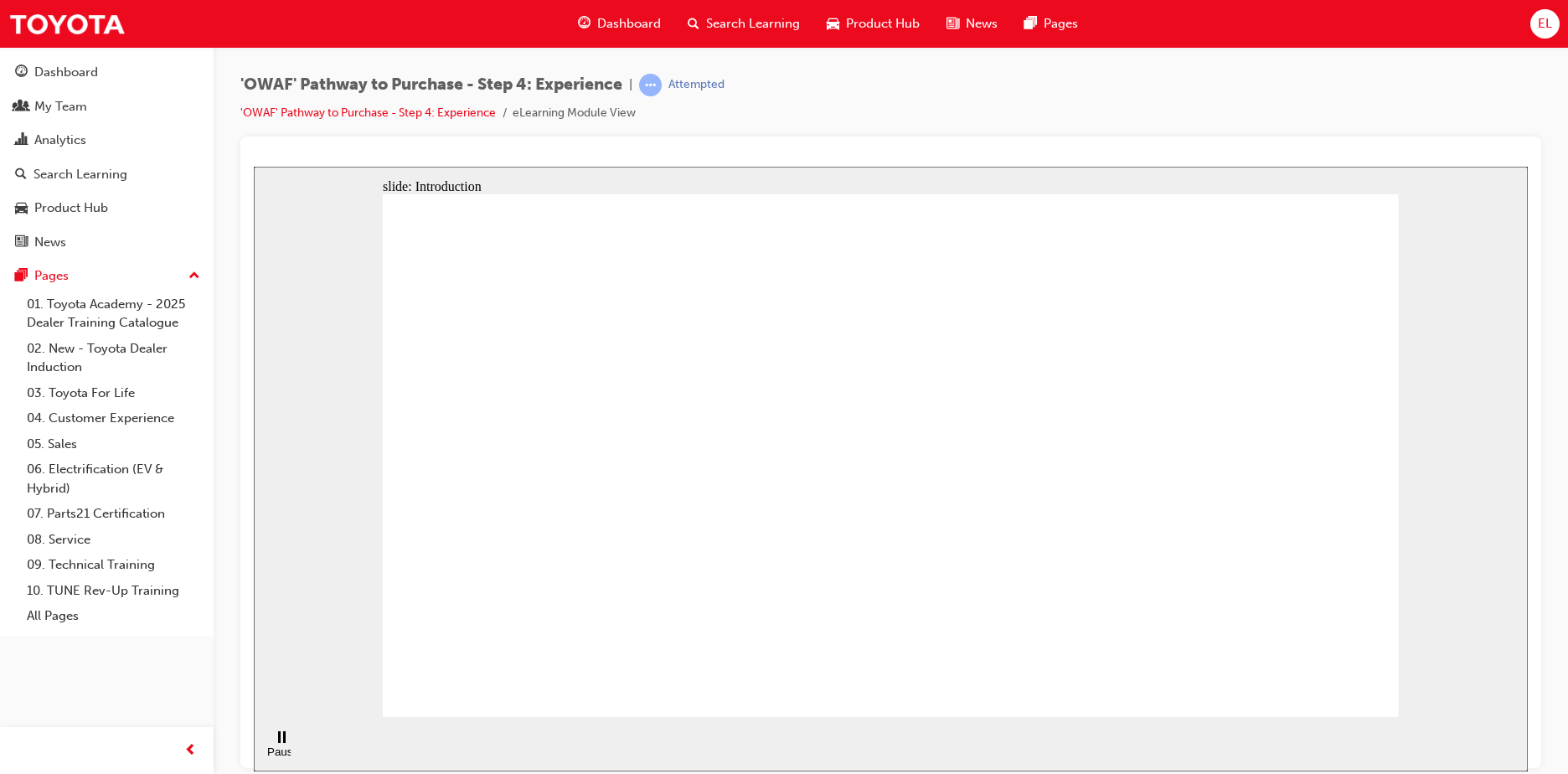
drag, startPoint x: 1136, startPoint y: 594, endPoint x: 1141, endPoint y: 602, distance: 9.4
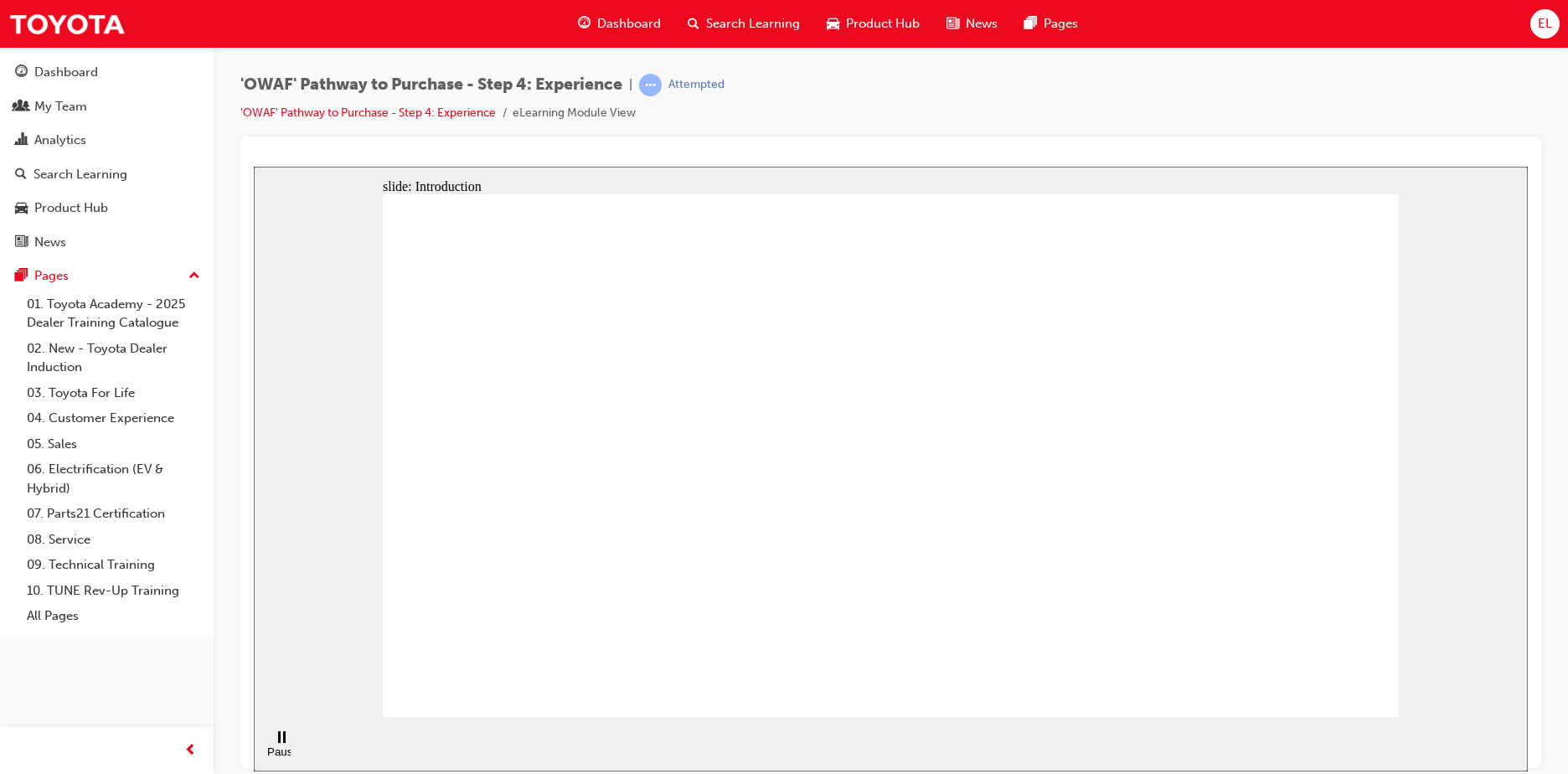
drag, startPoint x: 1015, startPoint y: 588, endPoint x: 1108, endPoint y: 588, distance: 93.0
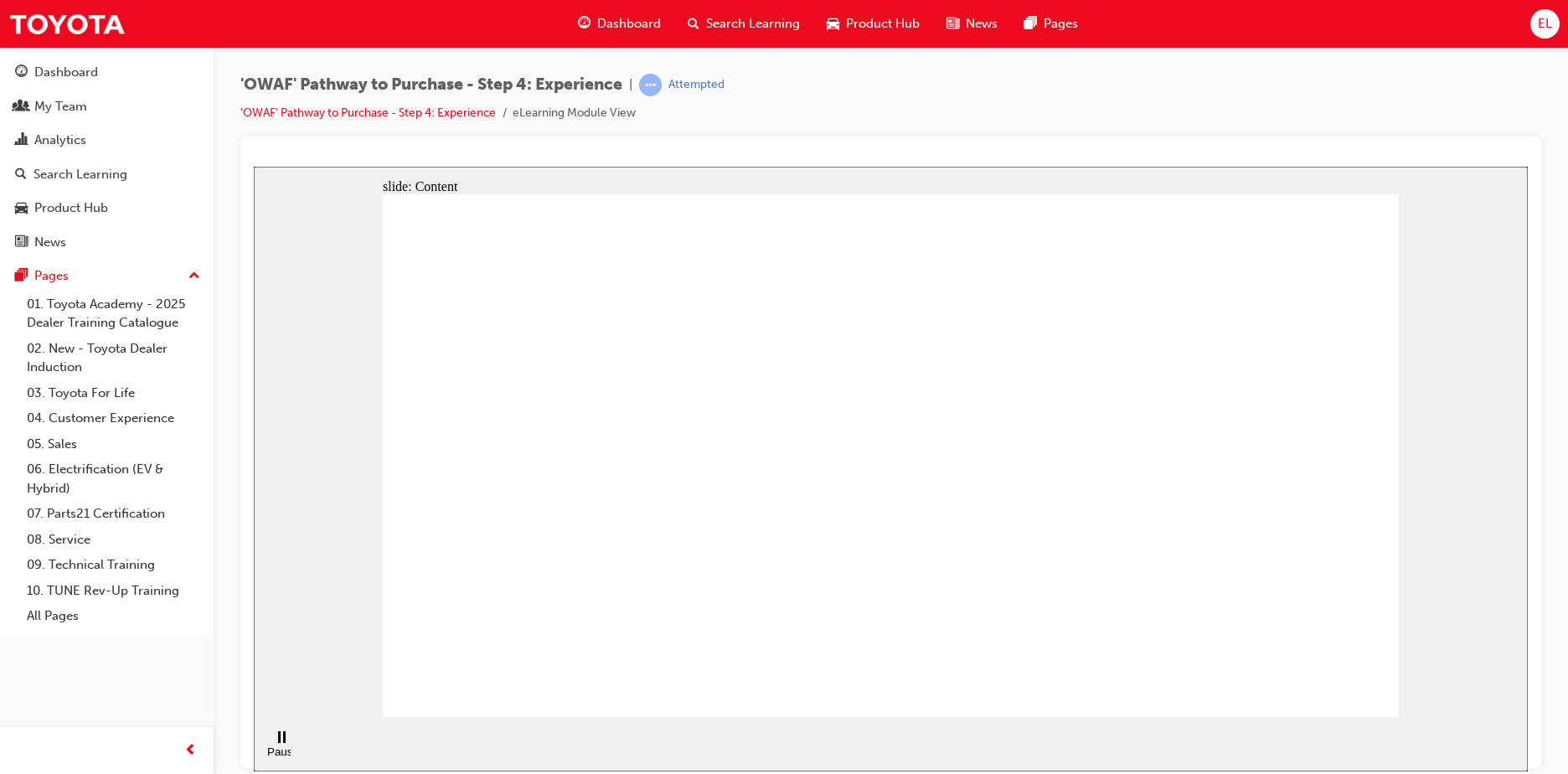
drag, startPoint x: 1441, startPoint y: 636, endPoint x: 969, endPoint y: 491, distance: 493.8
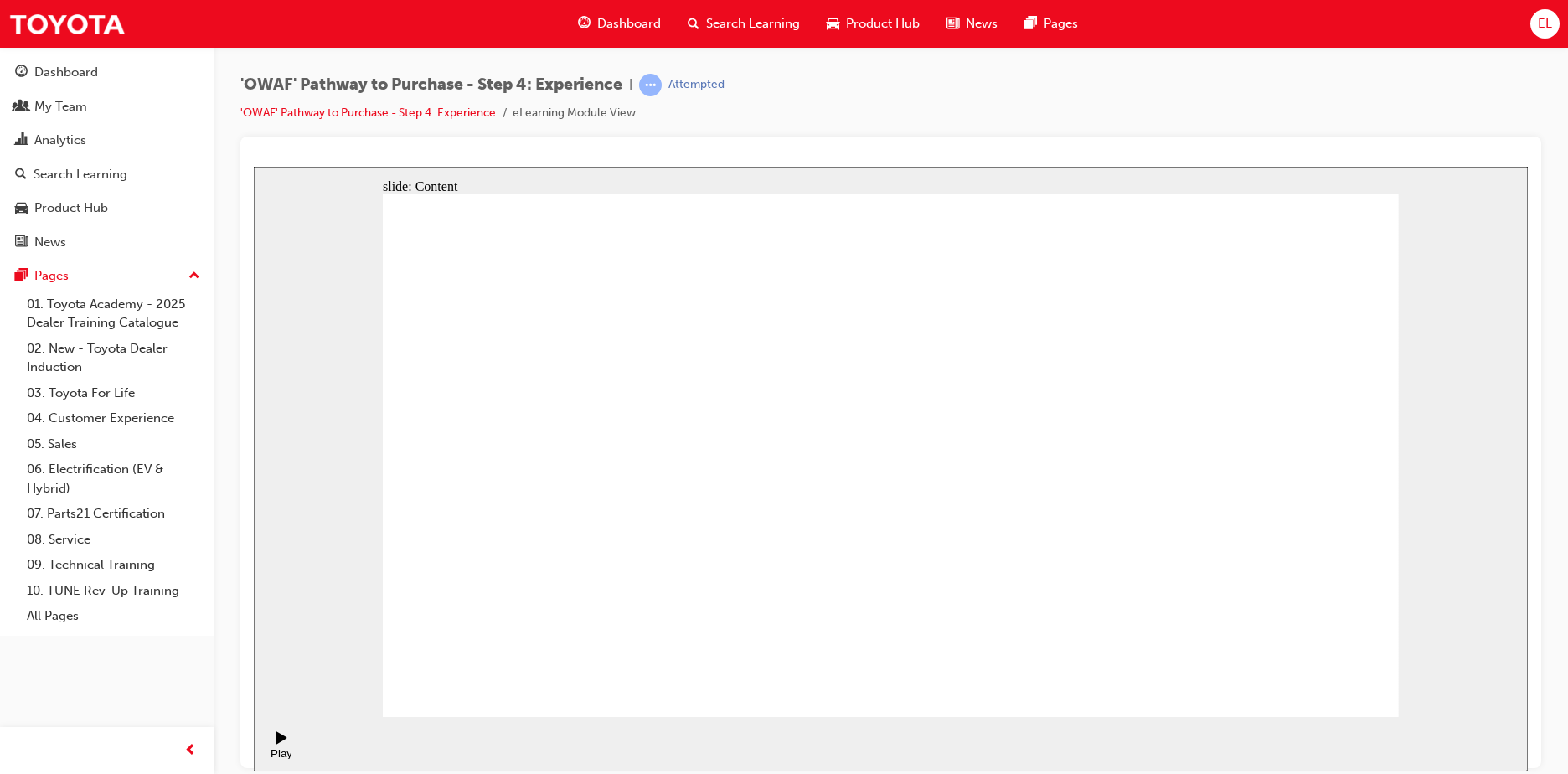
drag, startPoint x: 1348, startPoint y: 684, endPoint x: 1332, endPoint y: 664, distance: 25.6
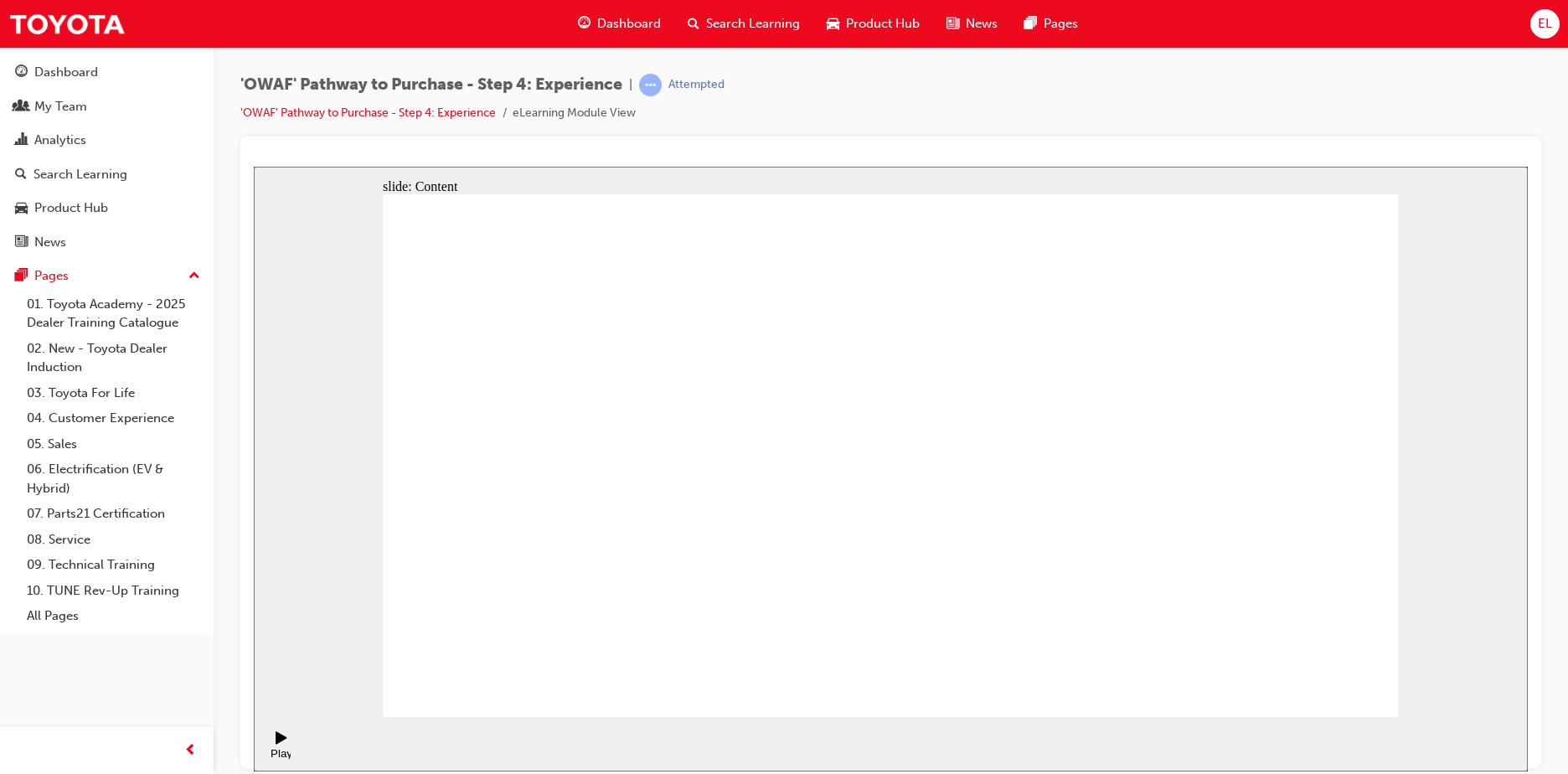
drag, startPoint x: 952, startPoint y: 311, endPoint x: 951, endPoint y: 360, distance: 49.0
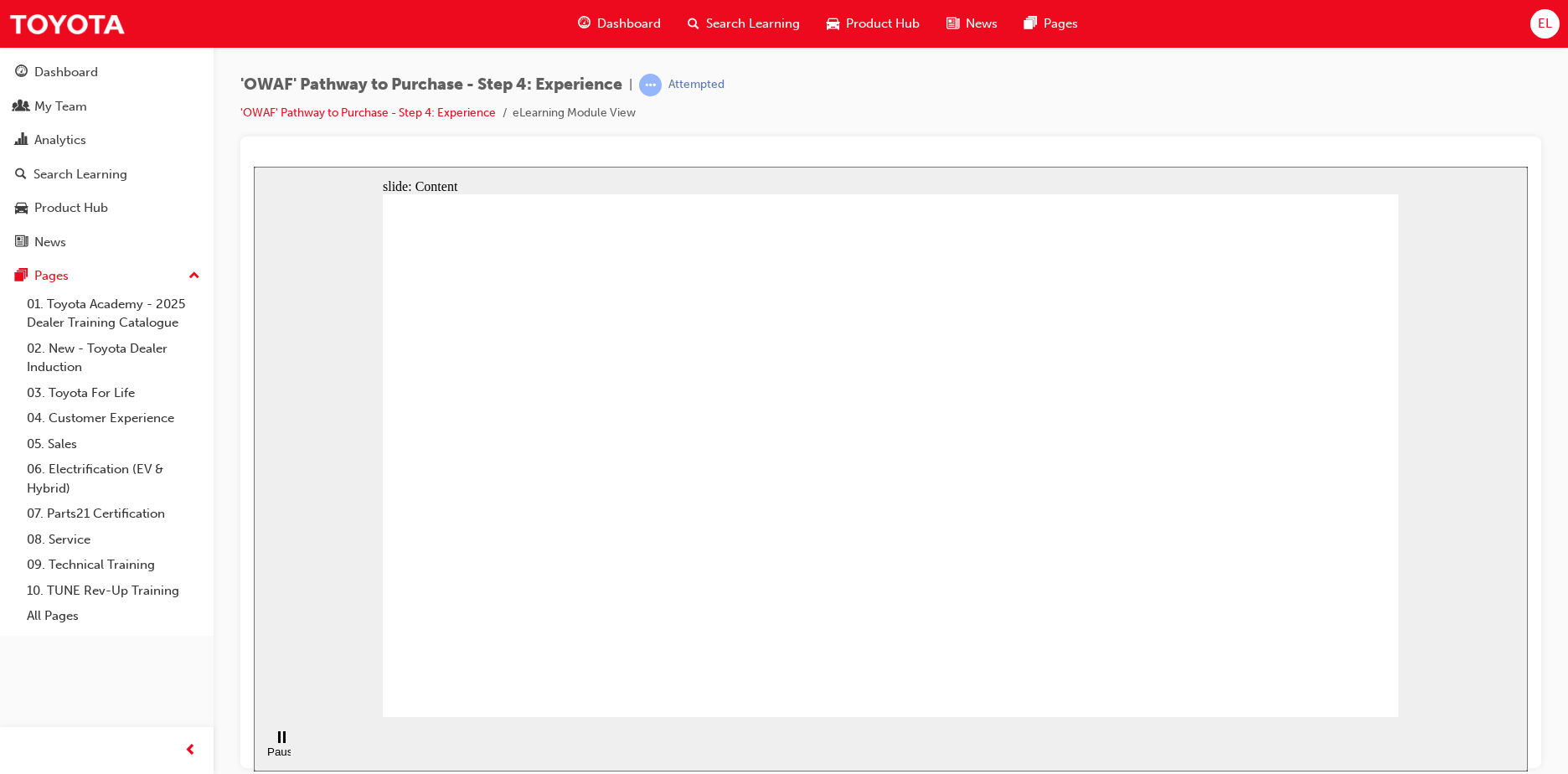
drag, startPoint x: 950, startPoint y: 385, endPoint x: 950, endPoint y: 420, distance: 35.0
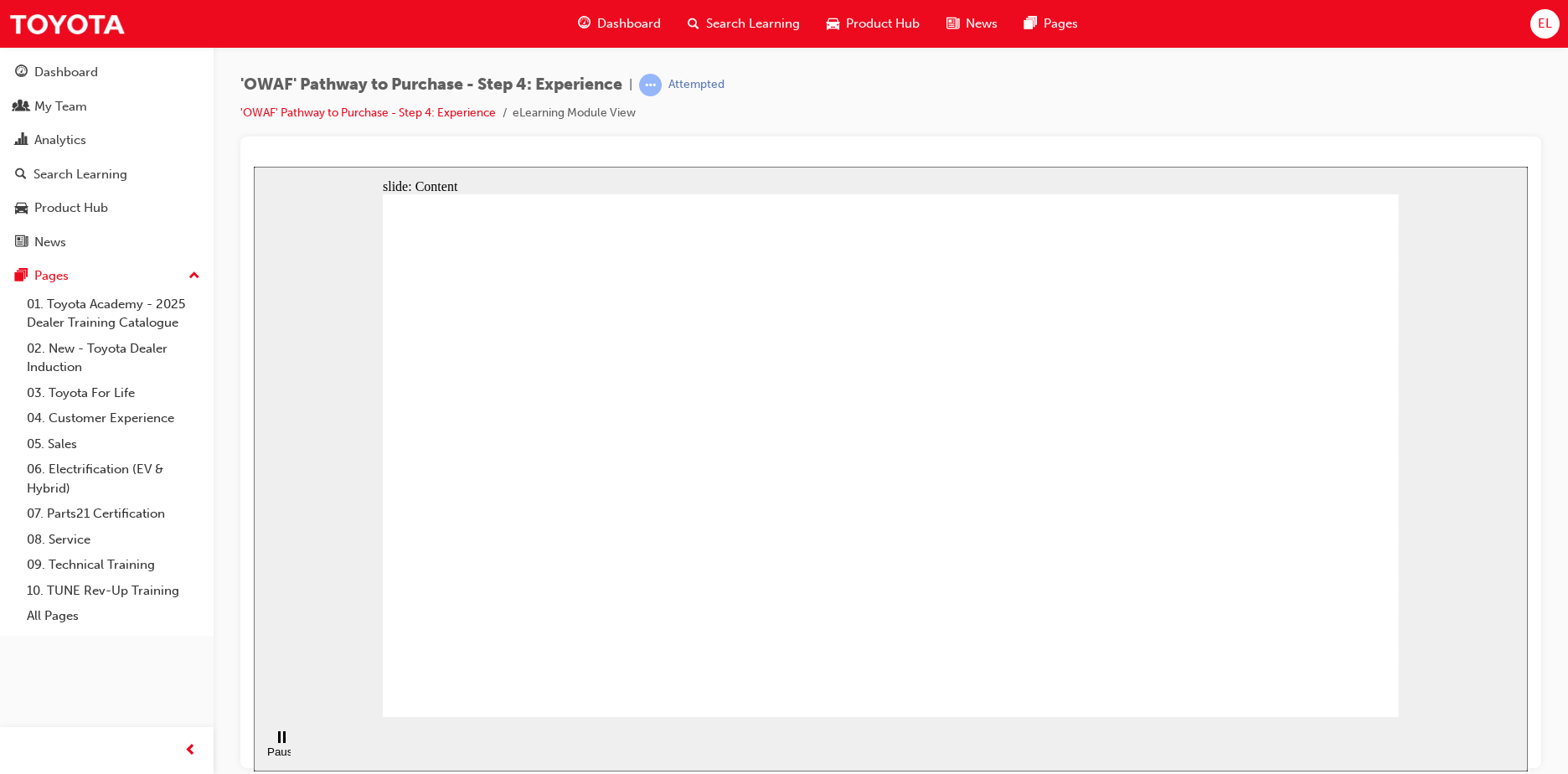
drag, startPoint x: 945, startPoint y: 474, endPoint x: 946, endPoint y: 495, distance: 21.0
drag, startPoint x: 952, startPoint y: 542, endPoint x: 955, endPoint y: 575, distance: 33.1
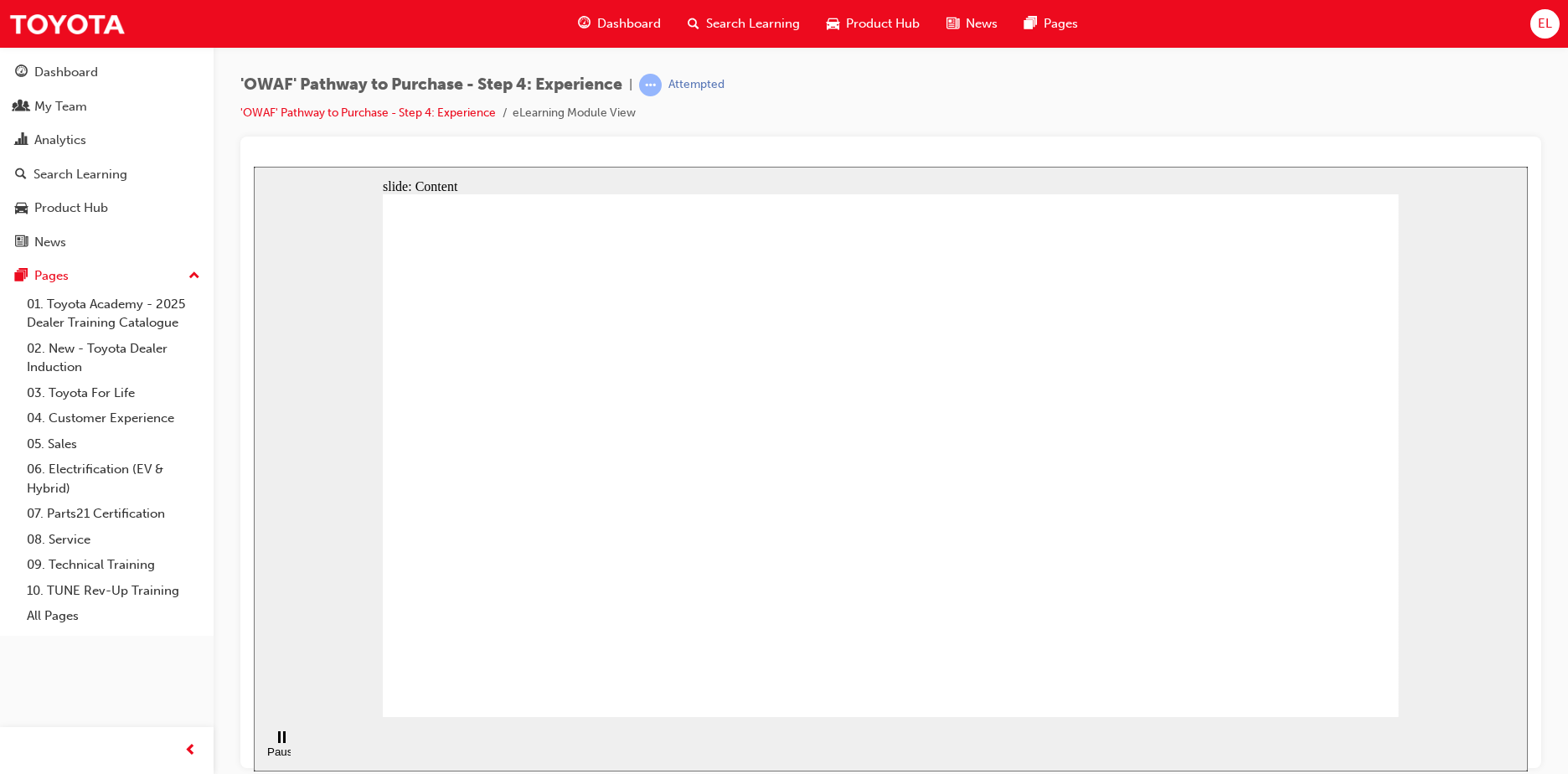
drag, startPoint x: 955, startPoint y: 581, endPoint x: 948, endPoint y: 625, distance: 44.6
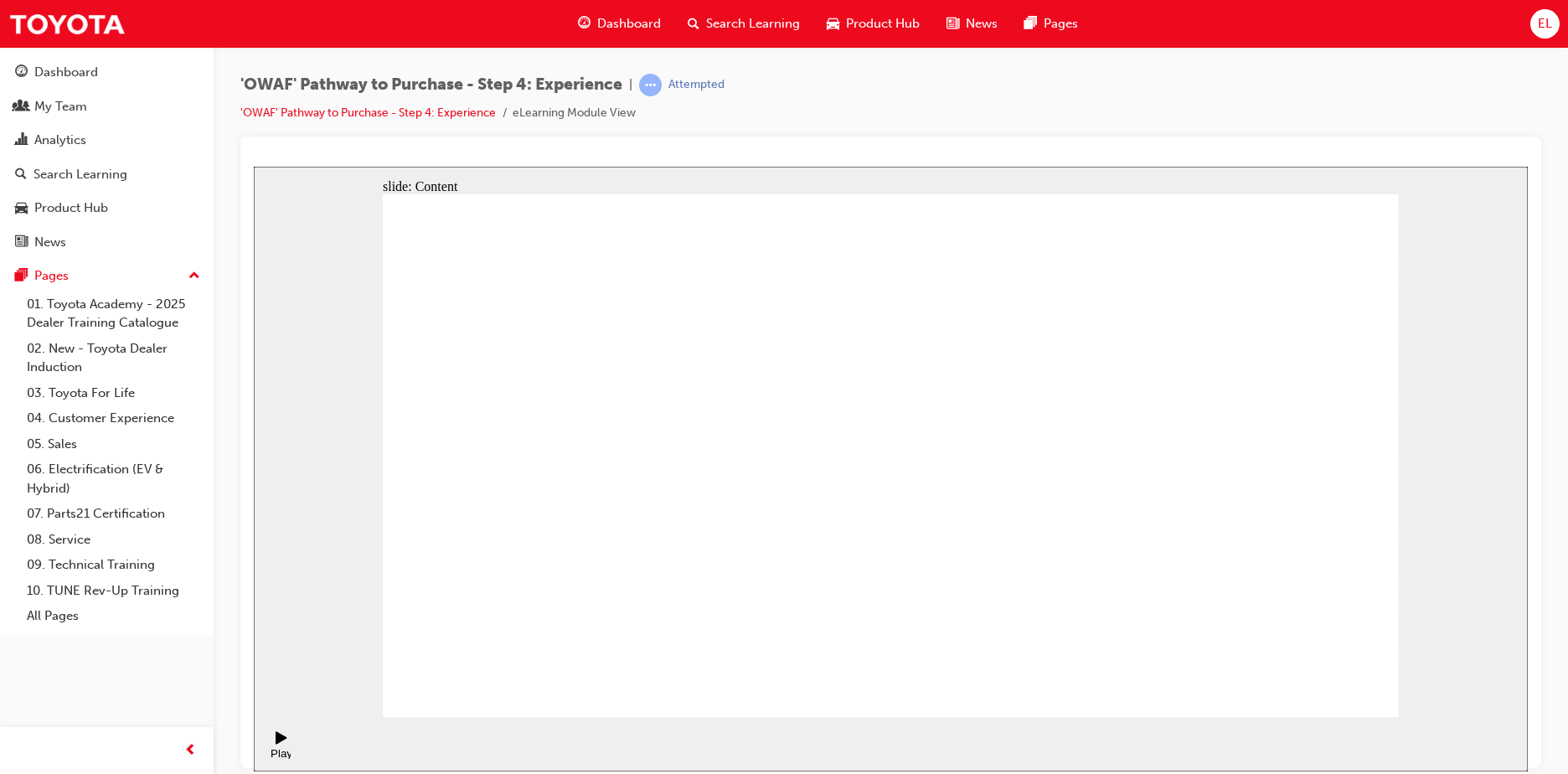
drag, startPoint x: 1220, startPoint y: 324, endPoint x: 1210, endPoint y: 322, distance: 10.2
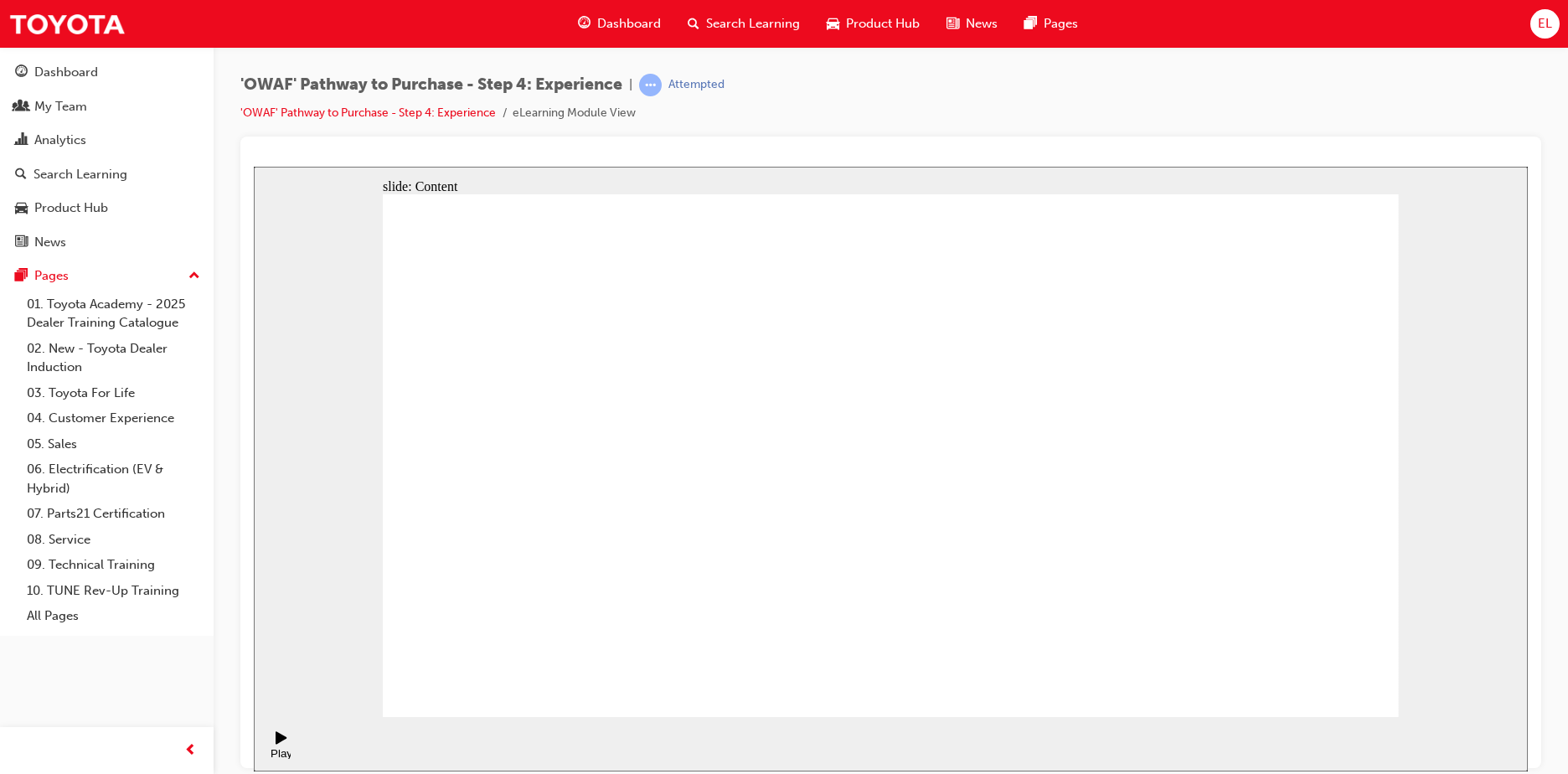
drag, startPoint x: 748, startPoint y: 658, endPoint x: 756, endPoint y: 630, distance: 29.1
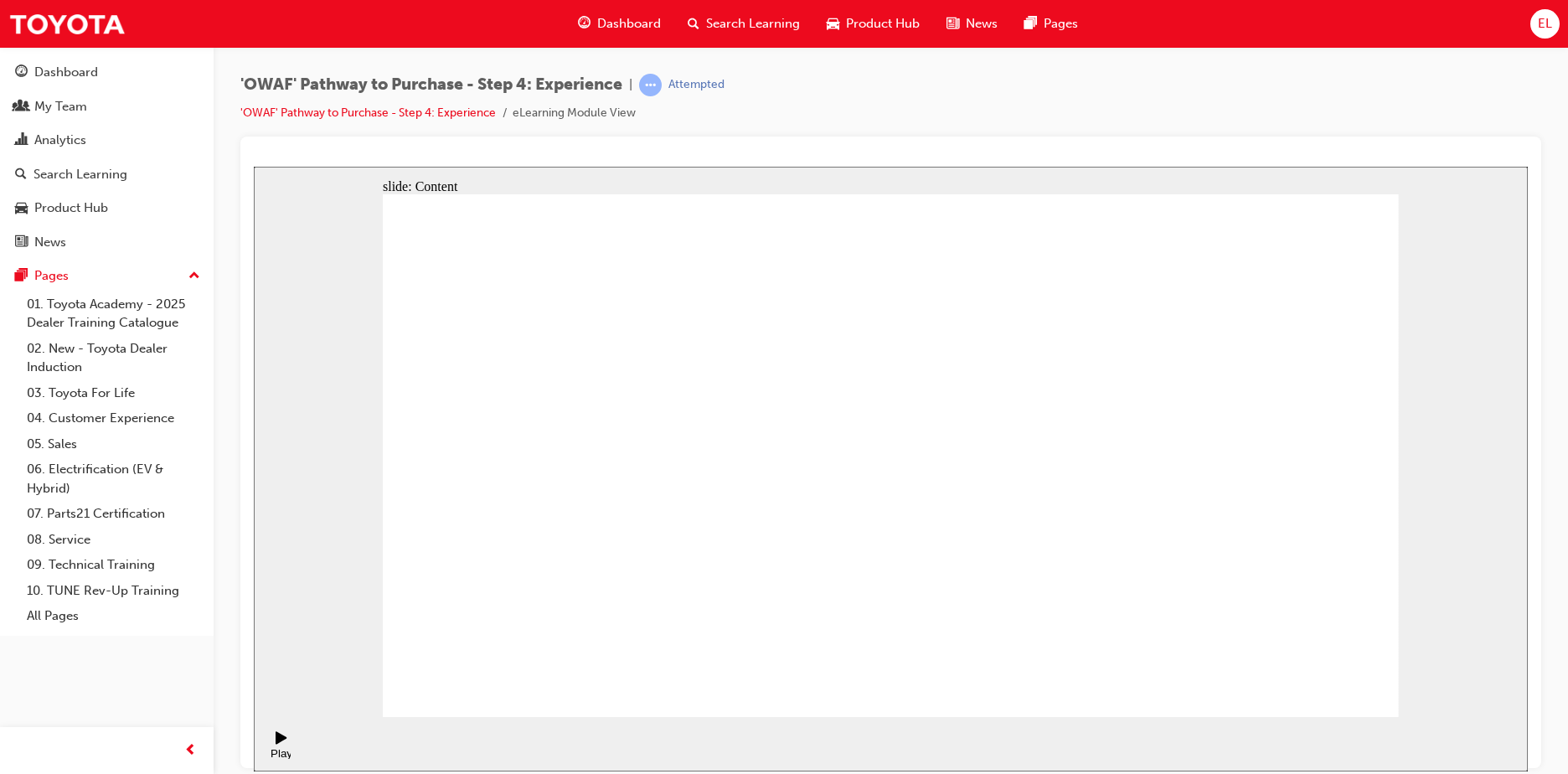
drag, startPoint x: 903, startPoint y: 435, endPoint x: 830, endPoint y: 594, distance: 175.0
drag, startPoint x: 756, startPoint y: 573, endPoint x: 667, endPoint y: 571, distance: 89.0
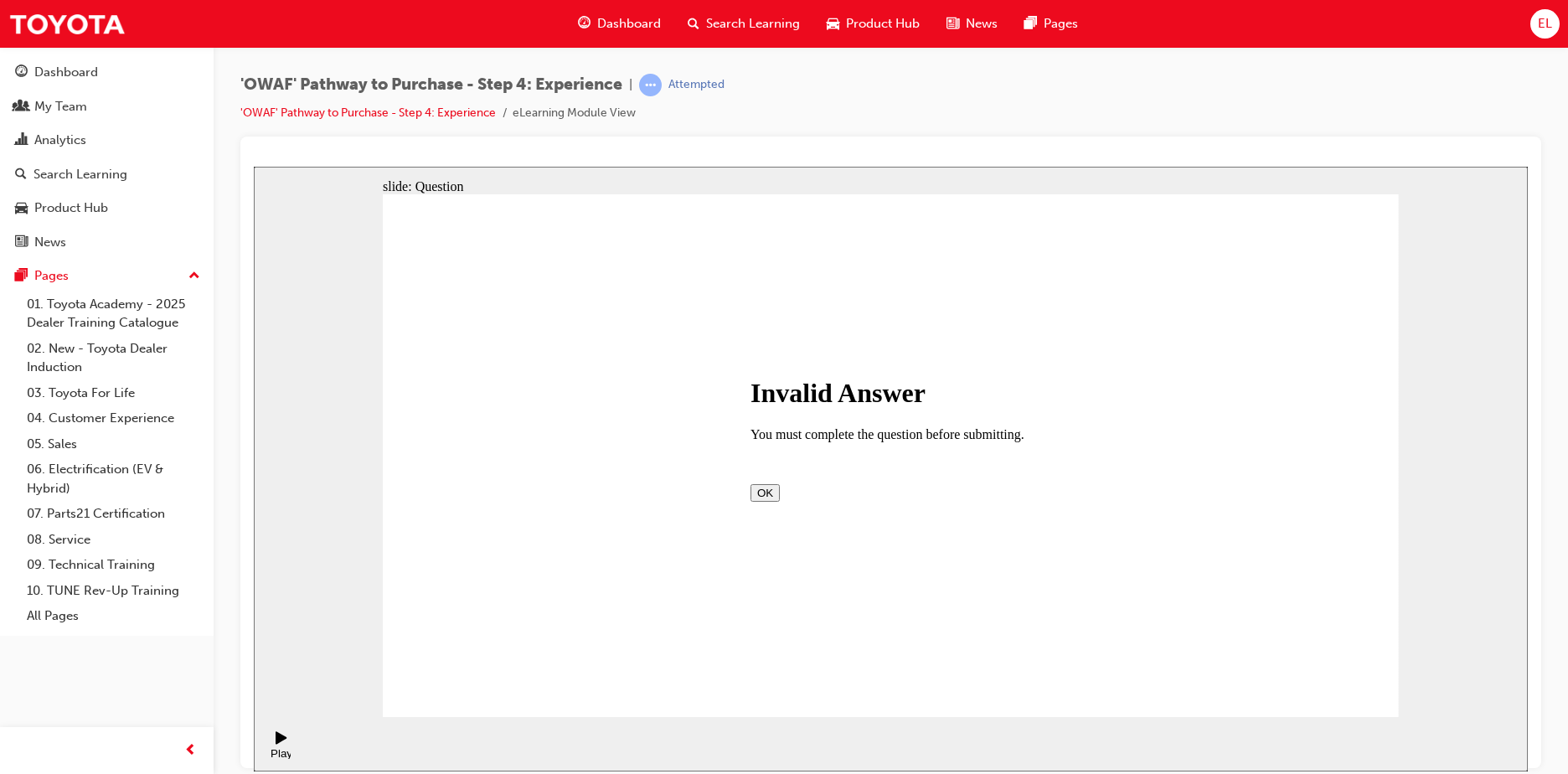
click at [780, 490] on button "OK" at bounding box center [765, 492] width 29 height 17
checkbox input "true"
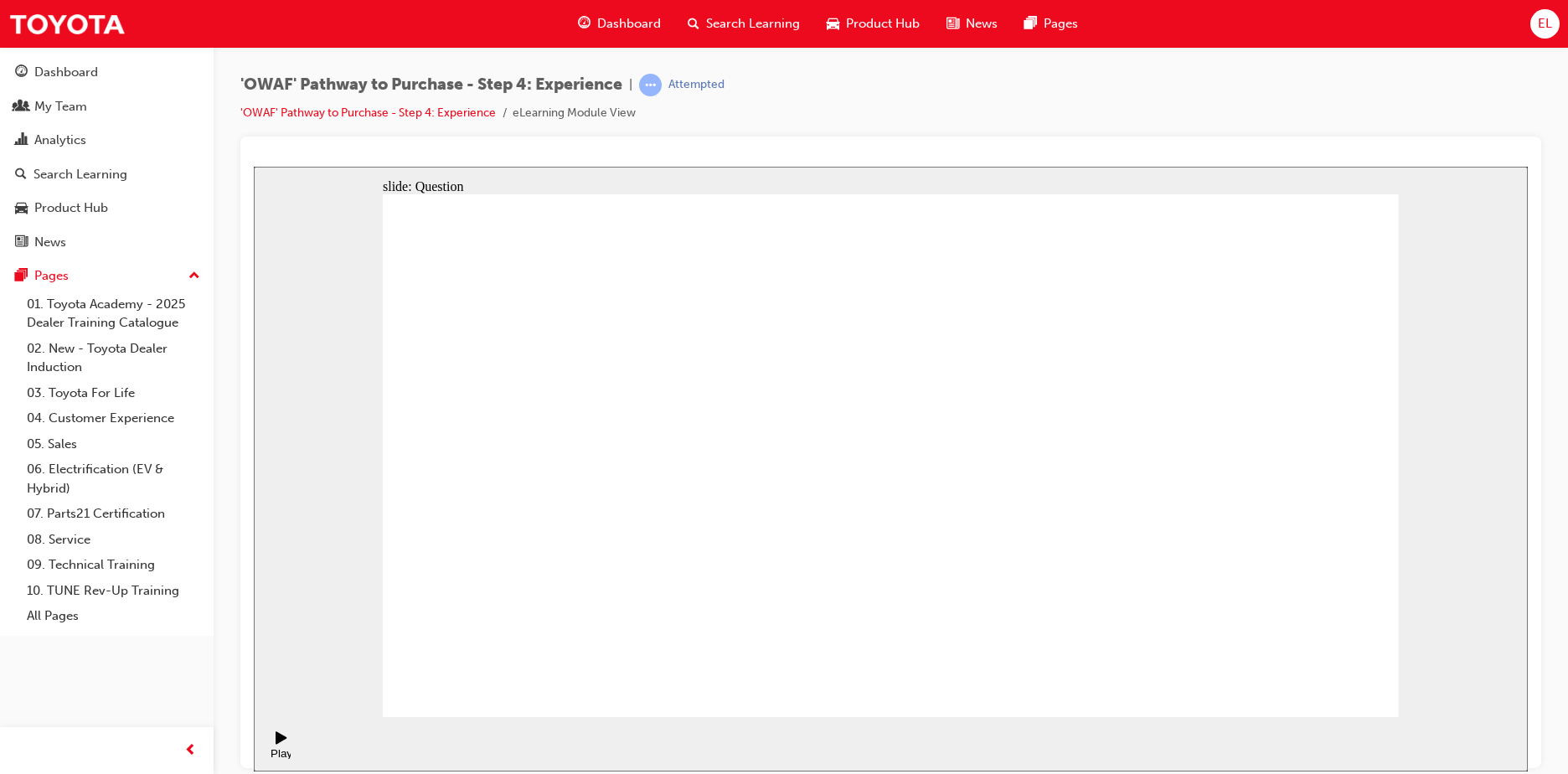
checkbox input "true"
drag, startPoint x: 1279, startPoint y: 535, endPoint x: 645, endPoint y: 556, distance: 634.3
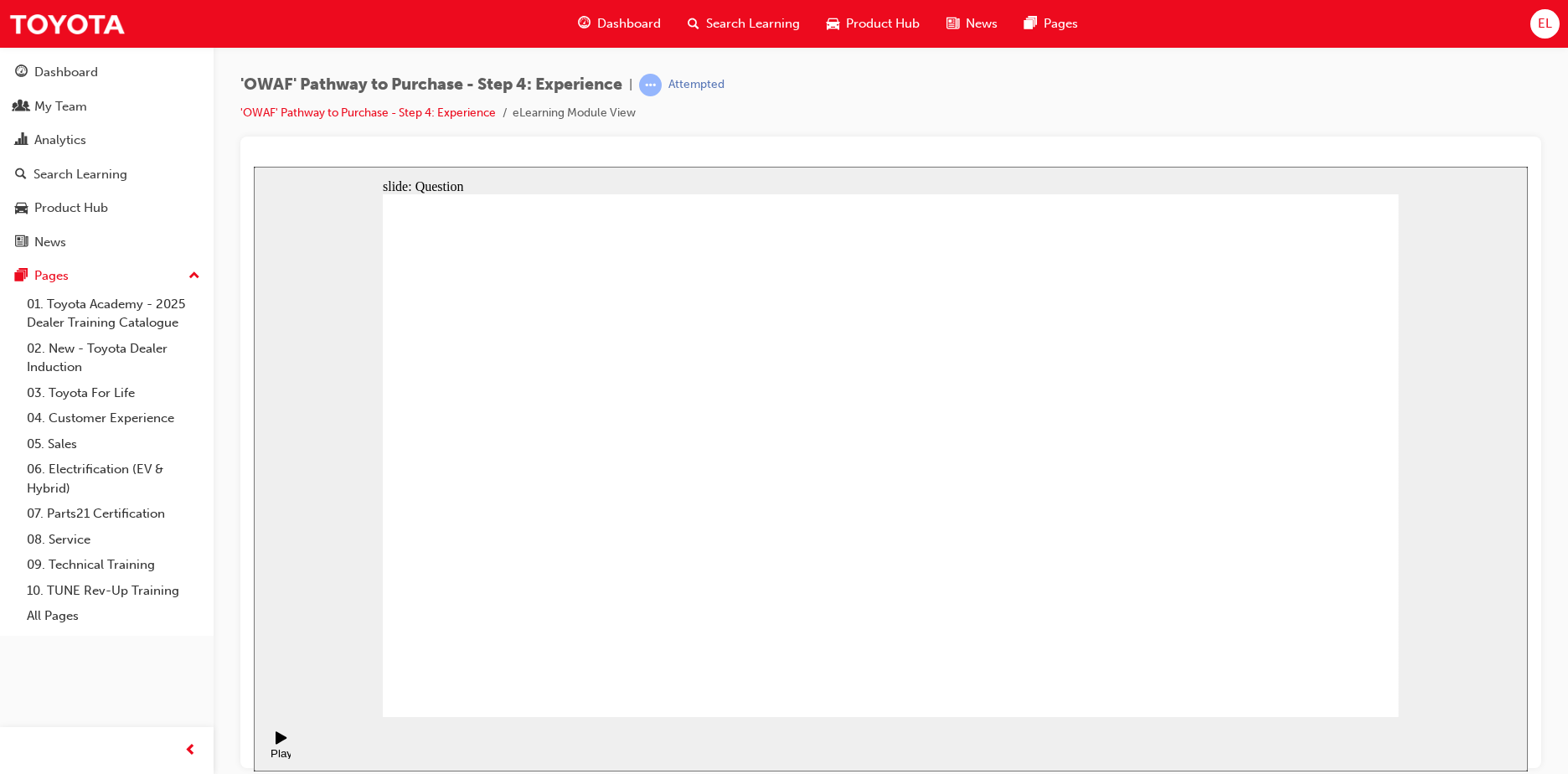
drag, startPoint x: 1270, startPoint y: 504, endPoint x: 592, endPoint y: 545, distance: 679.2
drag, startPoint x: 1175, startPoint y: 523, endPoint x: 959, endPoint y: 539, distance: 216.6
drag, startPoint x: 1284, startPoint y: 498, endPoint x: 662, endPoint y: 522, distance: 622.5
drag, startPoint x: 1275, startPoint y: 506, endPoint x: 1003, endPoint y: 542, distance: 274.4
drag, startPoint x: 1270, startPoint y: 514, endPoint x: 1011, endPoint y: 548, distance: 261.2
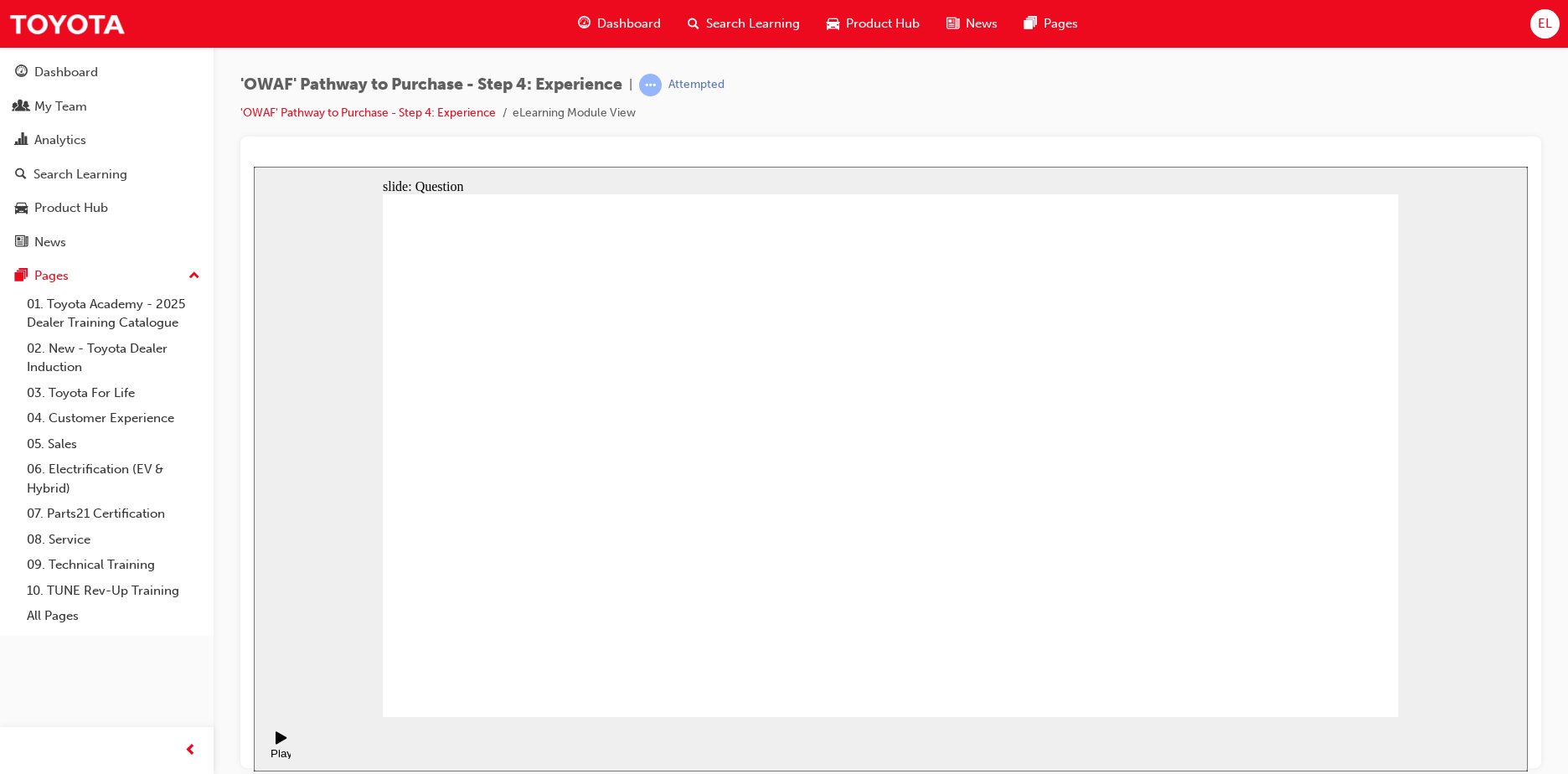
drag, startPoint x: 1288, startPoint y: 486, endPoint x: 660, endPoint y: 533, distance: 629.8
drag, startPoint x: 1280, startPoint y: 508, endPoint x: 611, endPoint y: 520, distance: 669.1
drag, startPoint x: 1216, startPoint y: 534, endPoint x: 606, endPoint y: 545, distance: 610.1
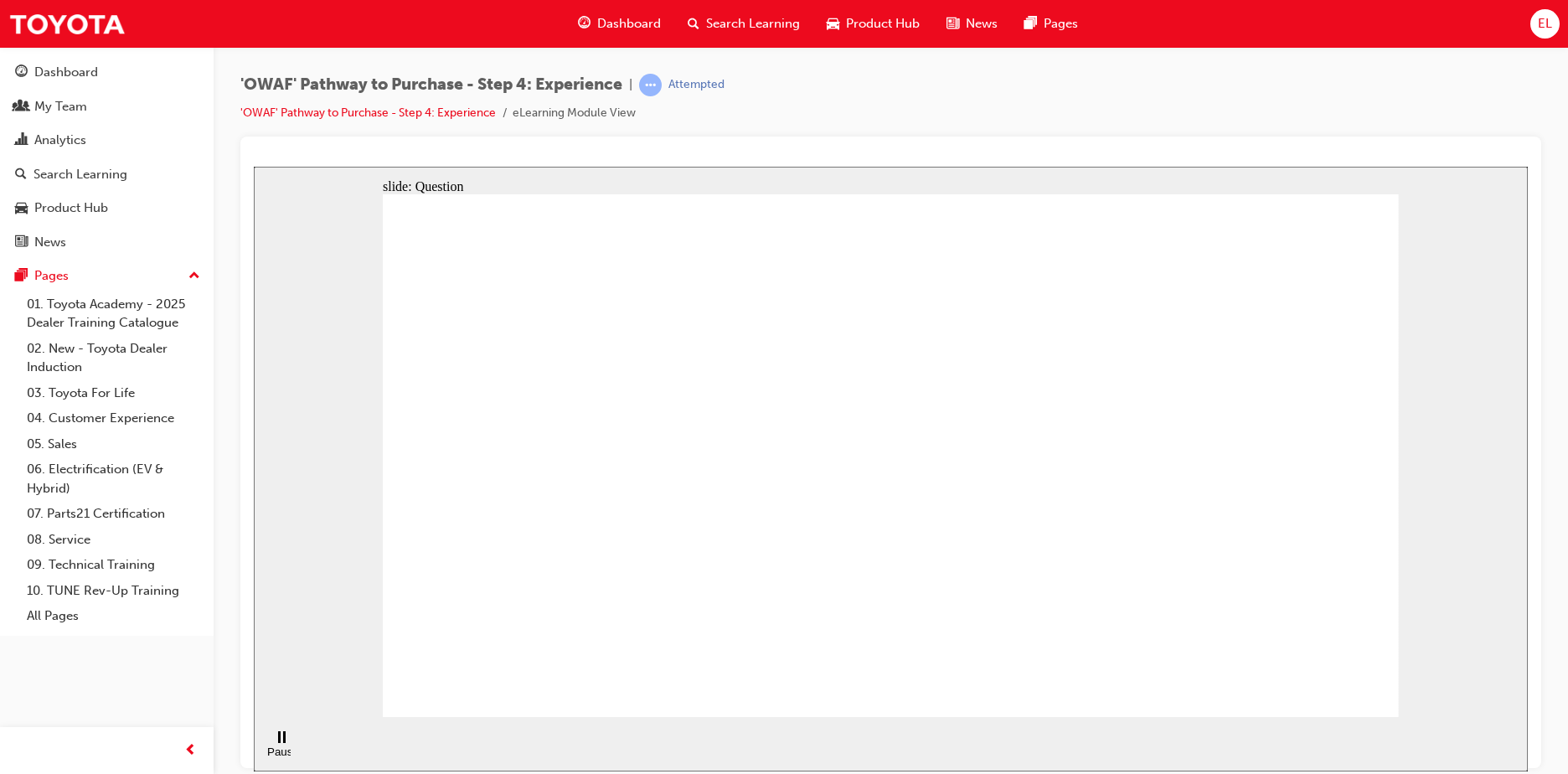
drag, startPoint x: 1197, startPoint y: 489, endPoint x: 613, endPoint y: 499, distance: 584.1
drag, startPoint x: 1199, startPoint y: 524, endPoint x: 929, endPoint y: 532, distance: 270.1
drag, startPoint x: 1239, startPoint y: 521, endPoint x: 566, endPoint y: 536, distance: 673.2
drag, startPoint x: 1164, startPoint y: 580, endPoint x: 1071, endPoint y: 580, distance: 93.0
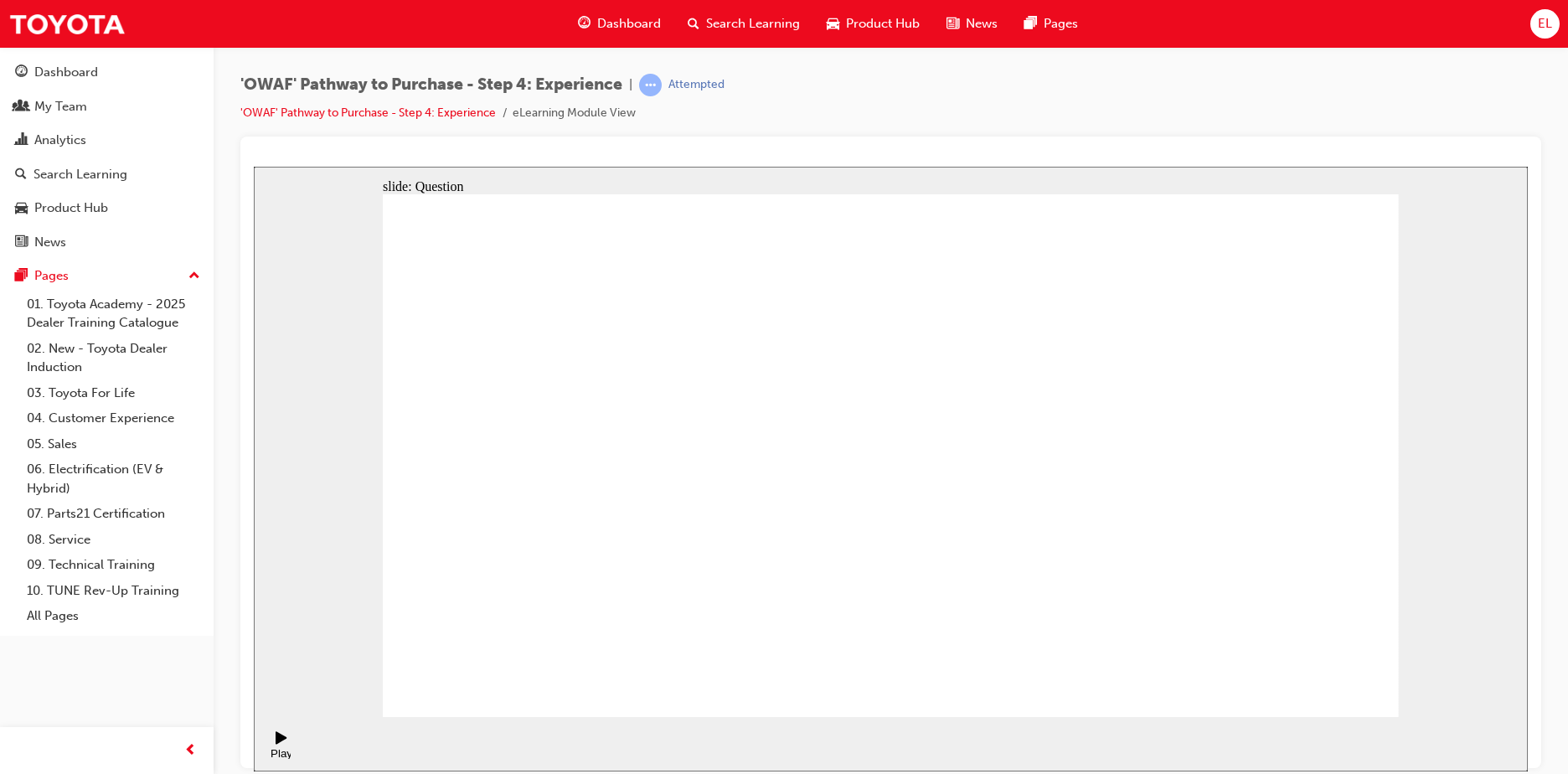
drag, startPoint x: 1255, startPoint y: 488, endPoint x: 975, endPoint y: 530, distance: 283.1
drag, startPoint x: 1279, startPoint y: 493, endPoint x: 977, endPoint y: 558, distance: 308.9
drag, startPoint x: 1273, startPoint y: 496, endPoint x: 626, endPoint y: 563, distance: 650.5
drag, startPoint x: 1238, startPoint y: 498, endPoint x: 946, endPoint y: 568, distance: 300.3
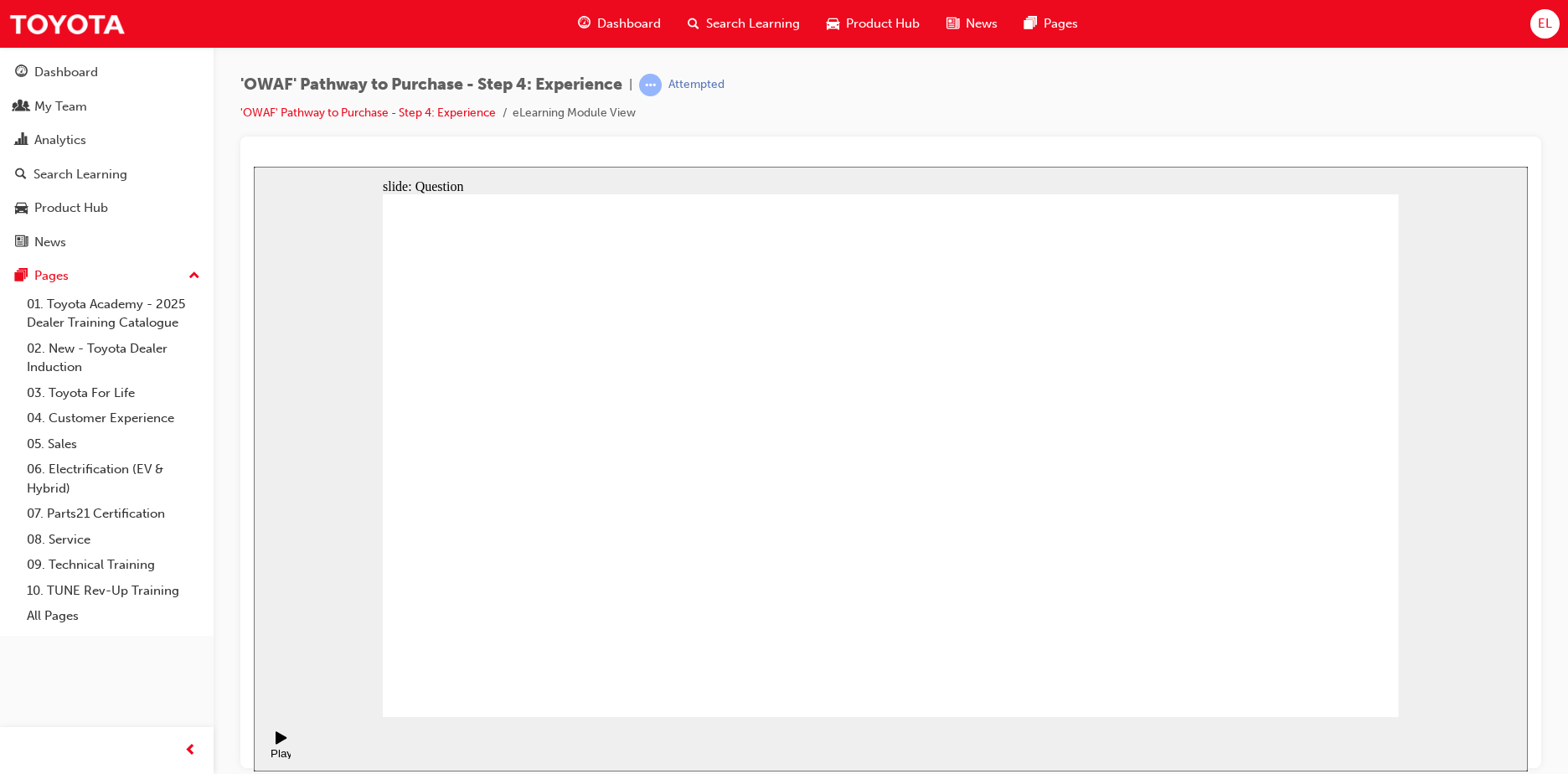
click at [780, 501] on button "OK" at bounding box center [765, 492] width 29 height 17
drag, startPoint x: 1016, startPoint y: 610, endPoint x: 902, endPoint y: 464, distance: 185.2
drag, startPoint x: 1212, startPoint y: 605, endPoint x: 995, endPoint y: 457, distance: 262.7
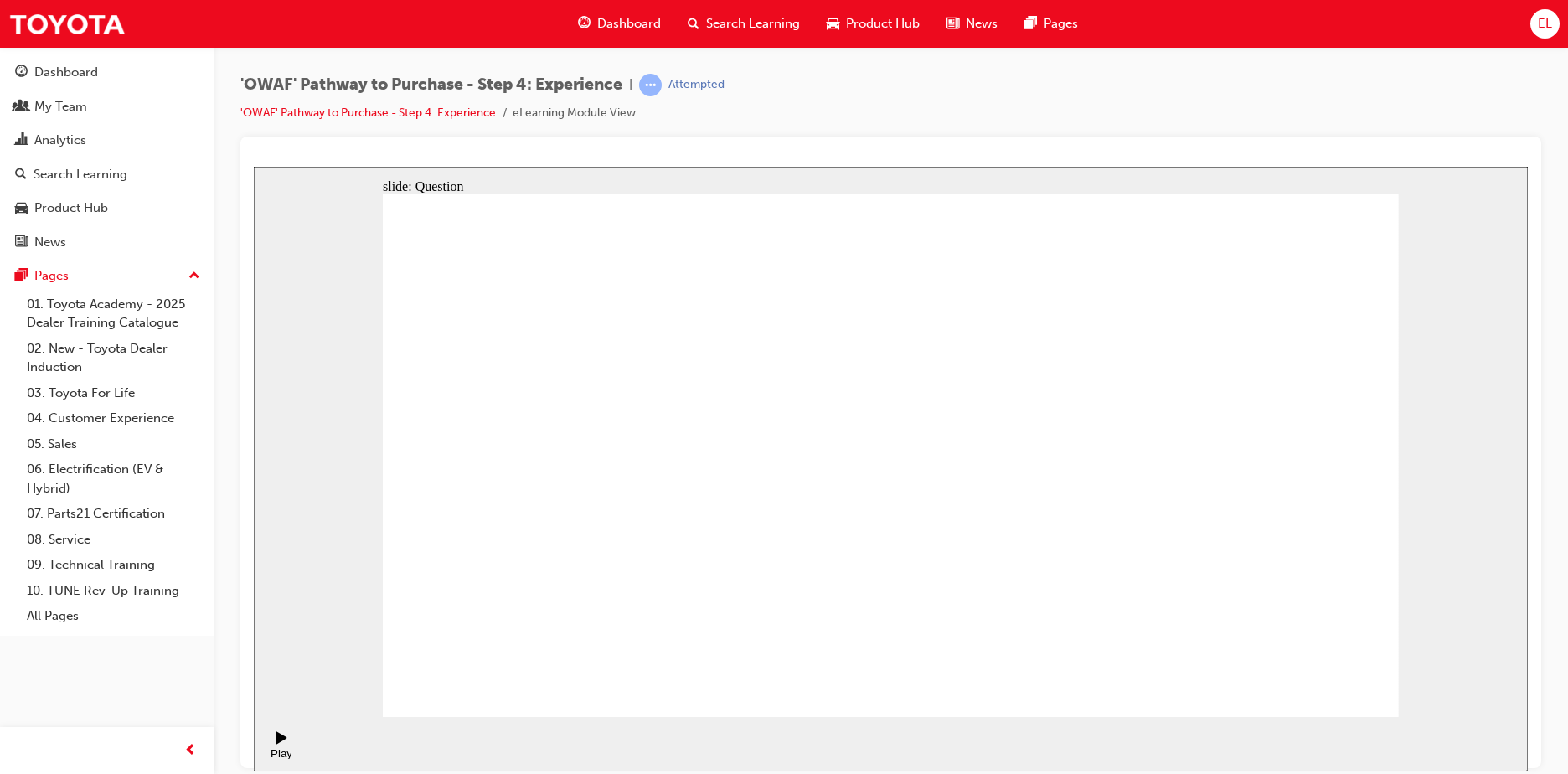
drag, startPoint x: 1336, startPoint y: 583, endPoint x: 1233, endPoint y: 435, distance: 180.3
drag, startPoint x: 1067, startPoint y: 565, endPoint x: 1306, endPoint y: 466, distance: 258.7
drag, startPoint x: 859, startPoint y: 595, endPoint x: 1079, endPoint y: 458, distance: 259.2
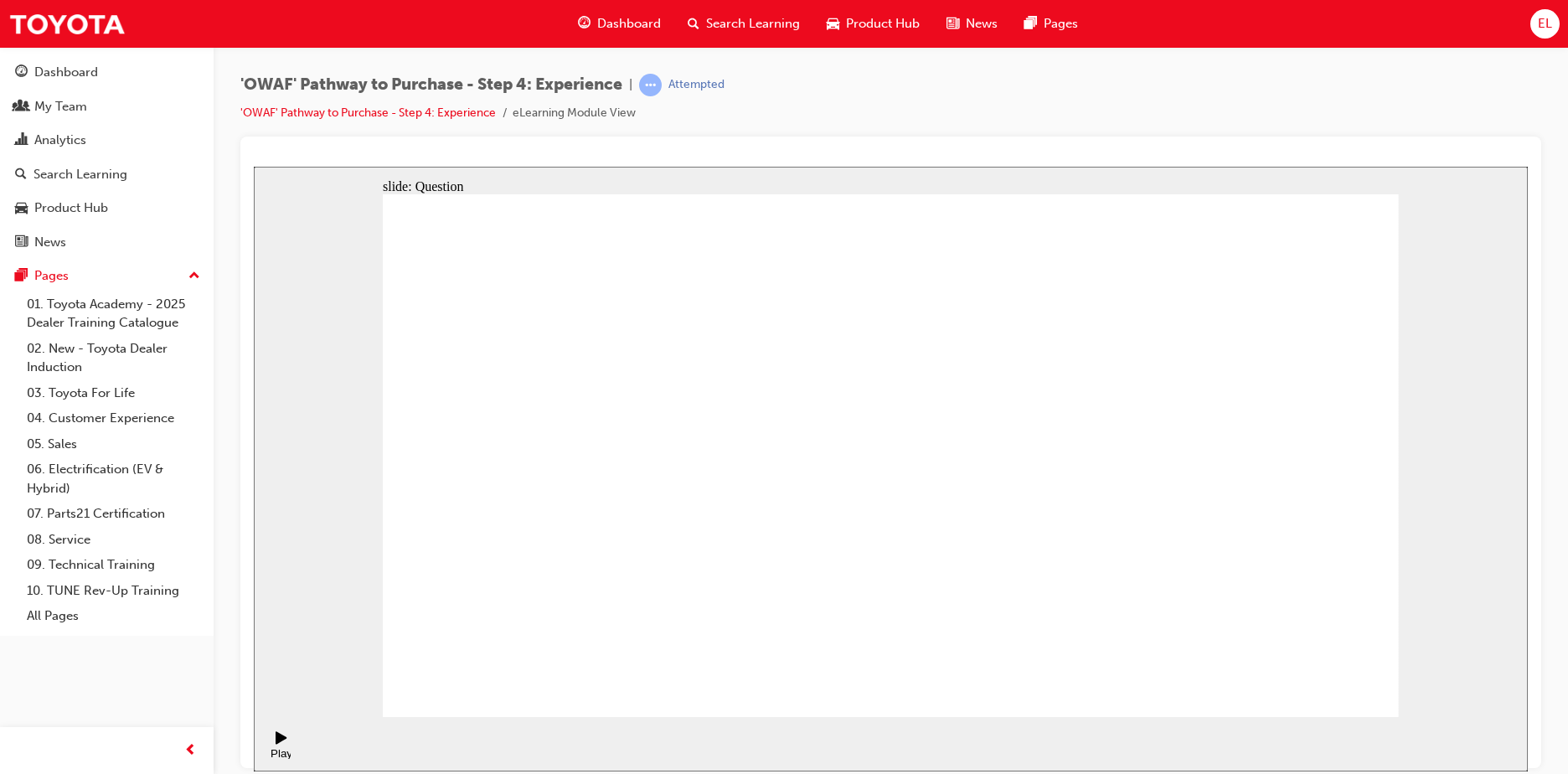
drag, startPoint x: 716, startPoint y: 627, endPoint x: 855, endPoint y: 405, distance: 261.9
drag, startPoint x: 890, startPoint y: 572, endPoint x: 1140, endPoint y: 404, distance: 301.2
drag, startPoint x: 1007, startPoint y: 620, endPoint x: 1079, endPoint y: 450, distance: 184.6
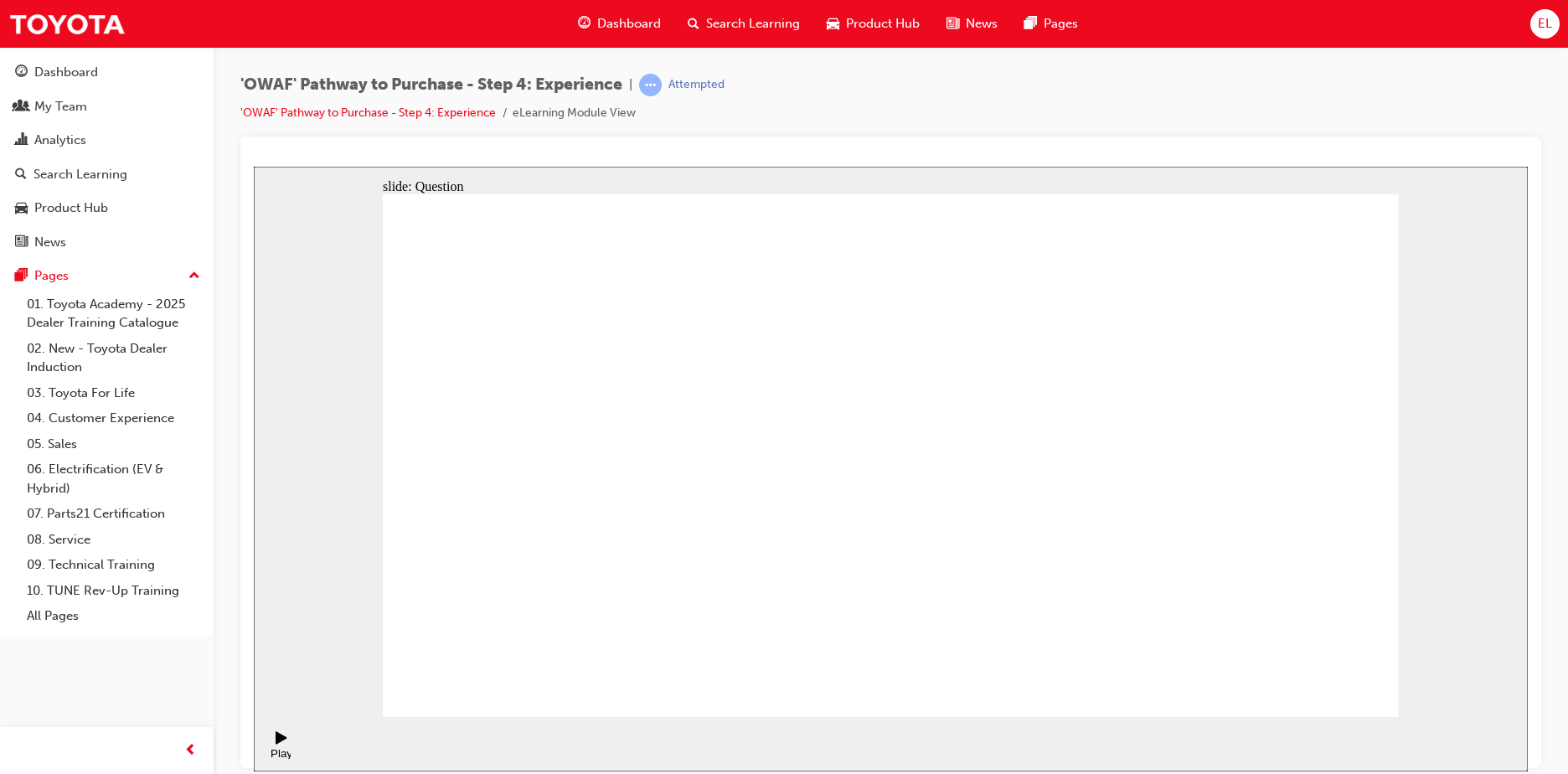
radio input "true"
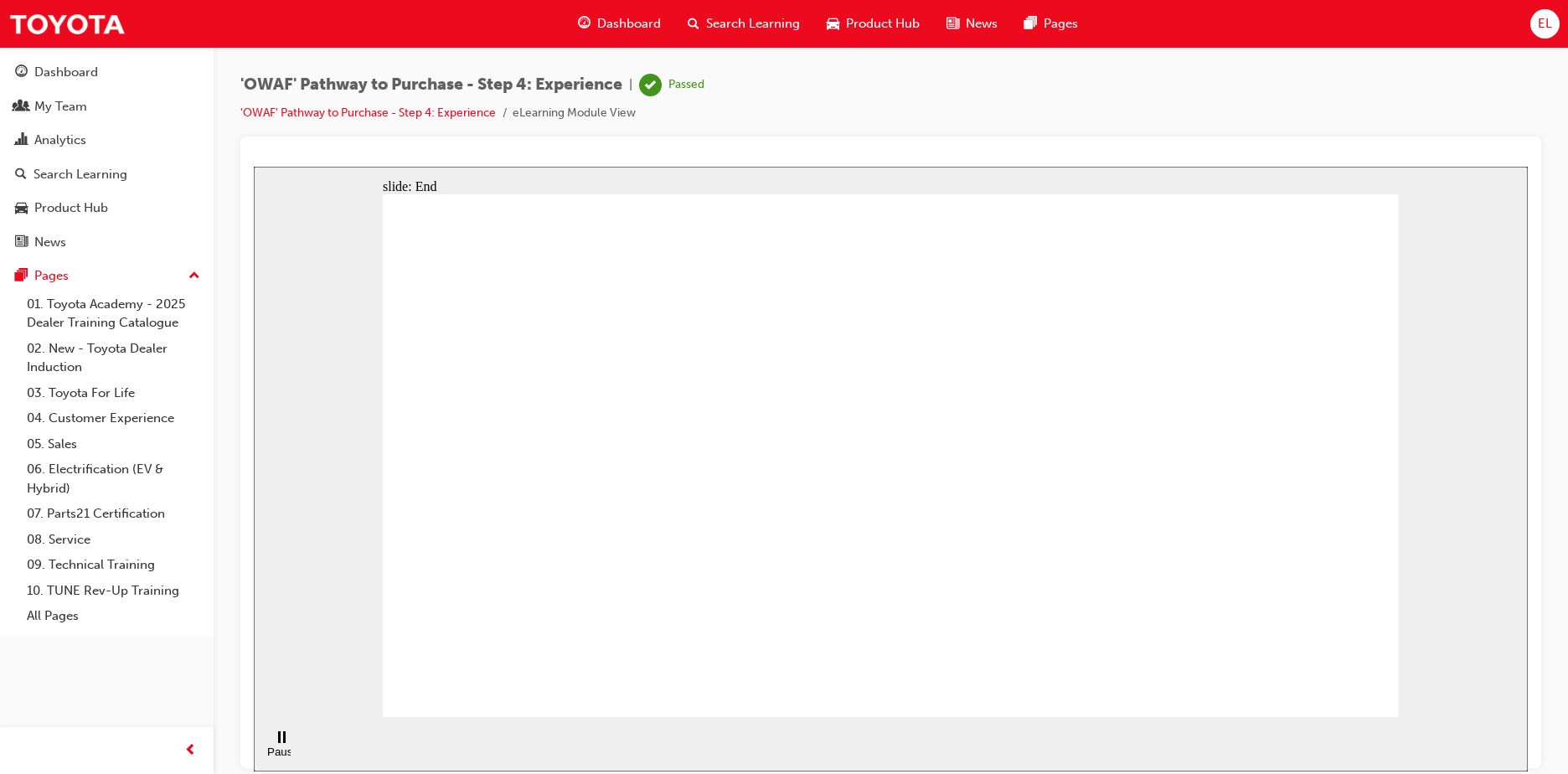
click at [678, 21] on div "Search Learning" at bounding box center [744, 24] width 139 height 34
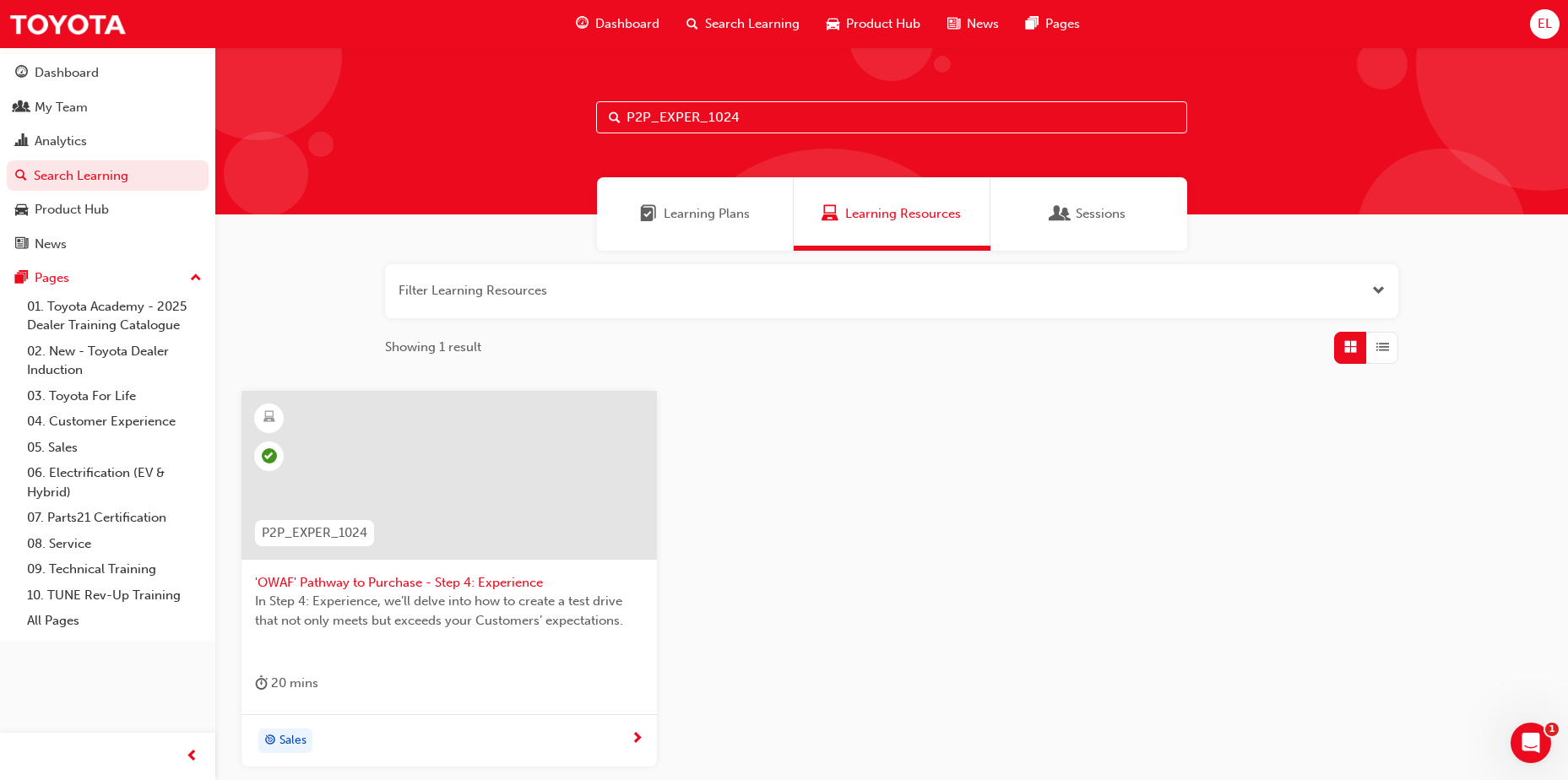
drag, startPoint x: 788, startPoint y: 113, endPoint x: 336, endPoint y: 81, distance: 453.1
click at [334, 81] on div "P2P_EXPER_1024" at bounding box center [892, 131] width 1352 height 167
paste input "OFFER2P"
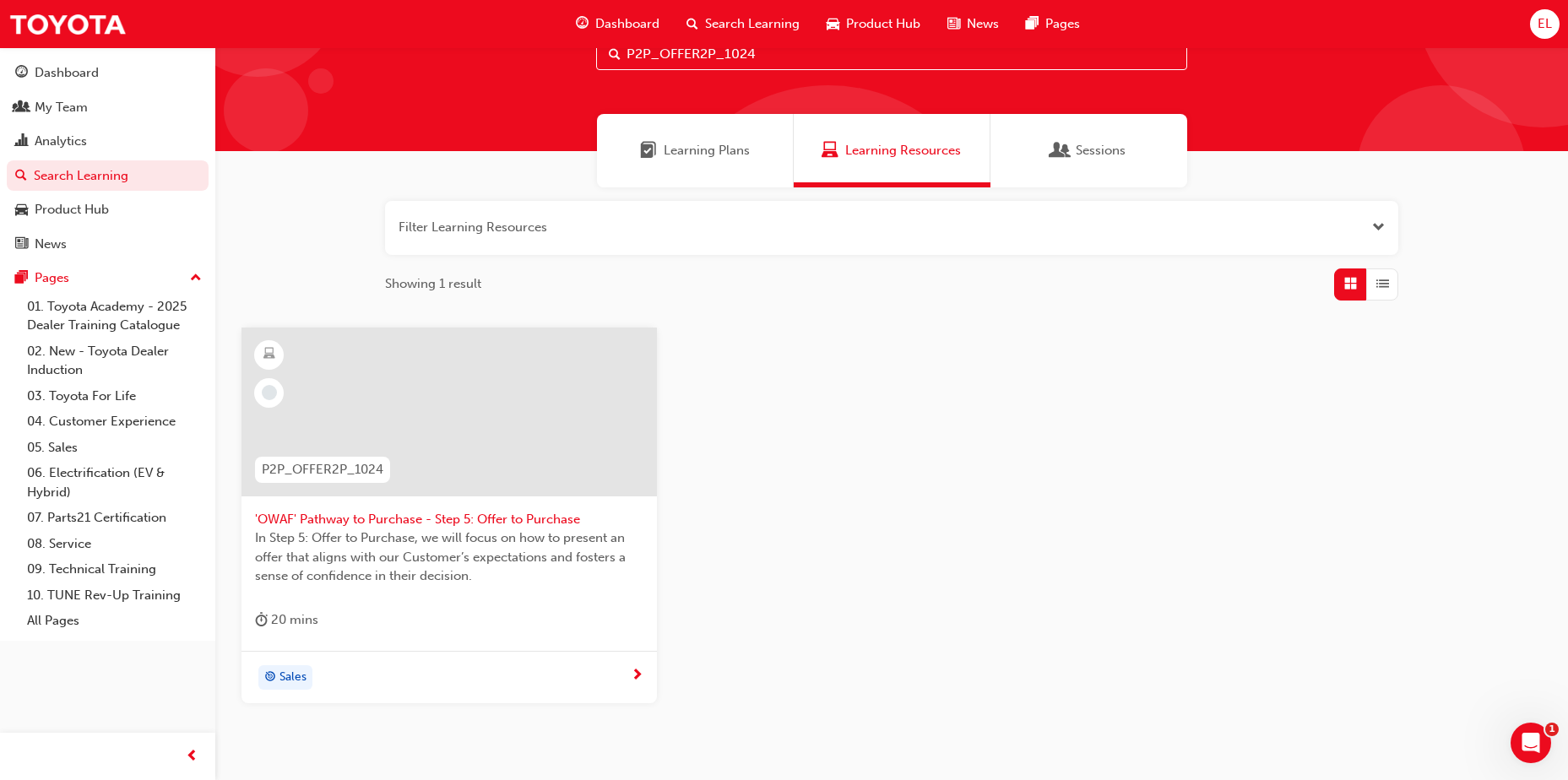
type input "P2P_OFFER2P_1024"
click at [455, 519] on span "'OWAF' Pathway to Purchase - Step 5: Offer to Purchase" at bounding box center [449, 519] width 389 height 19
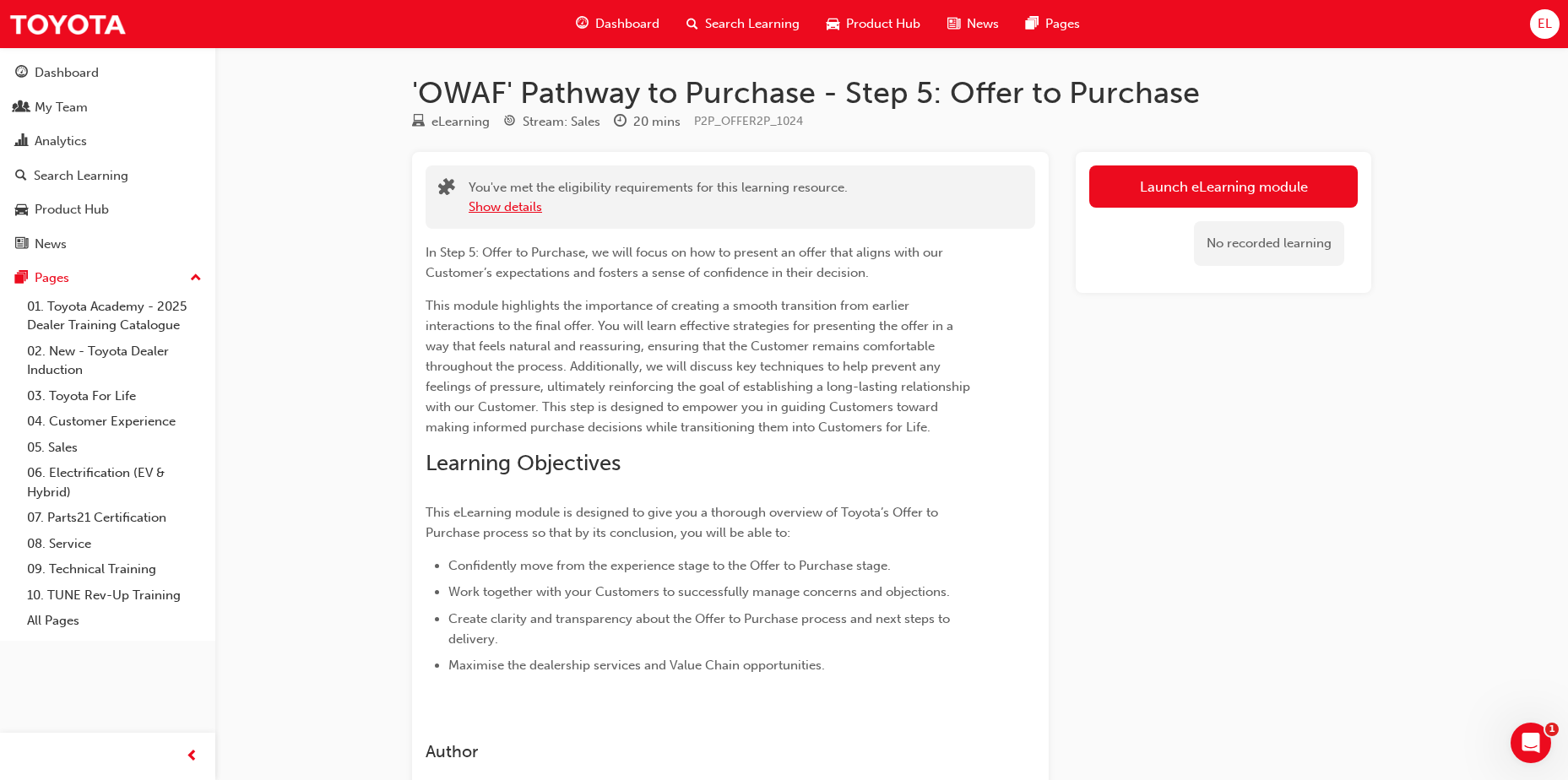
click at [512, 207] on button "Show details" at bounding box center [505, 207] width 74 height 19
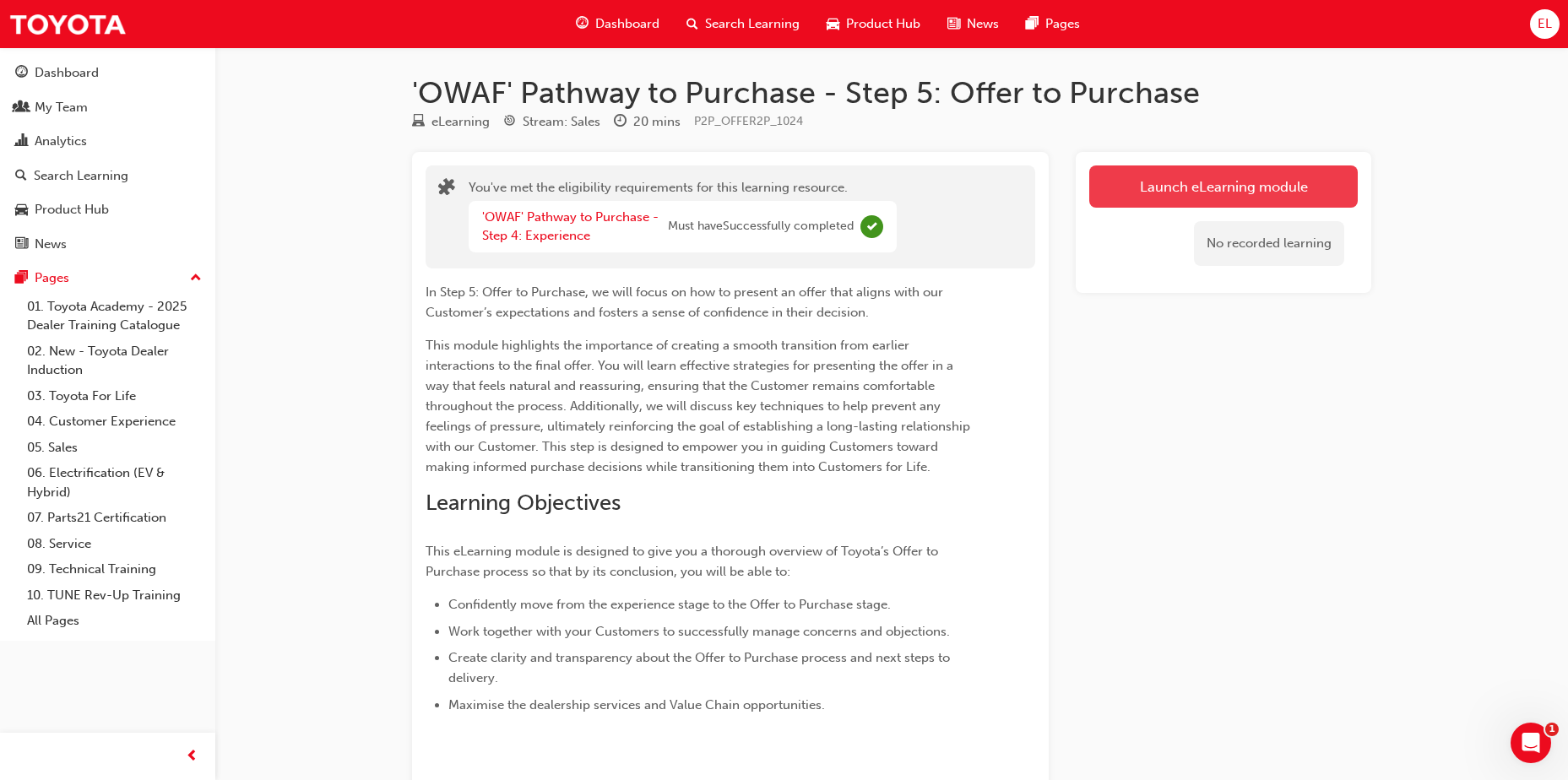
click at [1178, 185] on link "Launch eLearning module" at bounding box center [1223, 186] width 268 height 42
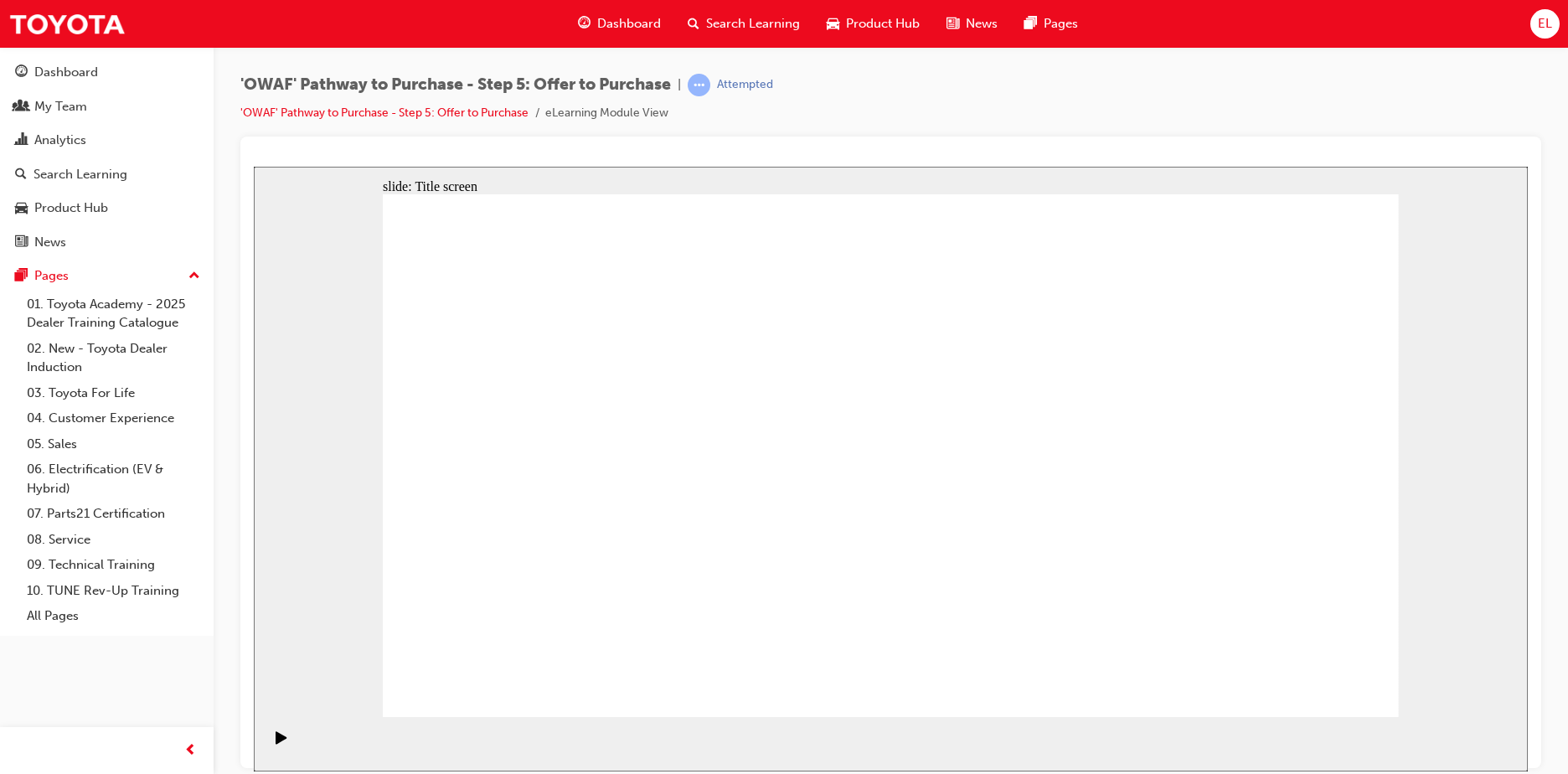
drag, startPoint x: 930, startPoint y: 677, endPoint x: 920, endPoint y: 655, distance: 24.2
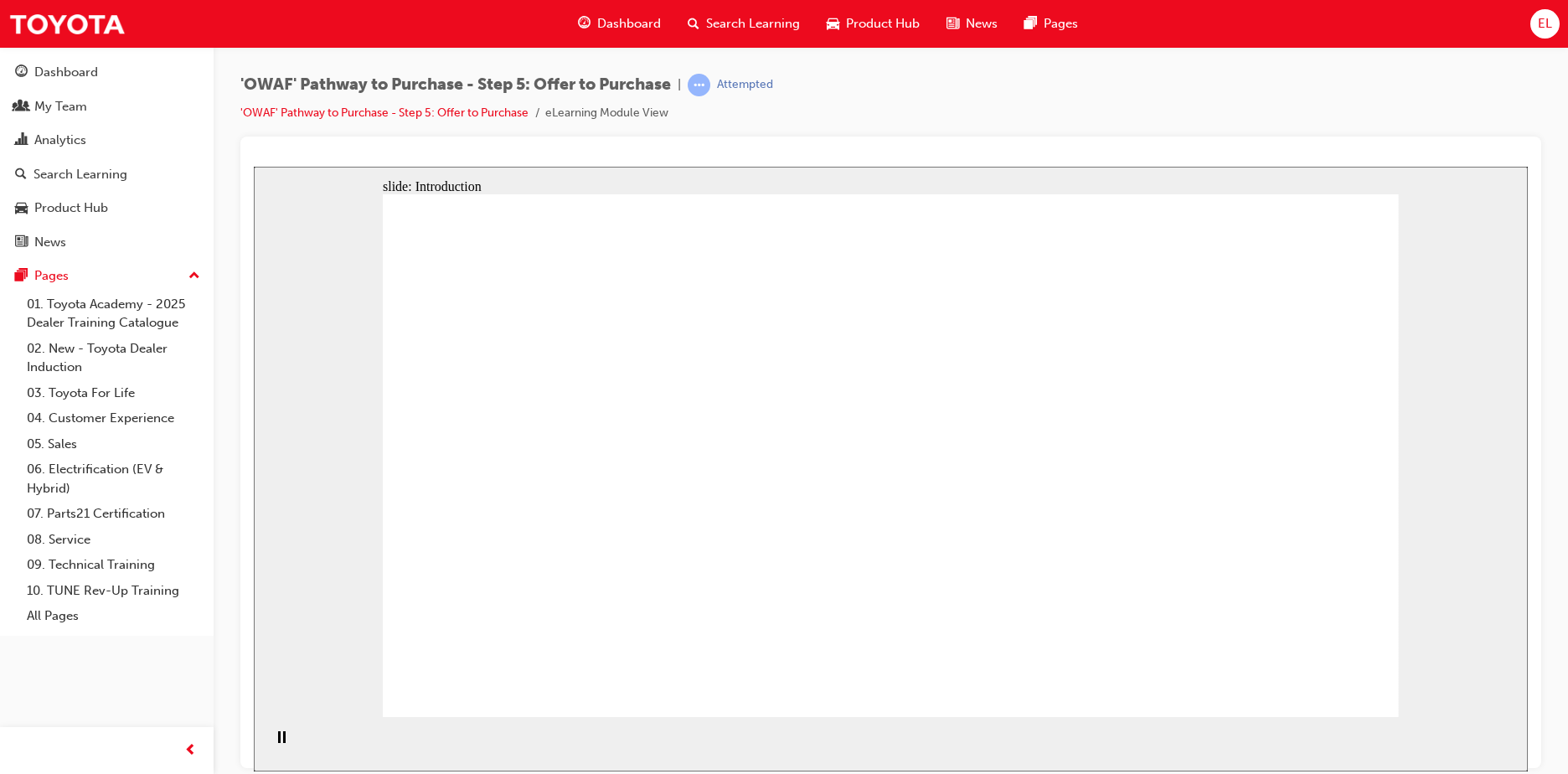
drag, startPoint x: 1268, startPoint y: 675, endPoint x: 1278, endPoint y: 682, distance: 12.2
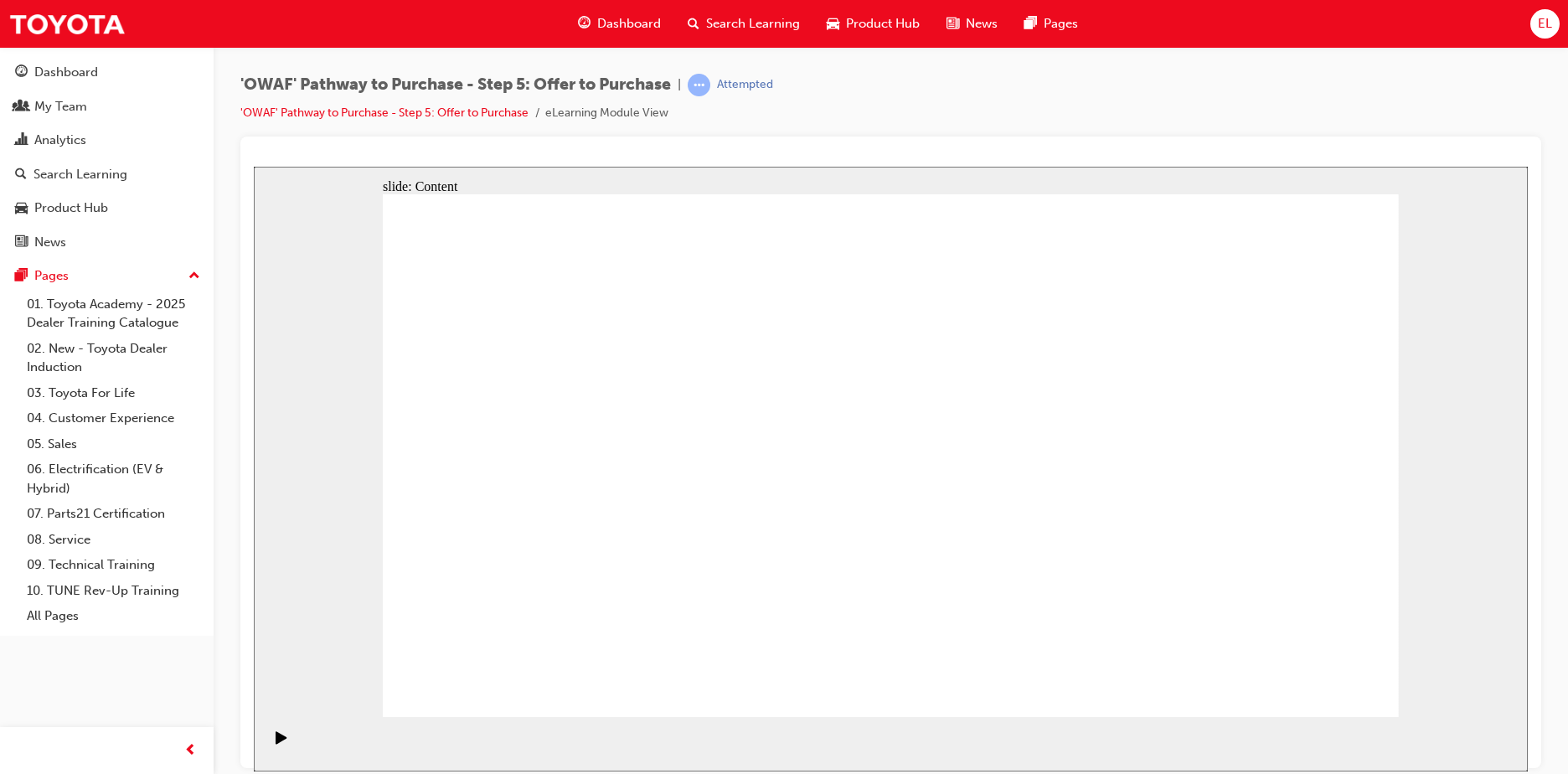
drag, startPoint x: 1279, startPoint y: 667, endPoint x: 1299, endPoint y: 678, distance: 22.8
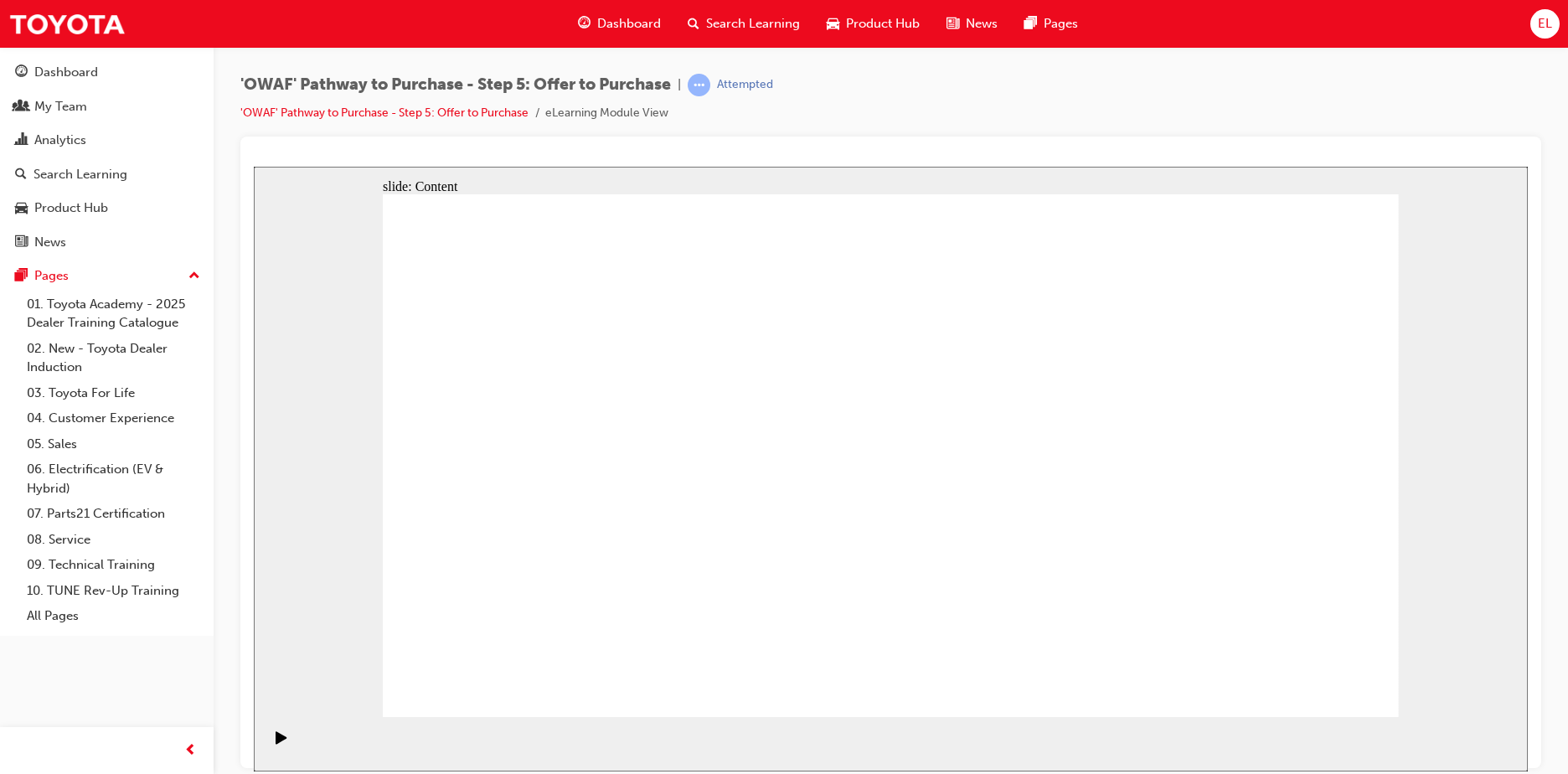
drag, startPoint x: 788, startPoint y: 436, endPoint x: 860, endPoint y: 537, distance: 124.0
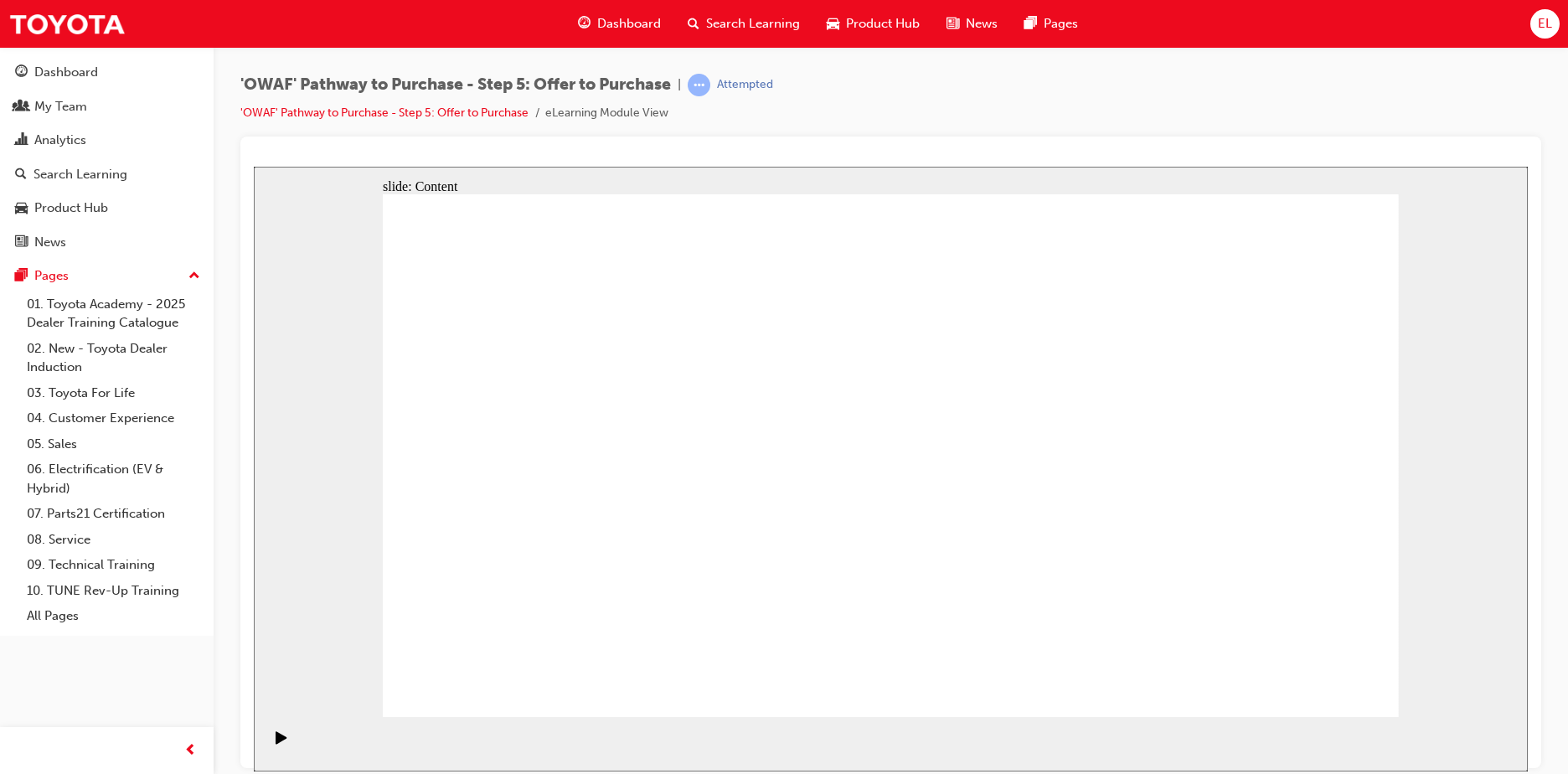
drag, startPoint x: 627, startPoint y: 557, endPoint x: 624, endPoint y: 565, distance: 8.5
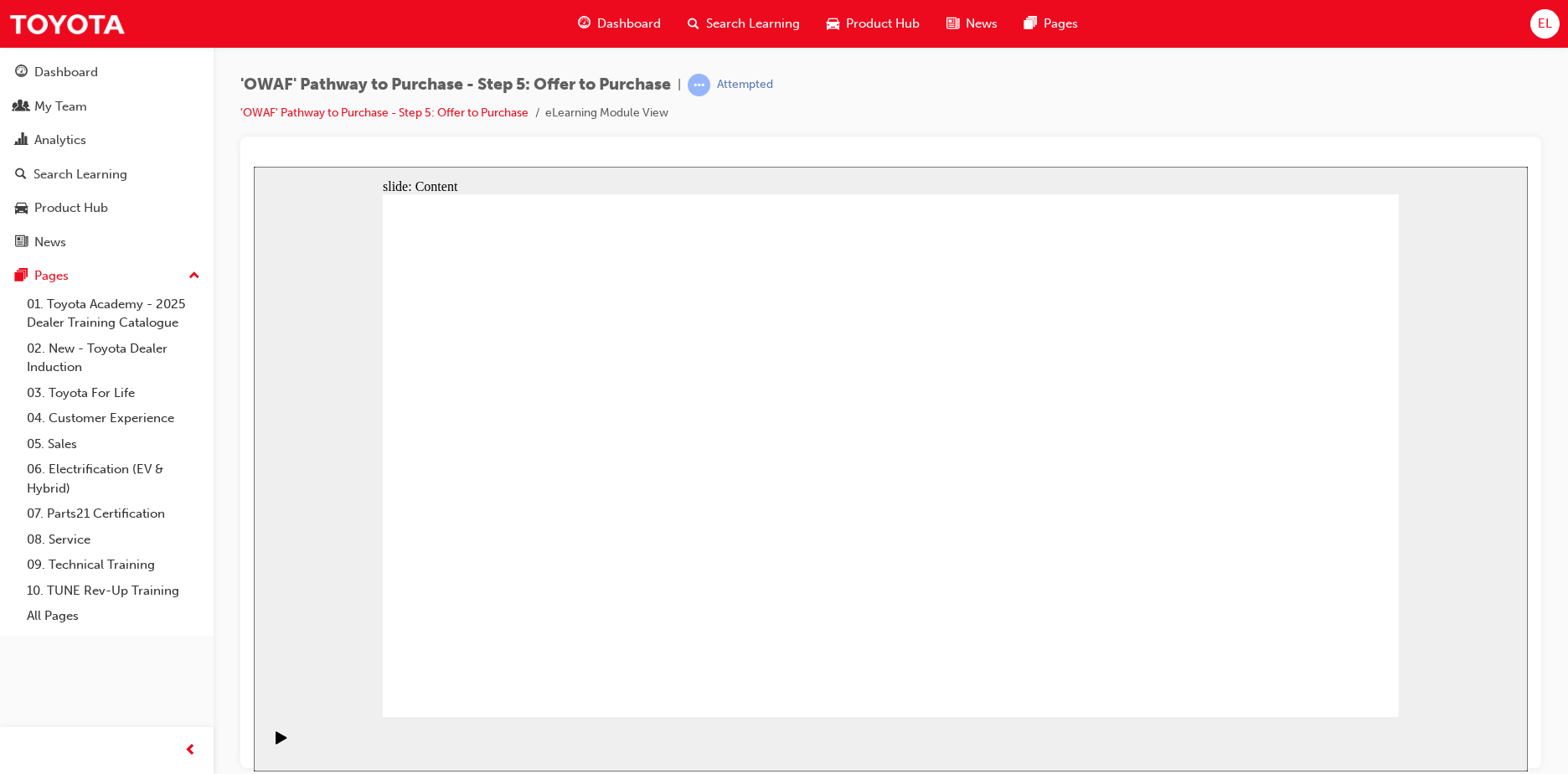
drag, startPoint x: 764, startPoint y: 591, endPoint x: 776, endPoint y: 544, distance: 48.5
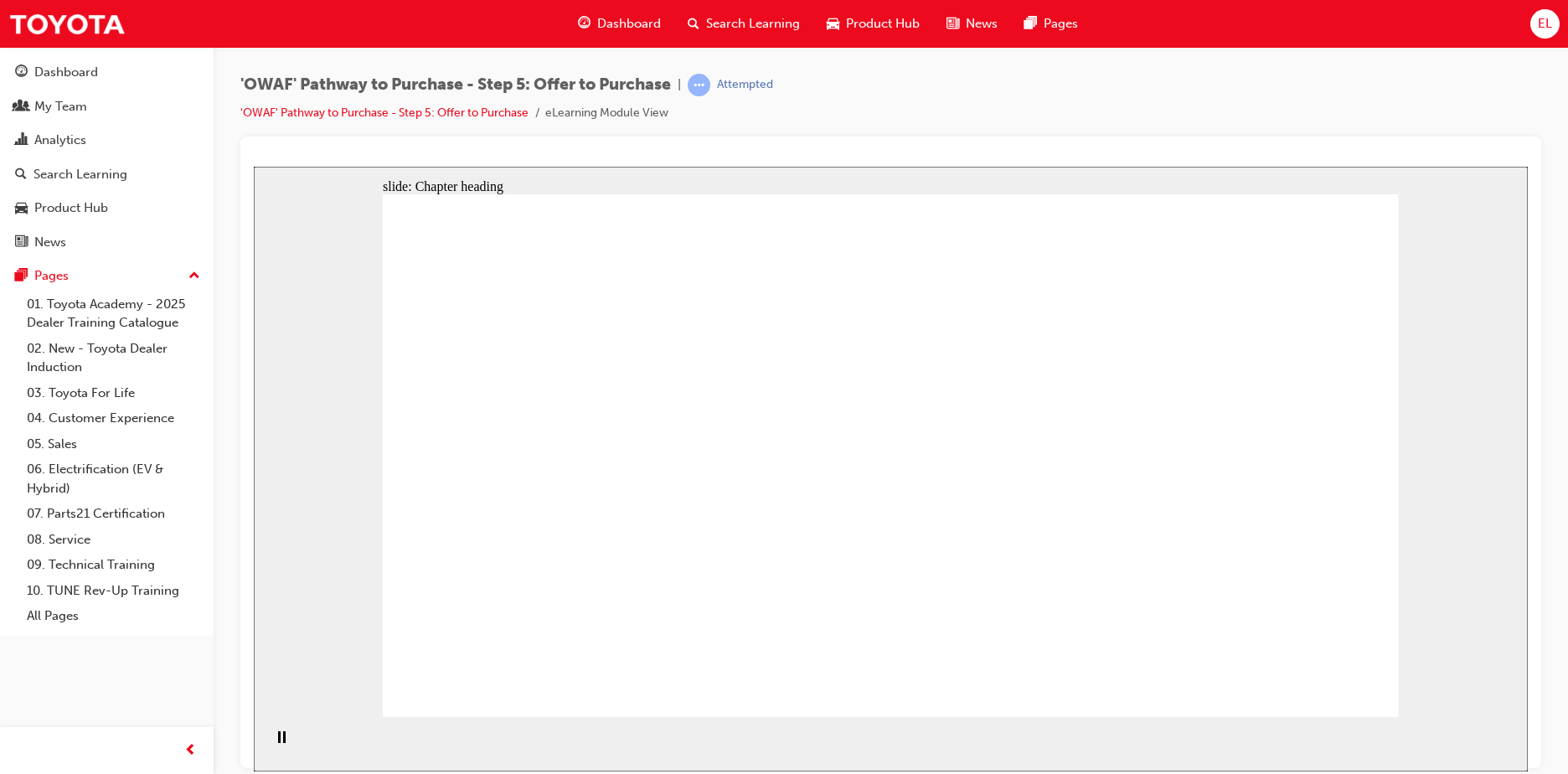
drag, startPoint x: 1342, startPoint y: 665, endPoint x: 1338, endPoint y: 677, distance: 12.6
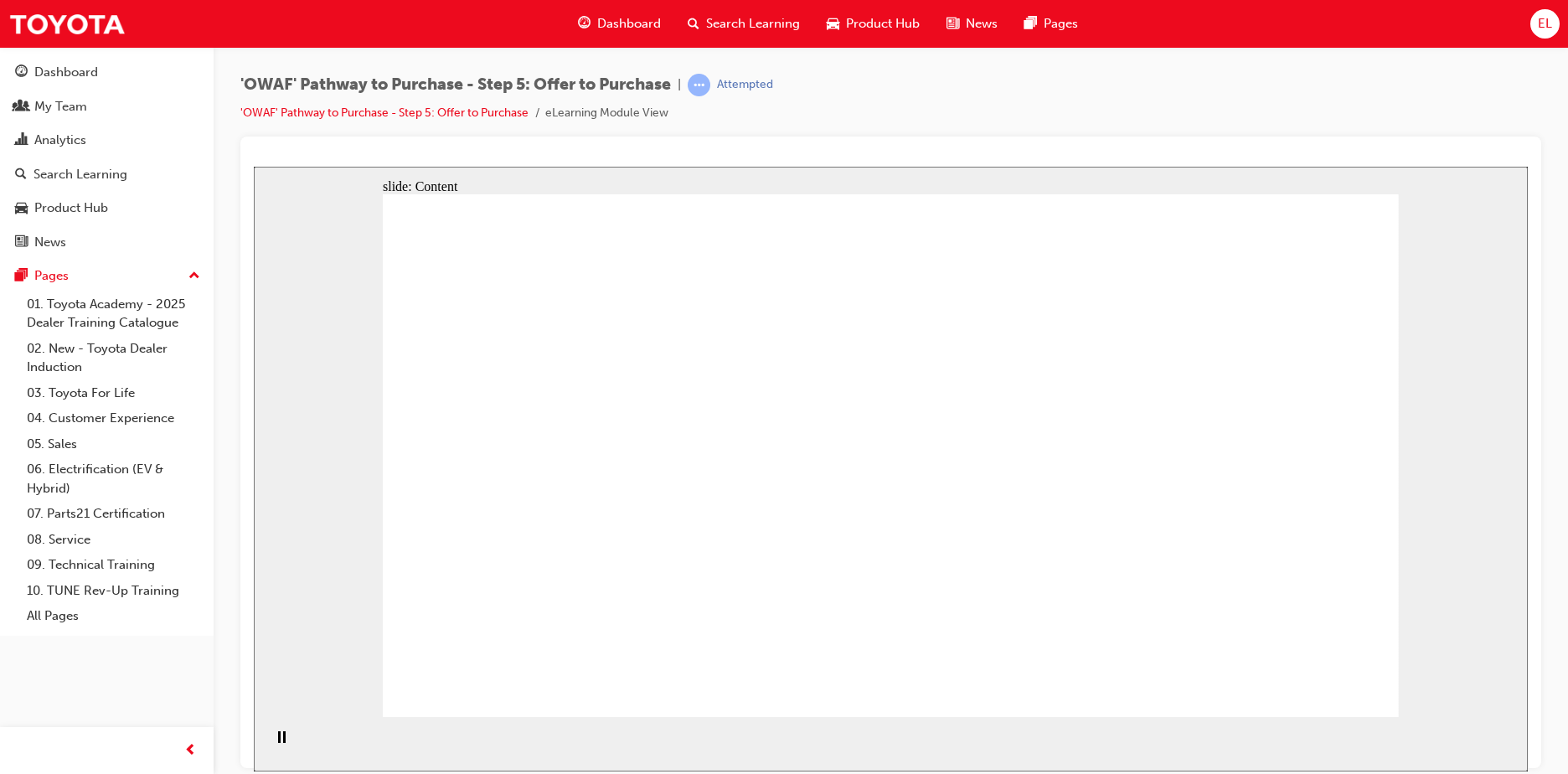
drag, startPoint x: 1039, startPoint y: 444, endPoint x: 928, endPoint y: 463, distance: 112.6
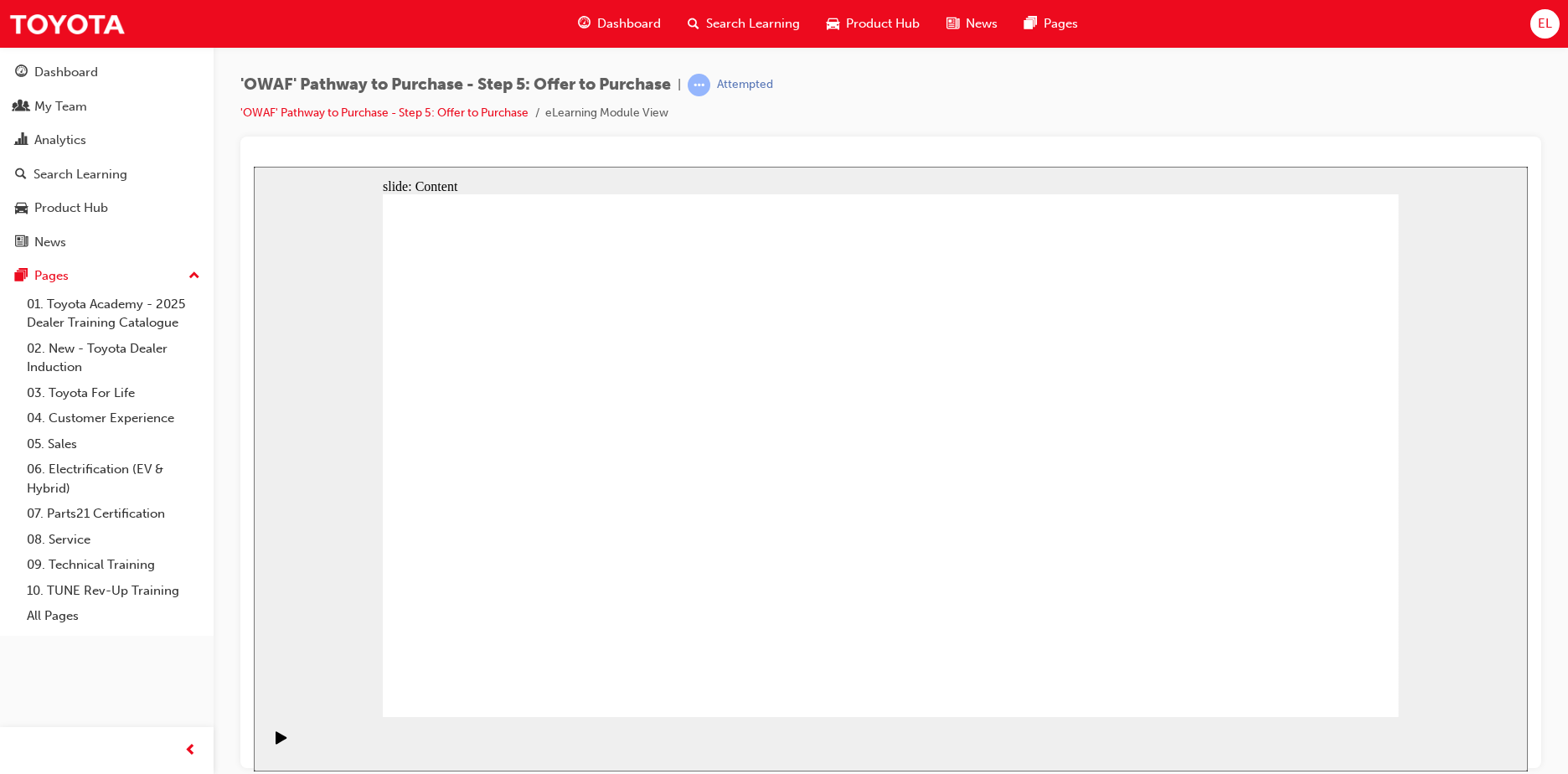
drag, startPoint x: 773, startPoint y: 410, endPoint x: 784, endPoint y: 413, distance: 11.4
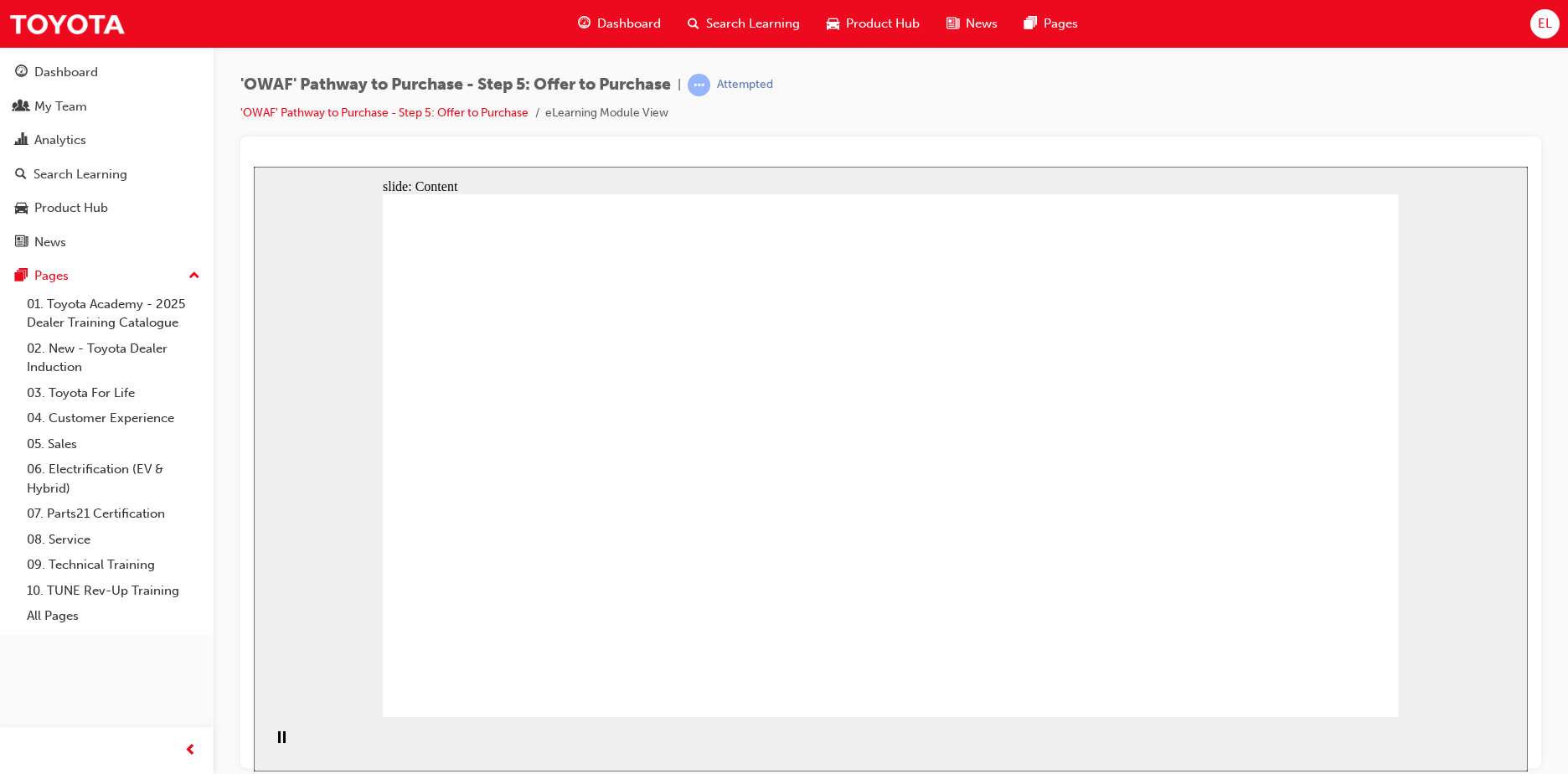
drag, startPoint x: 1213, startPoint y: 529, endPoint x: 1174, endPoint y: 563, distance: 51.7
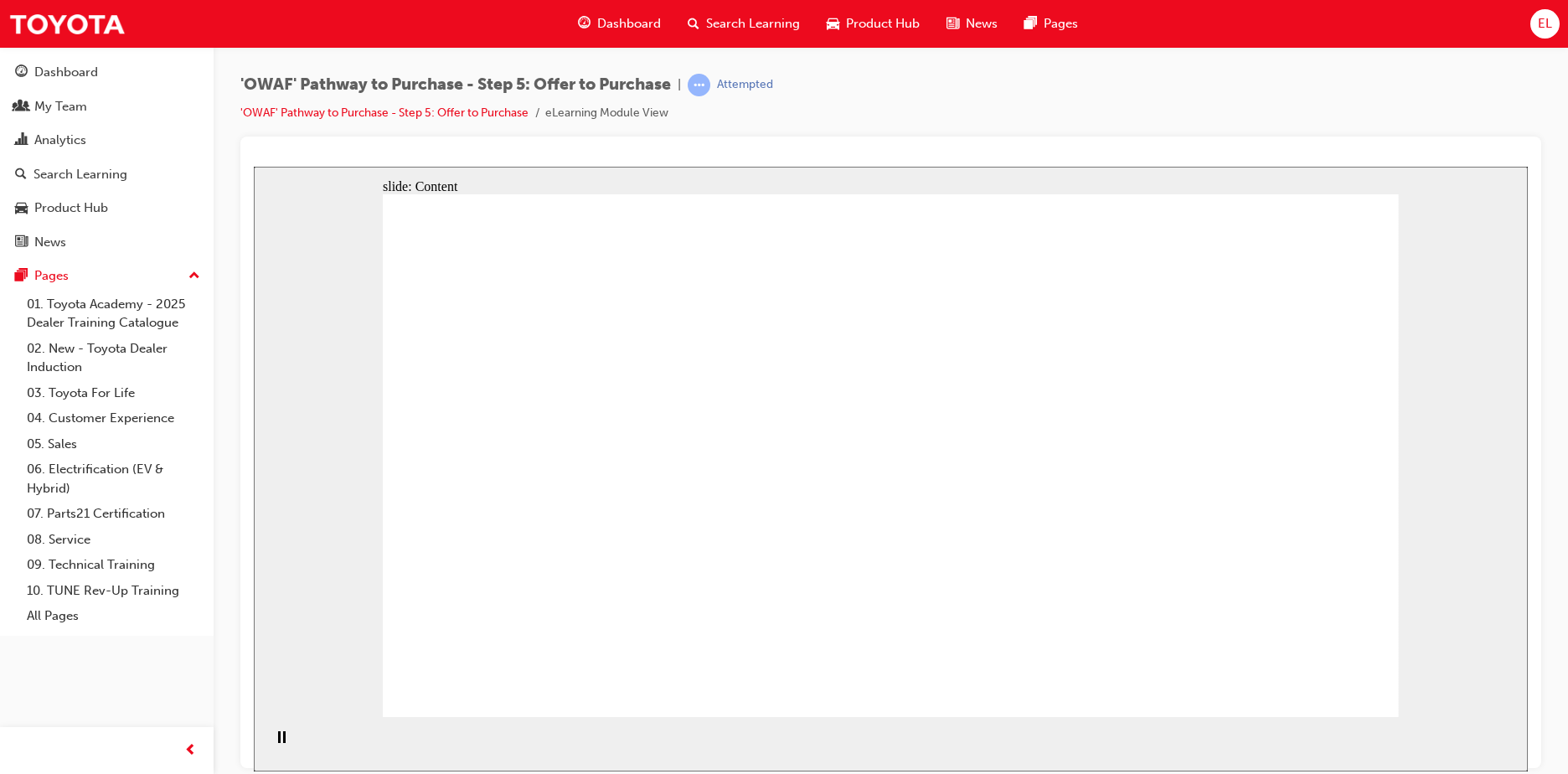
drag, startPoint x: 760, startPoint y: 340, endPoint x: 759, endPoint y: 376, distance: 36.0
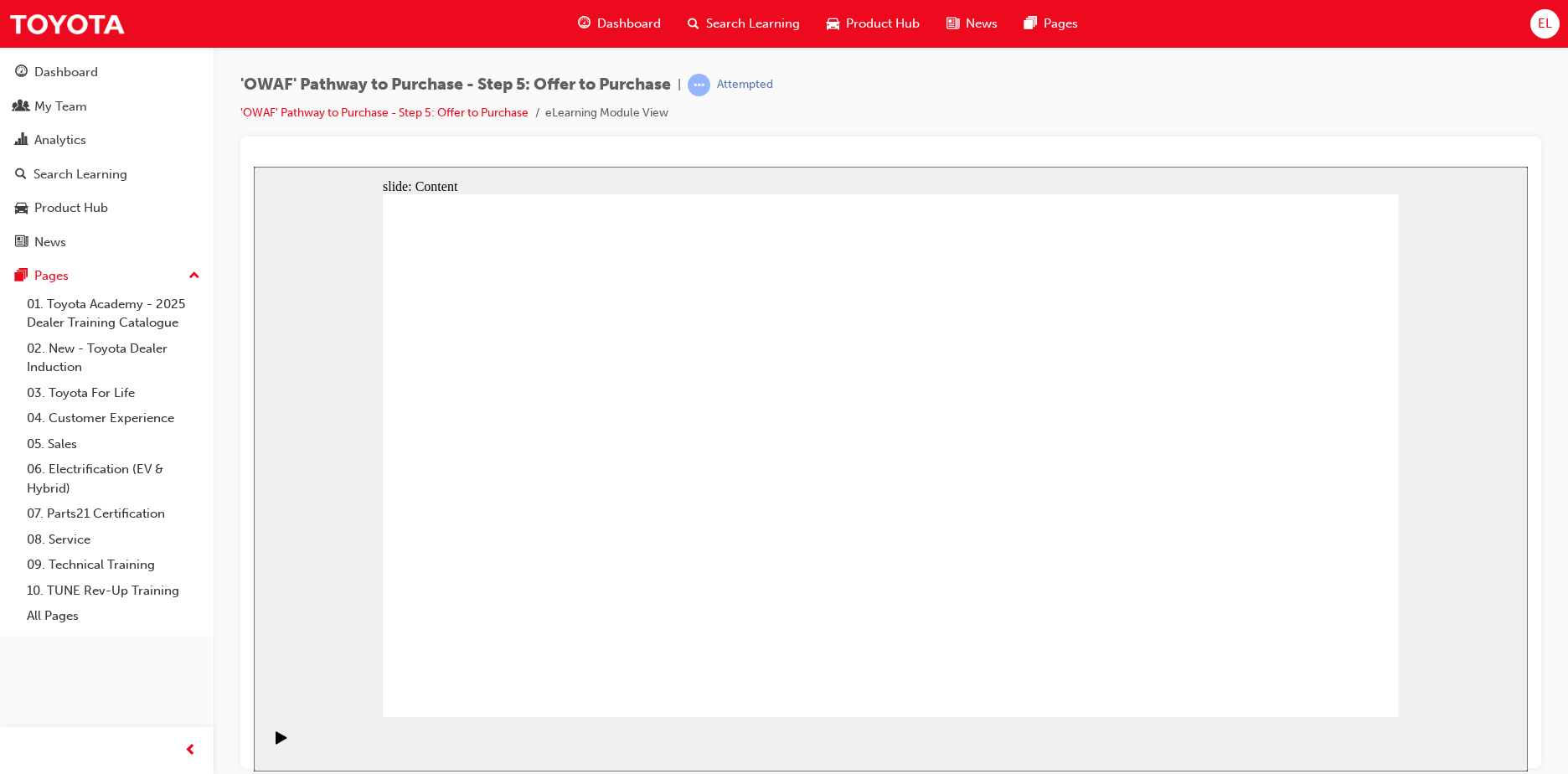
drag, startPoint x: 1364, startPoint y: 686, endPoint x: 1345, endPoint y: 682, distance: 19.4
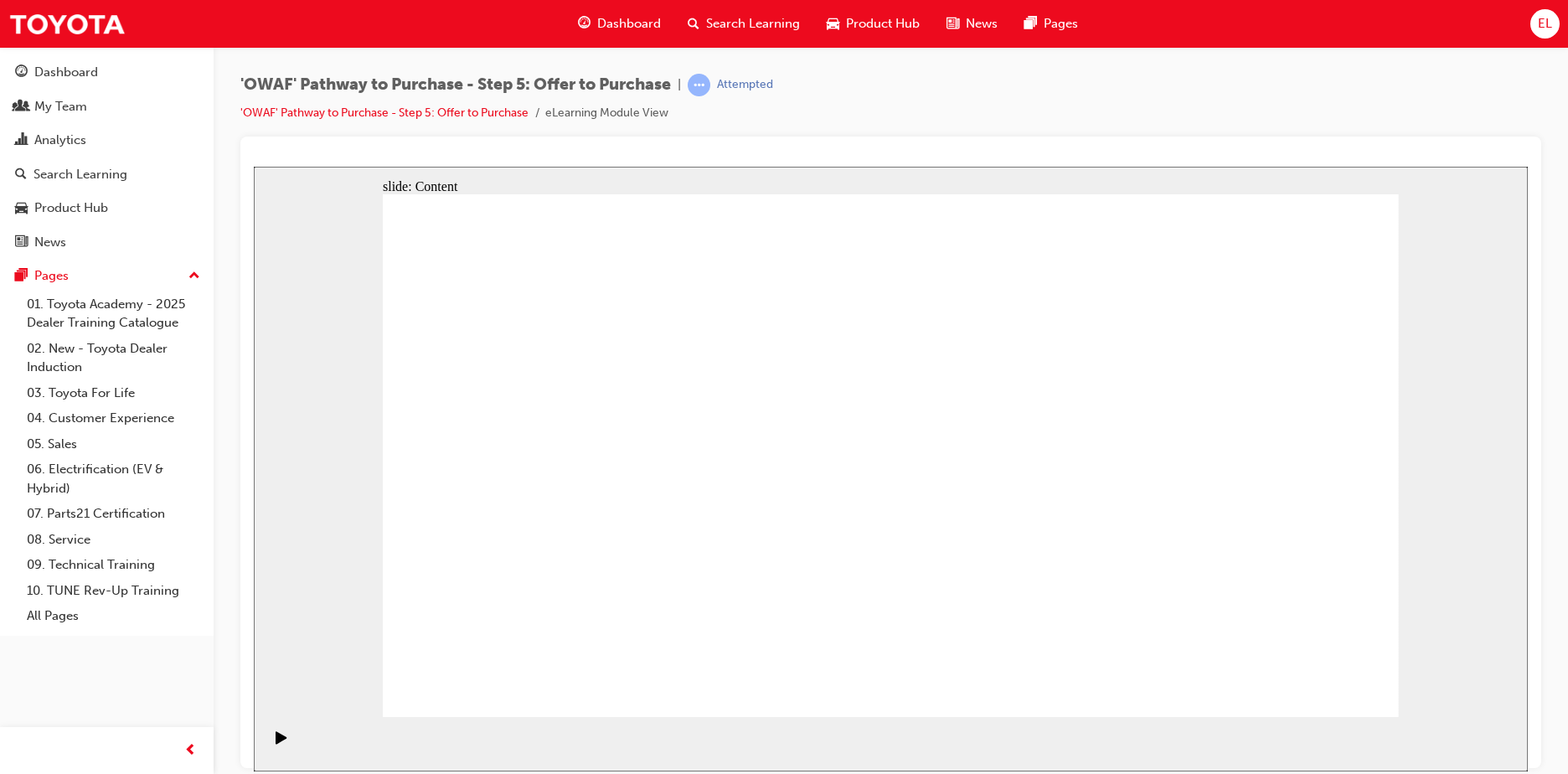
drag, startPoint x: 775, startPoint y: 402, endPoint x: 920, endPoint y: 352, distance: 153.4
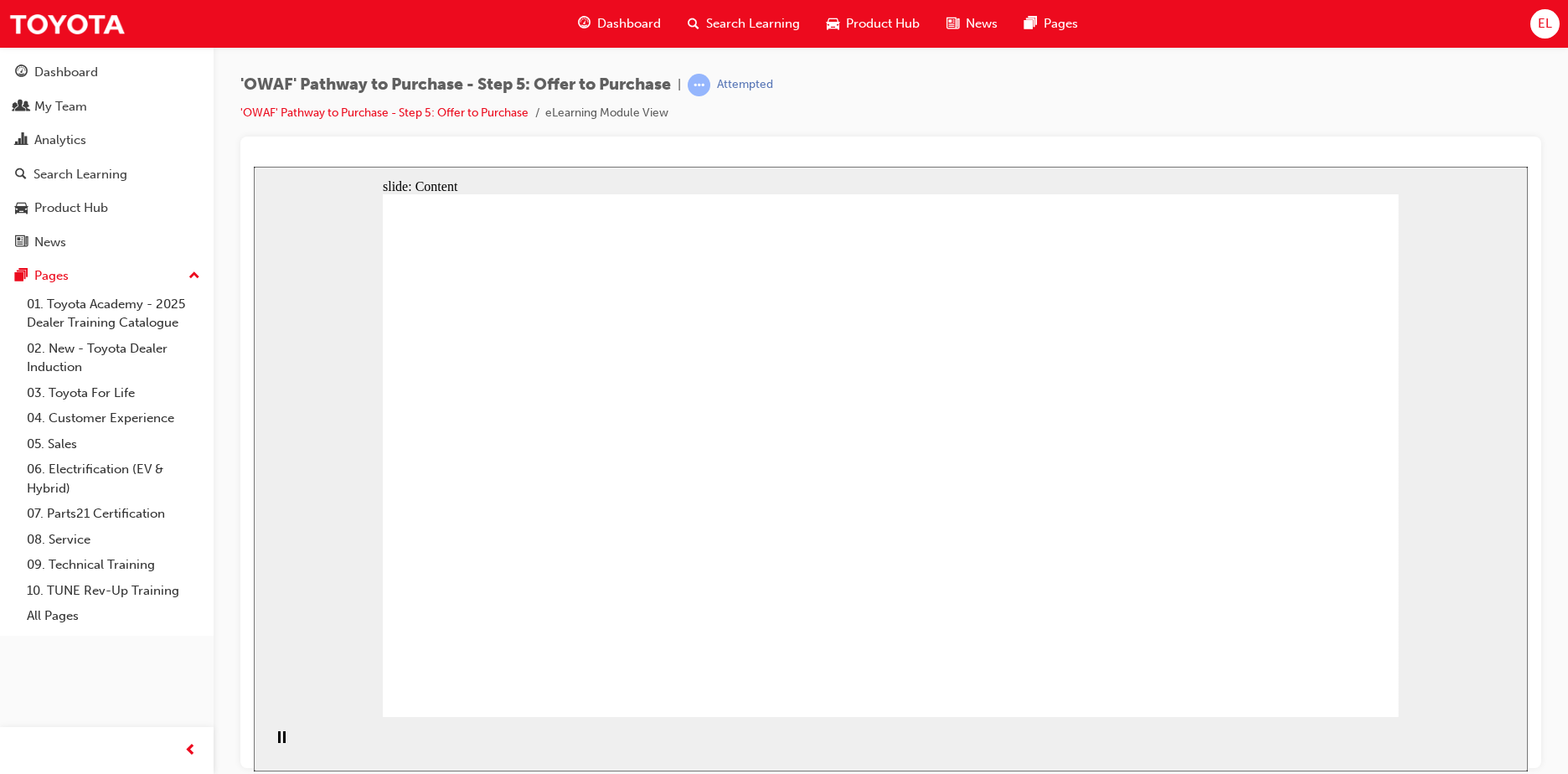
drag, startPoint x: 1194, startPoint y: 375, endPoint x: 1224, endPoint y: 381, distance: 30.6
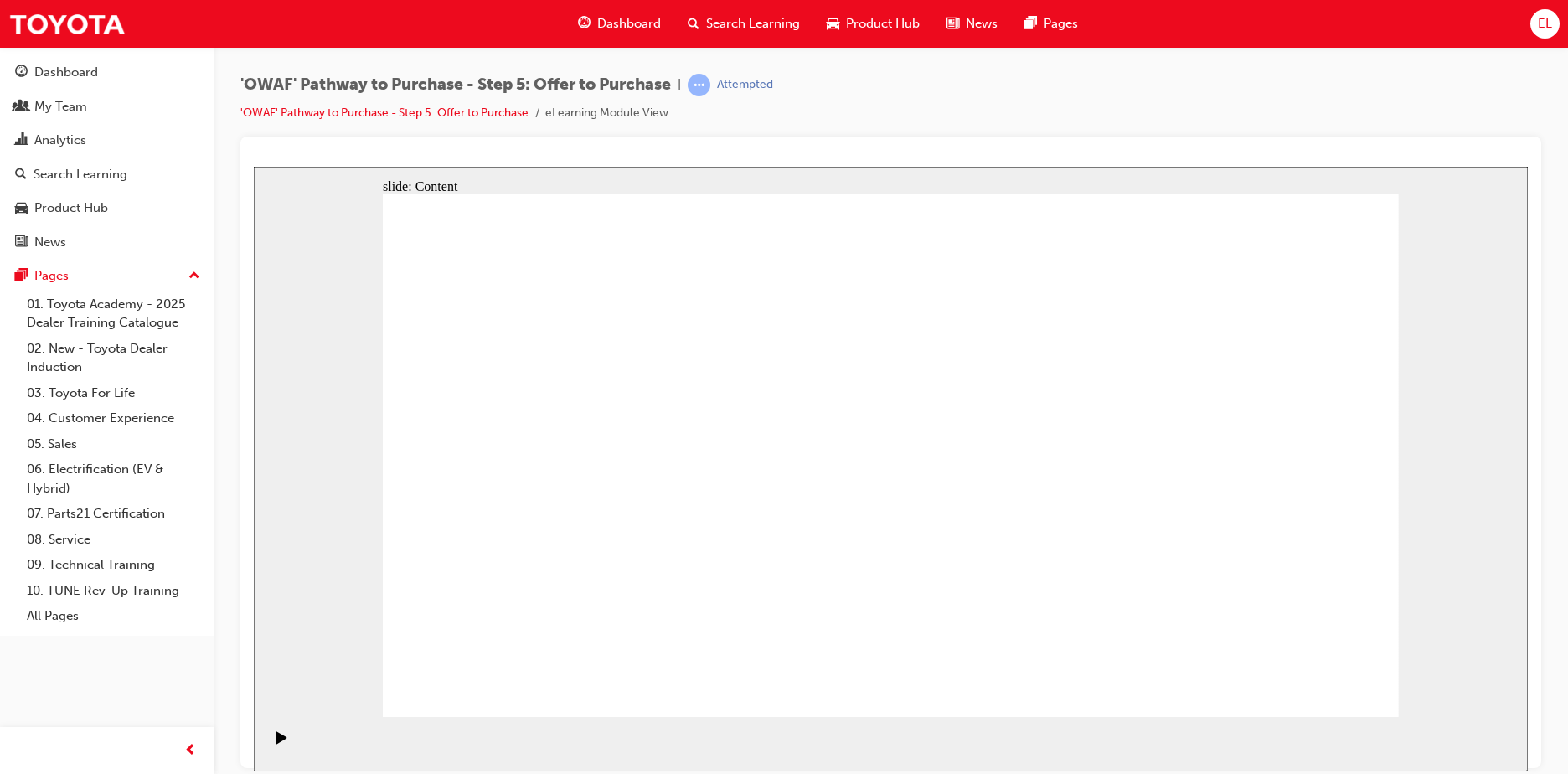
drag, startPoint x: 894, startPoint y: 337, endPoint x: 893, endPoint y: 346, distance: 9.1
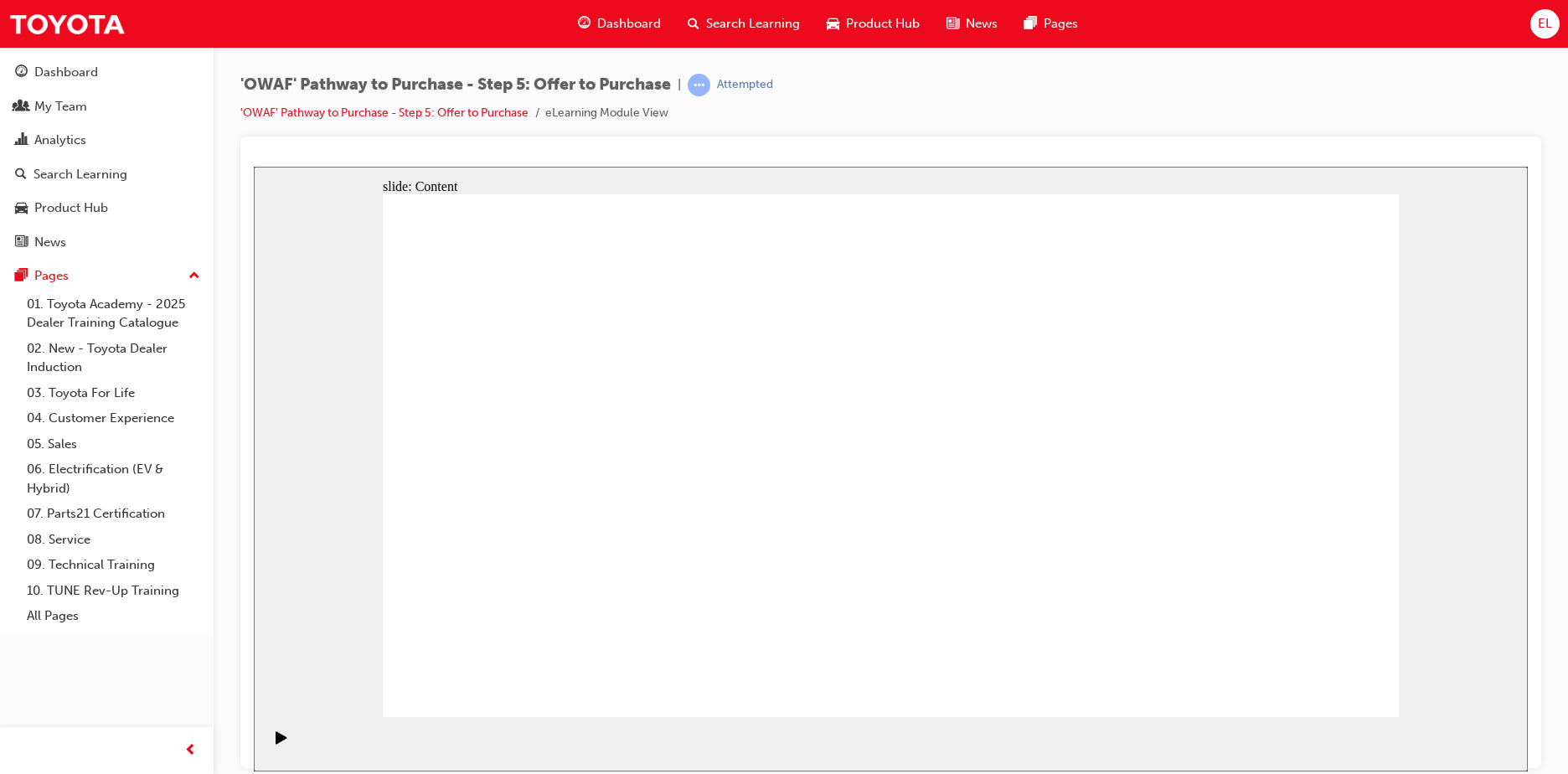
drag, startPoint x: 1310, startPoint y: 363, endPoint x: 1311, endPoint y: 376, distance: 13.0
drag, startPoint x: 1311, startPoint y: 376, endPoint x: 1311, endPoint y: 386, distance: 10.0
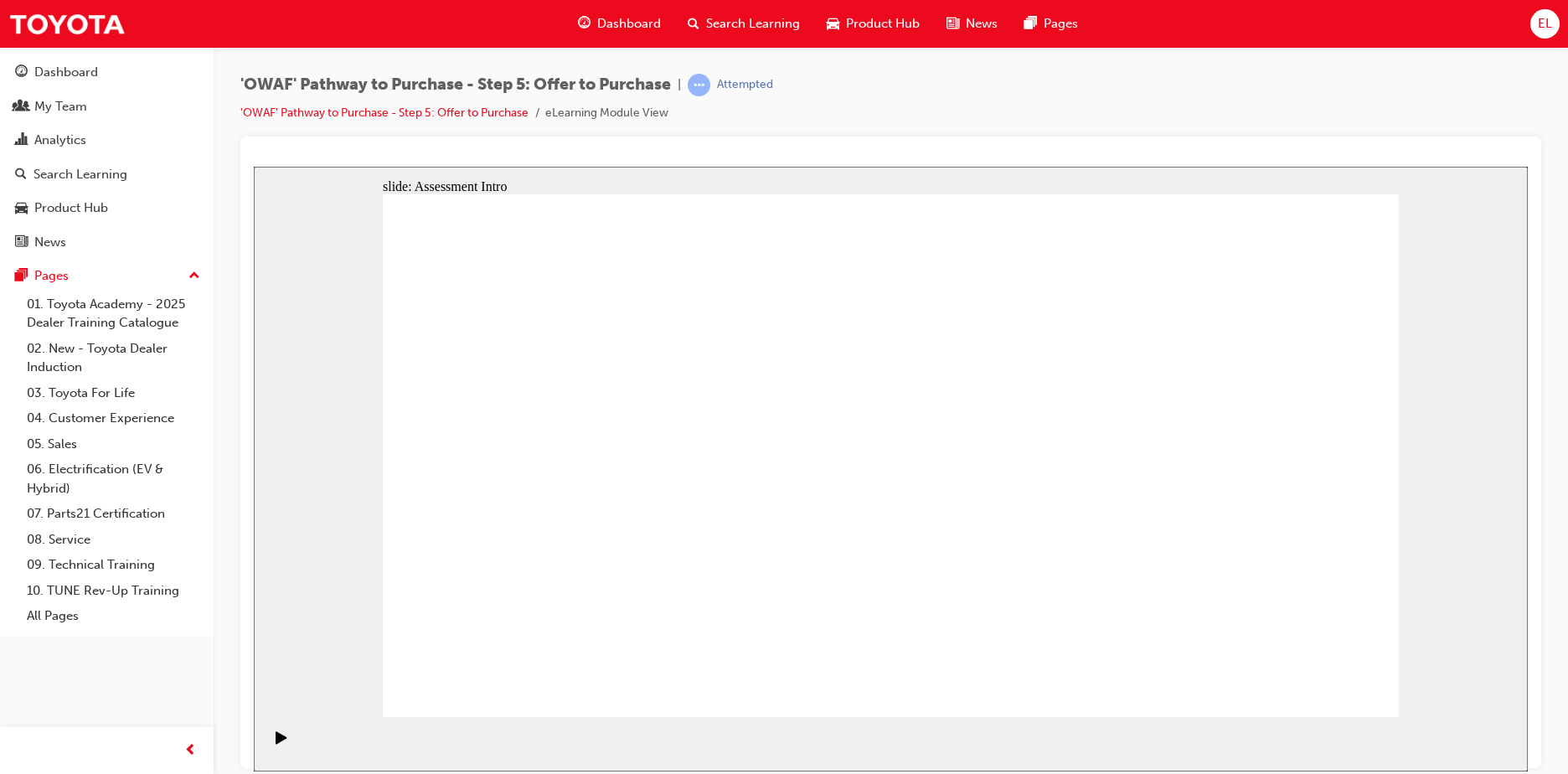
drag, startPoint x: 928, startPoint y: 376, endPoint x: 789, endPoint y: 395, distance: 140.3
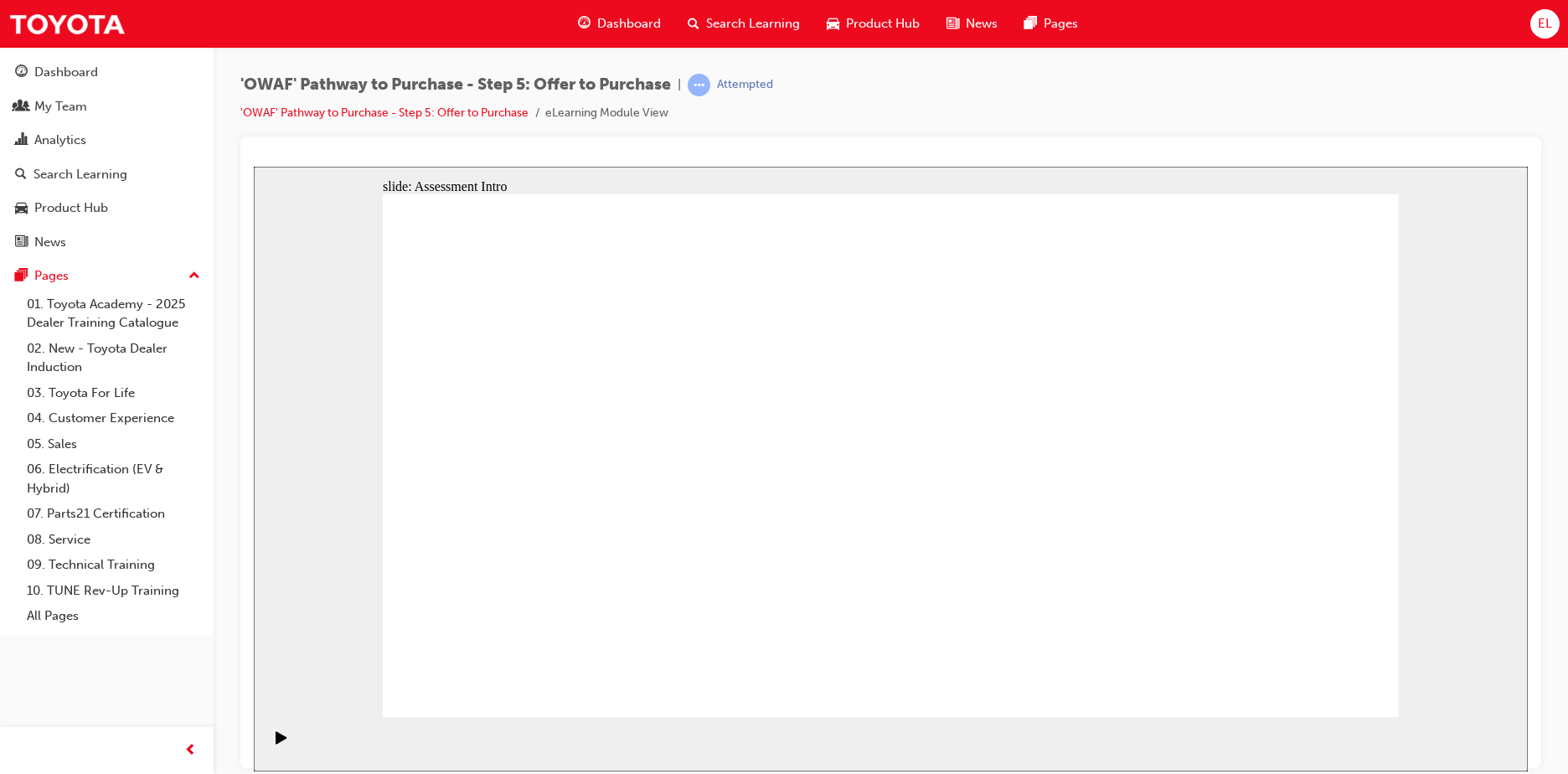
click at [276, 741] on icon "Play (Ctrl+Alt+P)" at bounding box center [281, 736] width 11 height 13
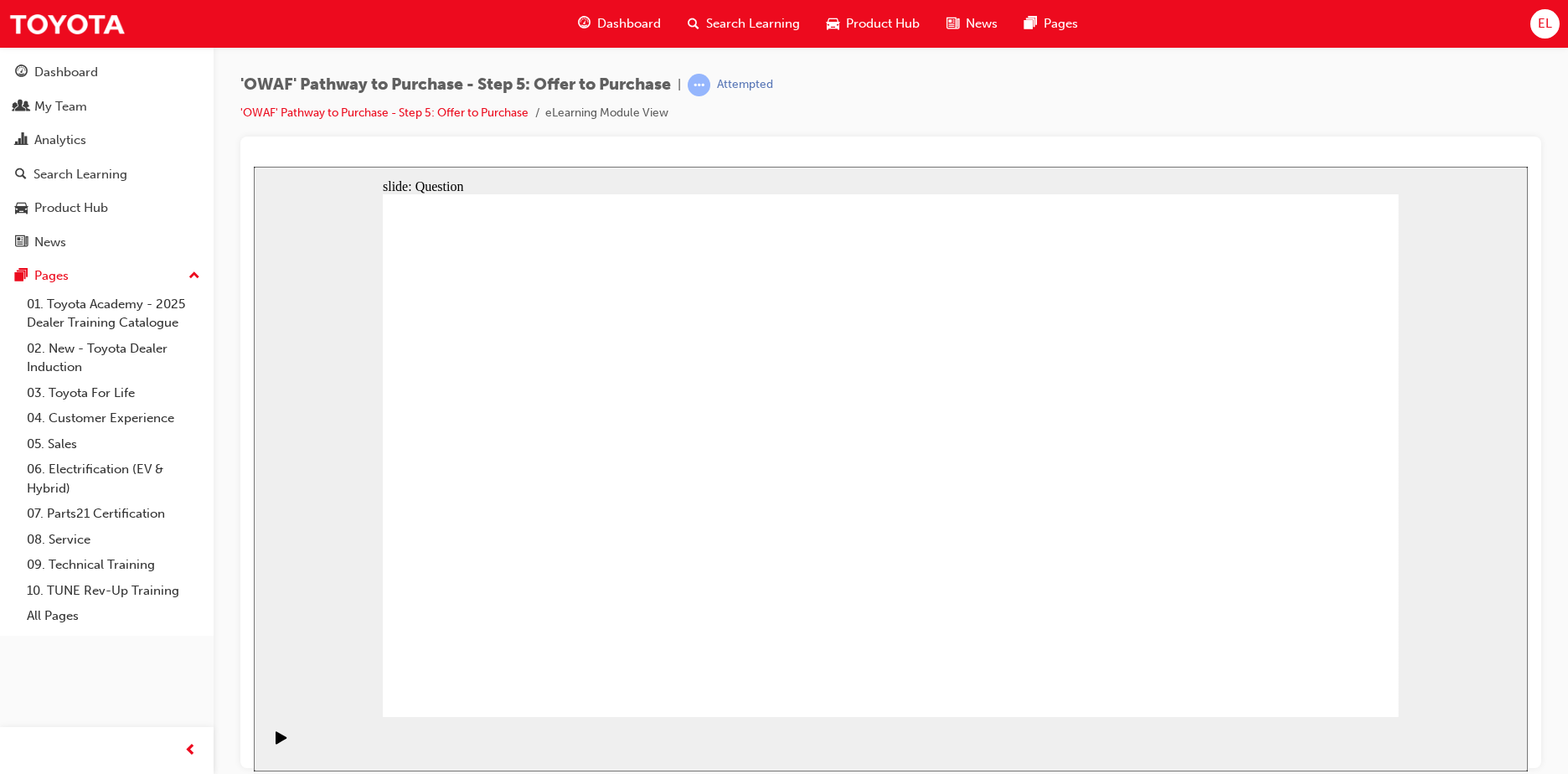
radio input "true"
drag, startPoint x: 1254, startPoint y: 439, endPoint x: 587, endPoint y: 570, distance: 679.7
drag, startPoint x: 1140, startPoint y: 452, endPoint x: 817, endPoint y: 594, distance: 352.8
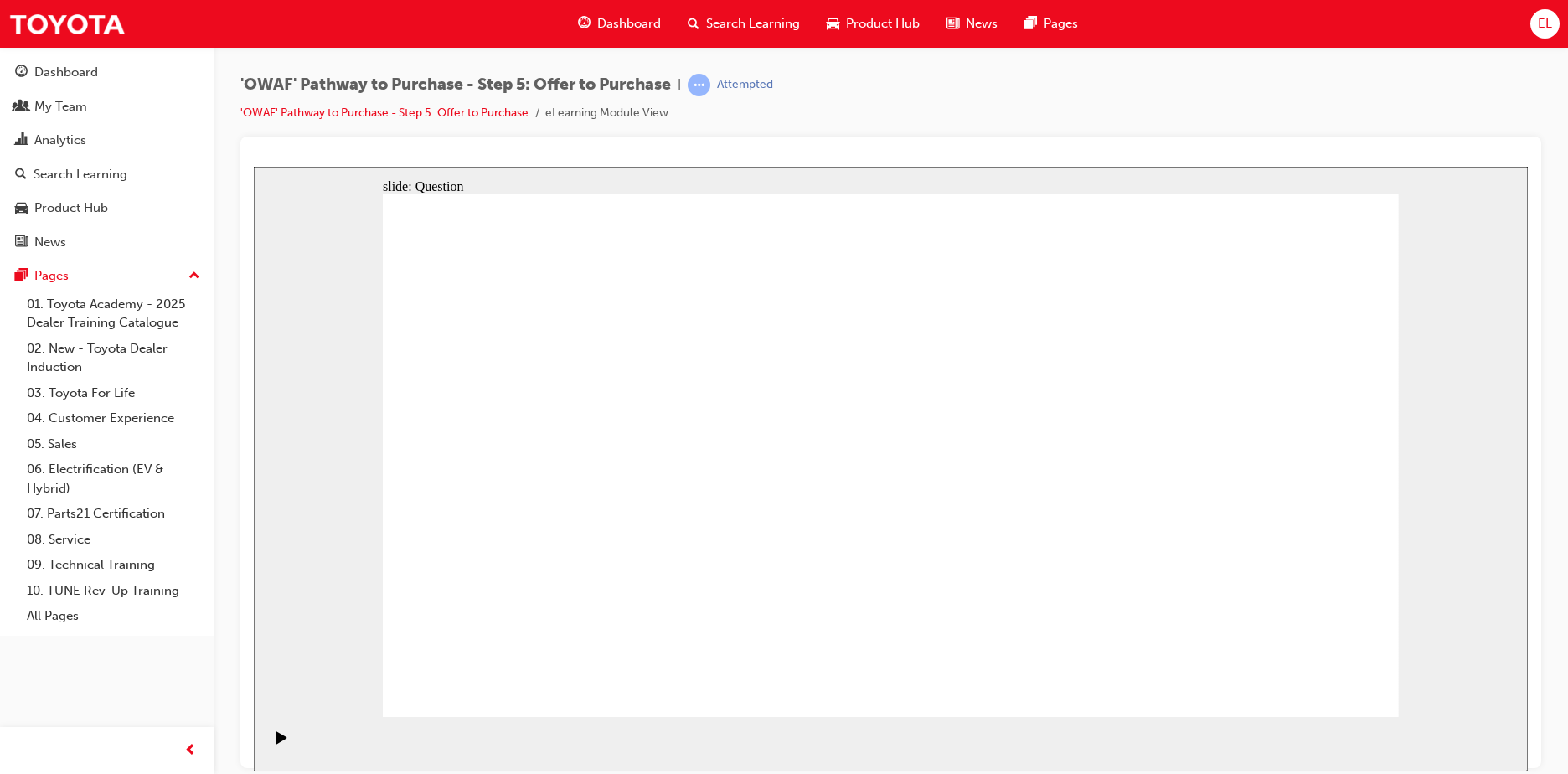
drag, startPoint x: 831, startPoint y: 446, endPoint x: 1026, endPoint y: 581, distance: 237.2
drag, startPoint x: 521, startPoint y: 438, endPoint x: 1247, endPoint y: 581, distance: 739.9
drag, startPoint x: 837, startPoint y: 439, endPoint x: 1258, endPoint y: 580, distance: 444.0
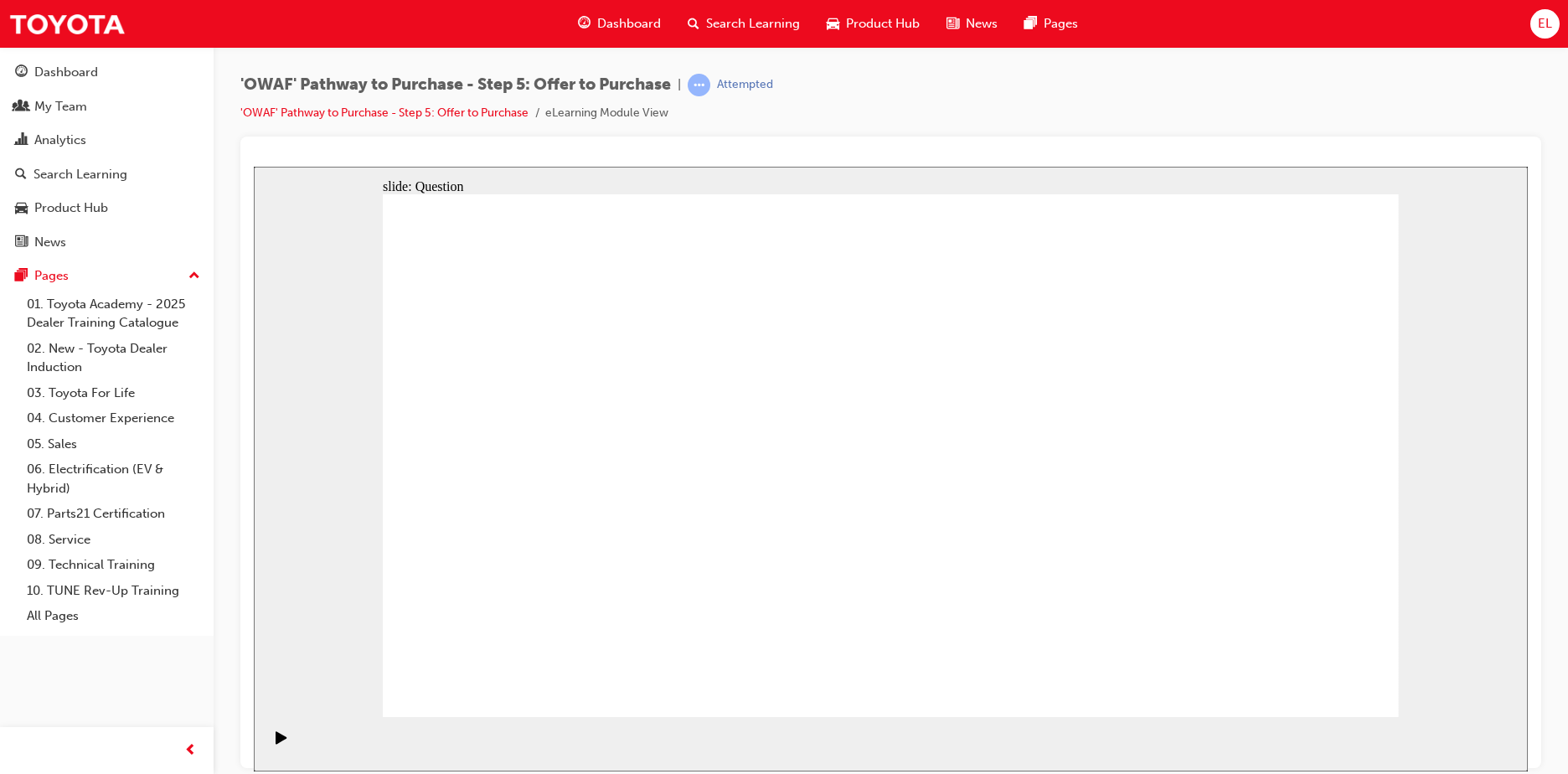
drag, startPoint x: 994, startPoint y: 565, endPoint x: 1097, endPoint y: 572, distance: 103.2
drag, startPoint x: 530, startPoint y: 430, endPoint x: 1024, endPoint y: 569, distance: 513.2
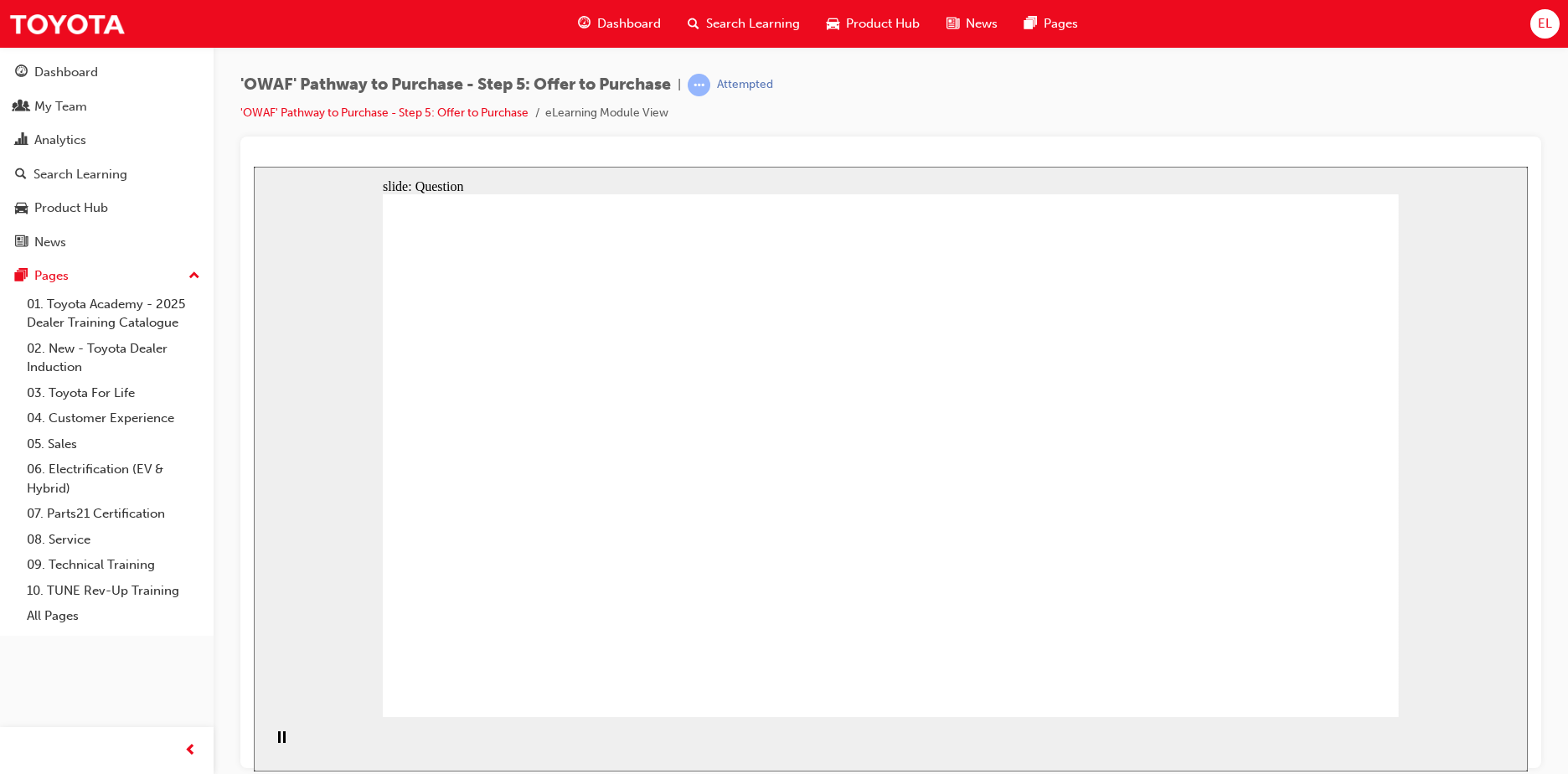
drag, startPoint x: 1130, startPoint y: 436, endPoint x: 657, endPoint y: 486, distance: 475.6
drag, startPoint x: 1123, startPoint y: 511, endPoint x: 652, endPoint y: 537, distance: 471.7
drag, startPoint x: 1079, startPoint y: 590, endPoint x: 726, endPoint y: 482, distance: 369.2
drag, startPoint x: 741, startPoint y: 479, endPoint x: 823, endPoint y: 485, distance: 82.2
drag, startPoint x: 1235, startPoint y: 430, endPoint x: 826, endPoint y: 546, distance: 425.1
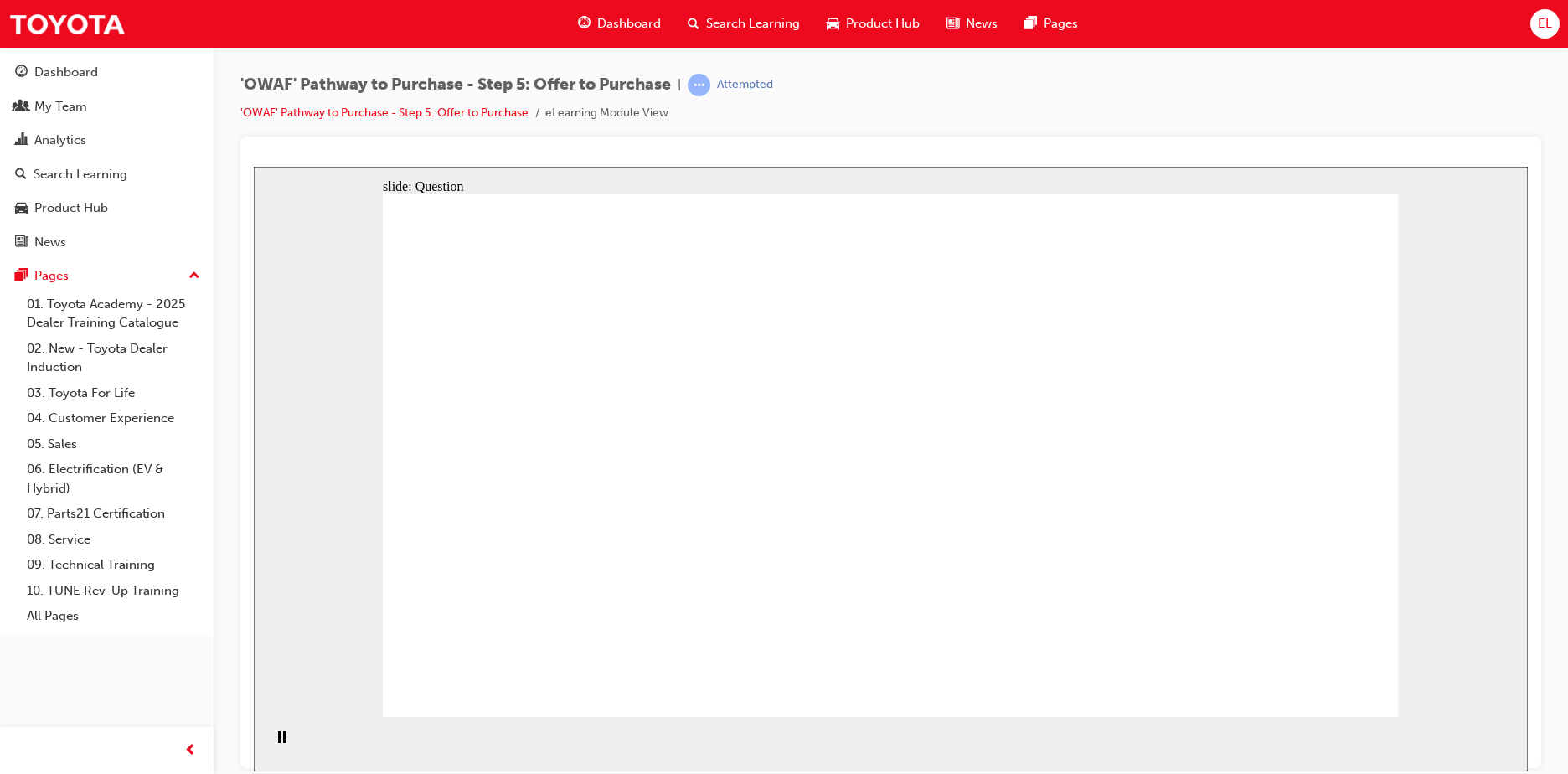
drag, startPoint x: 1278, startPoint y: 521, endPoint x: 595, endPoint y: 447, distance: 687.0
drag, startPoint x: 1237, startPoint y: 602, endPoint x: 823, endPoint y: 486, distance: 429.9
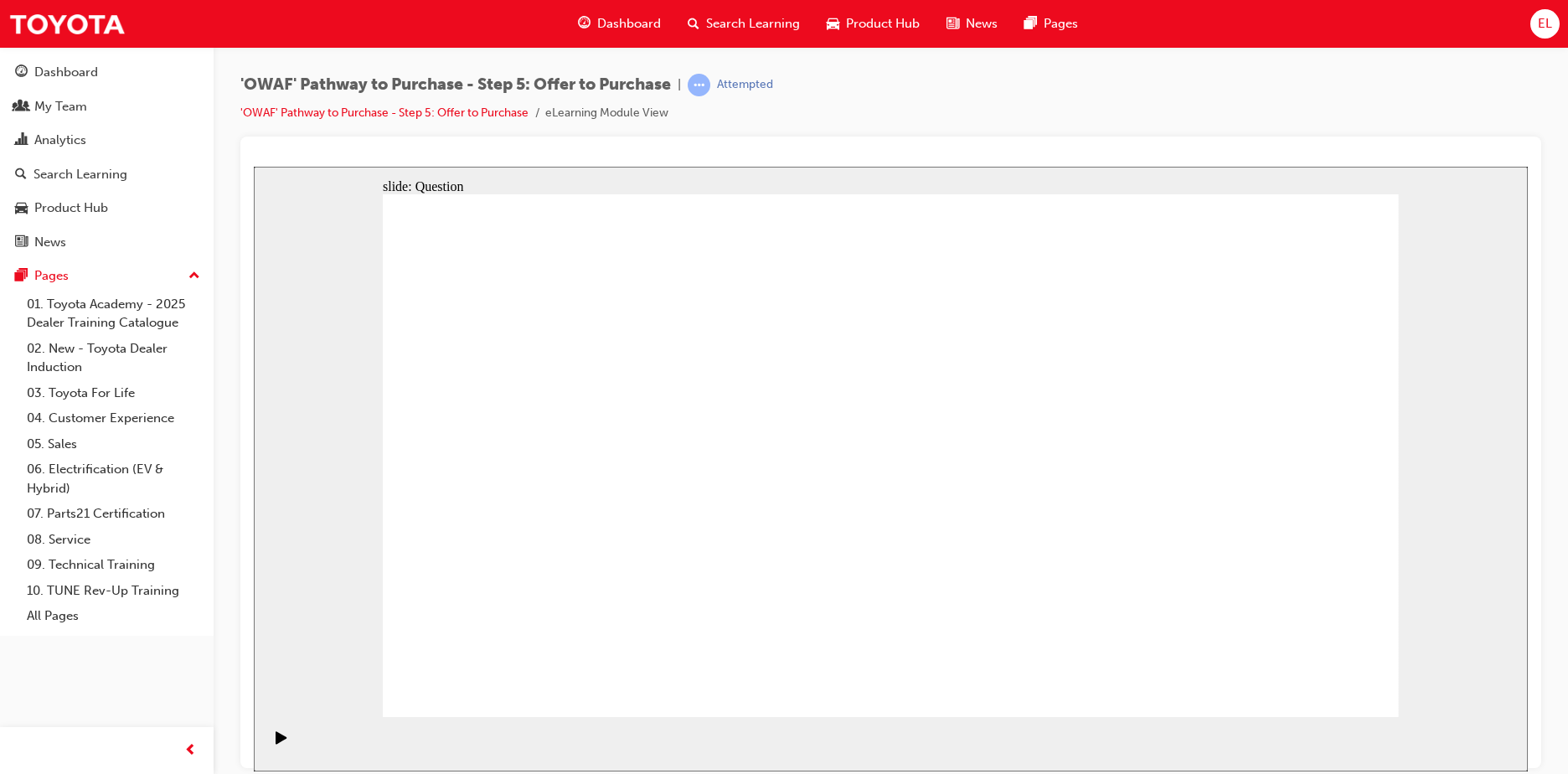
checkbox input "true"
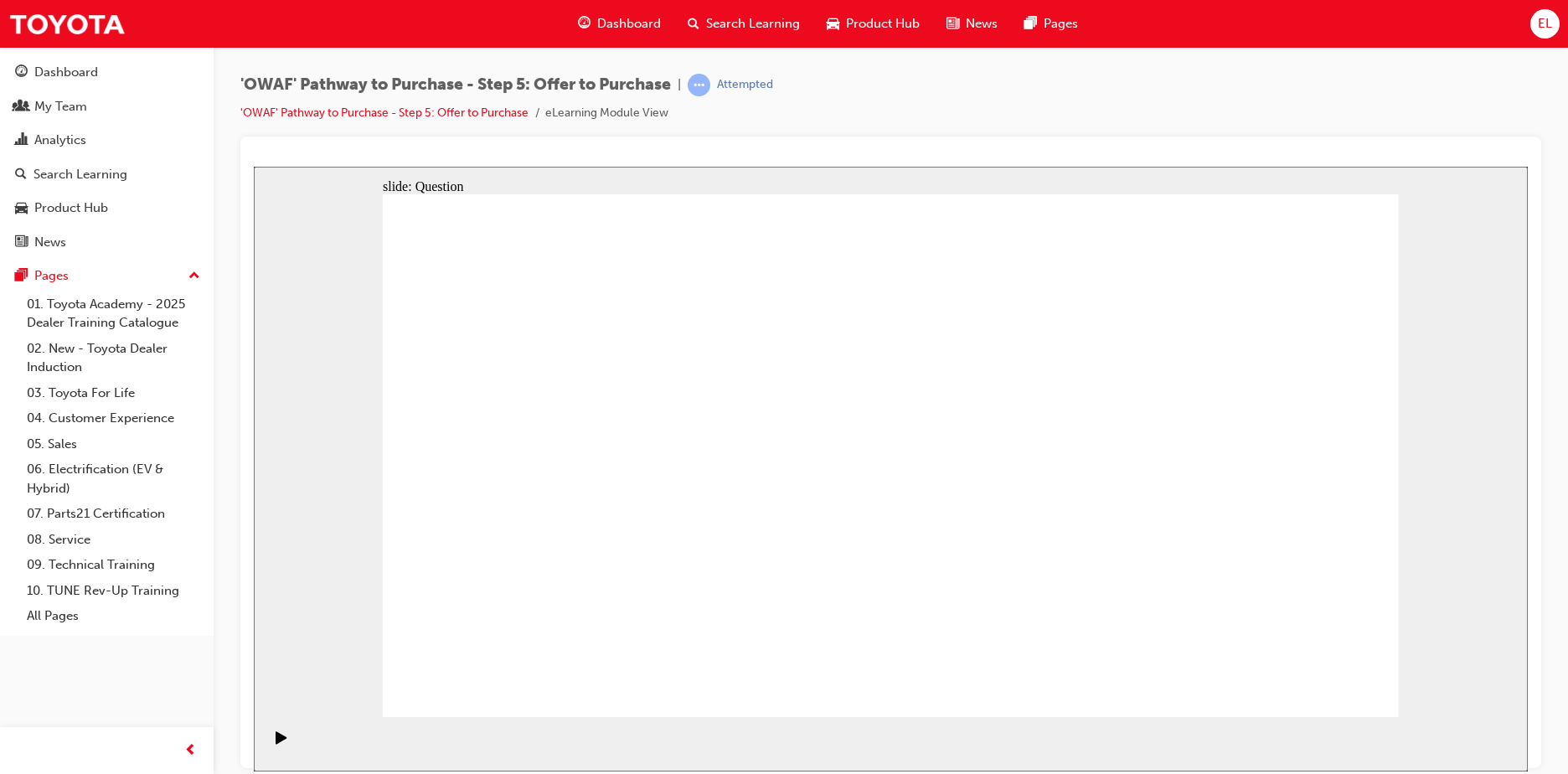
checkbox input "false"
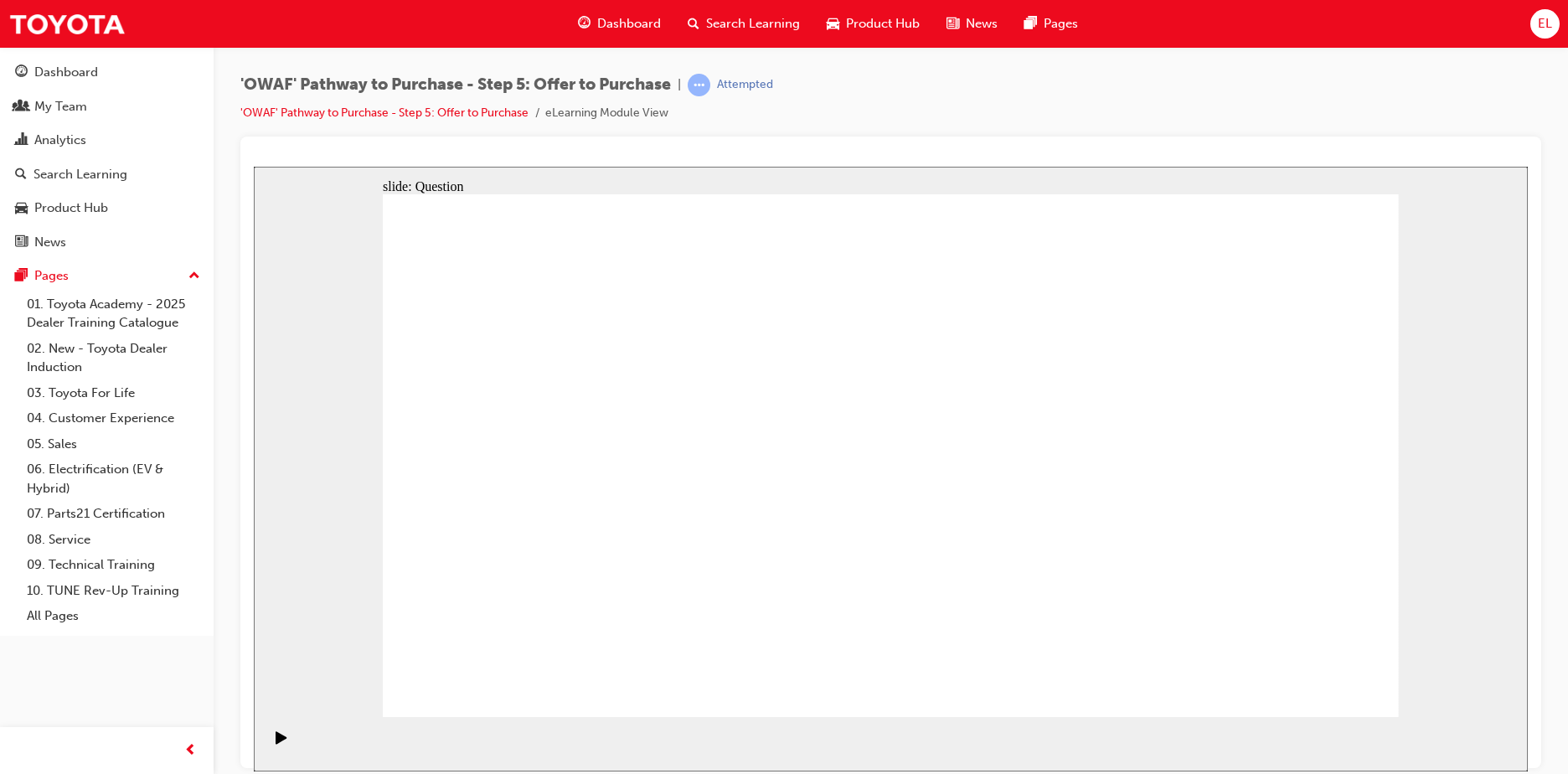
radio input "true"
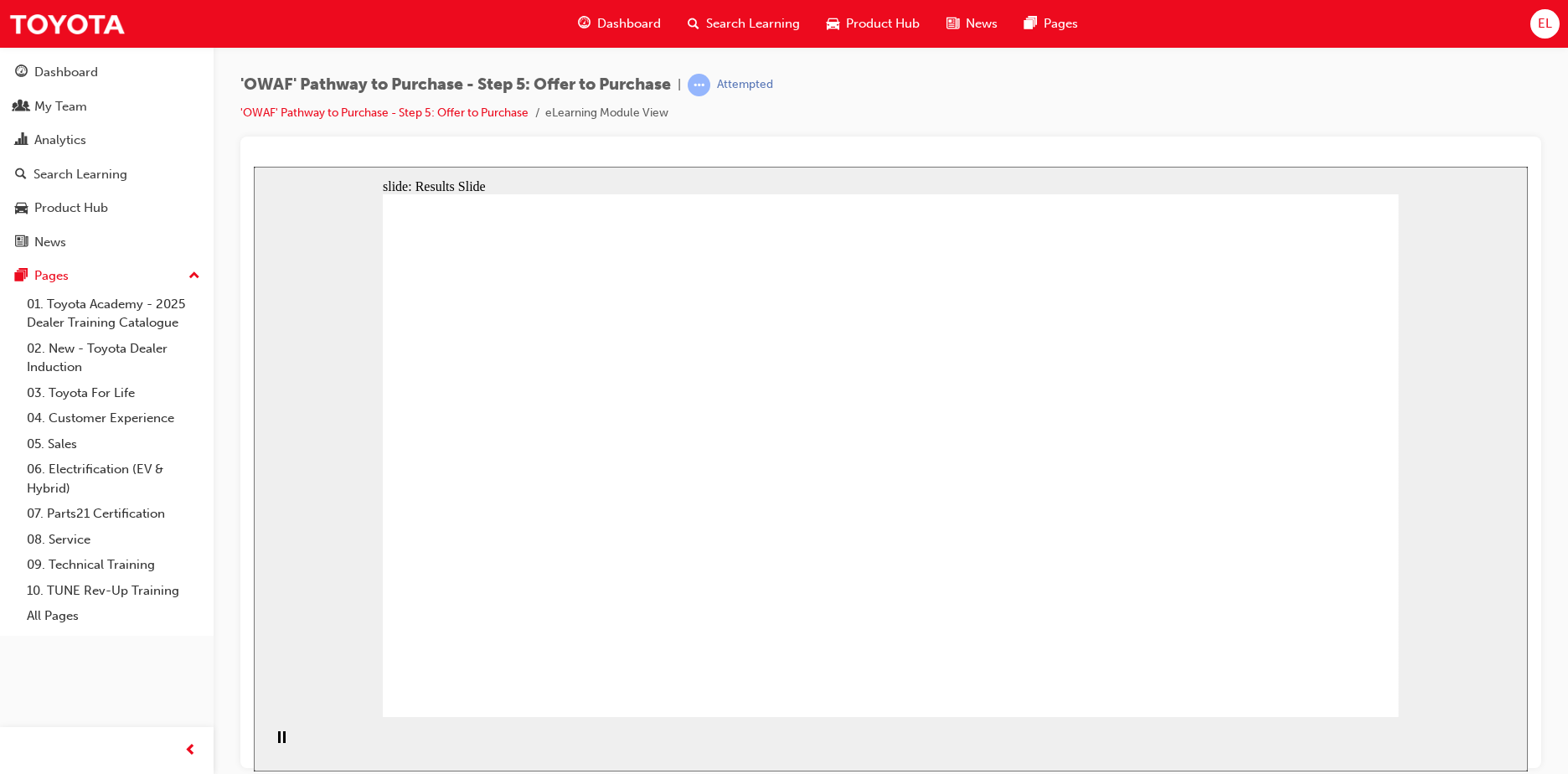
click at [647, 29] on span "Dashboard" at bounding box center [629, 24] width 64 height 19
